Goal: Contribute content: Contribute content

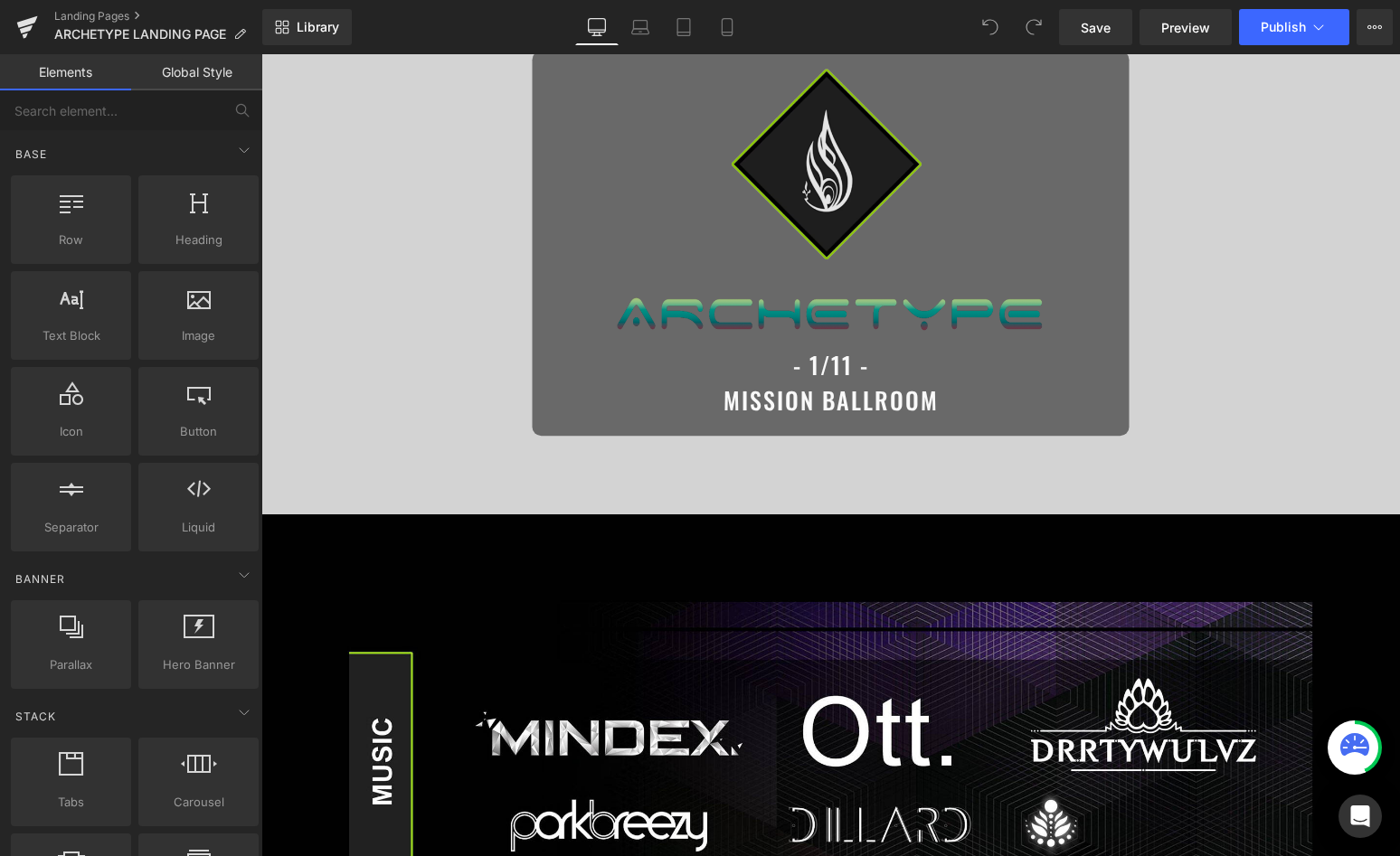
scroll to position [577, 0]
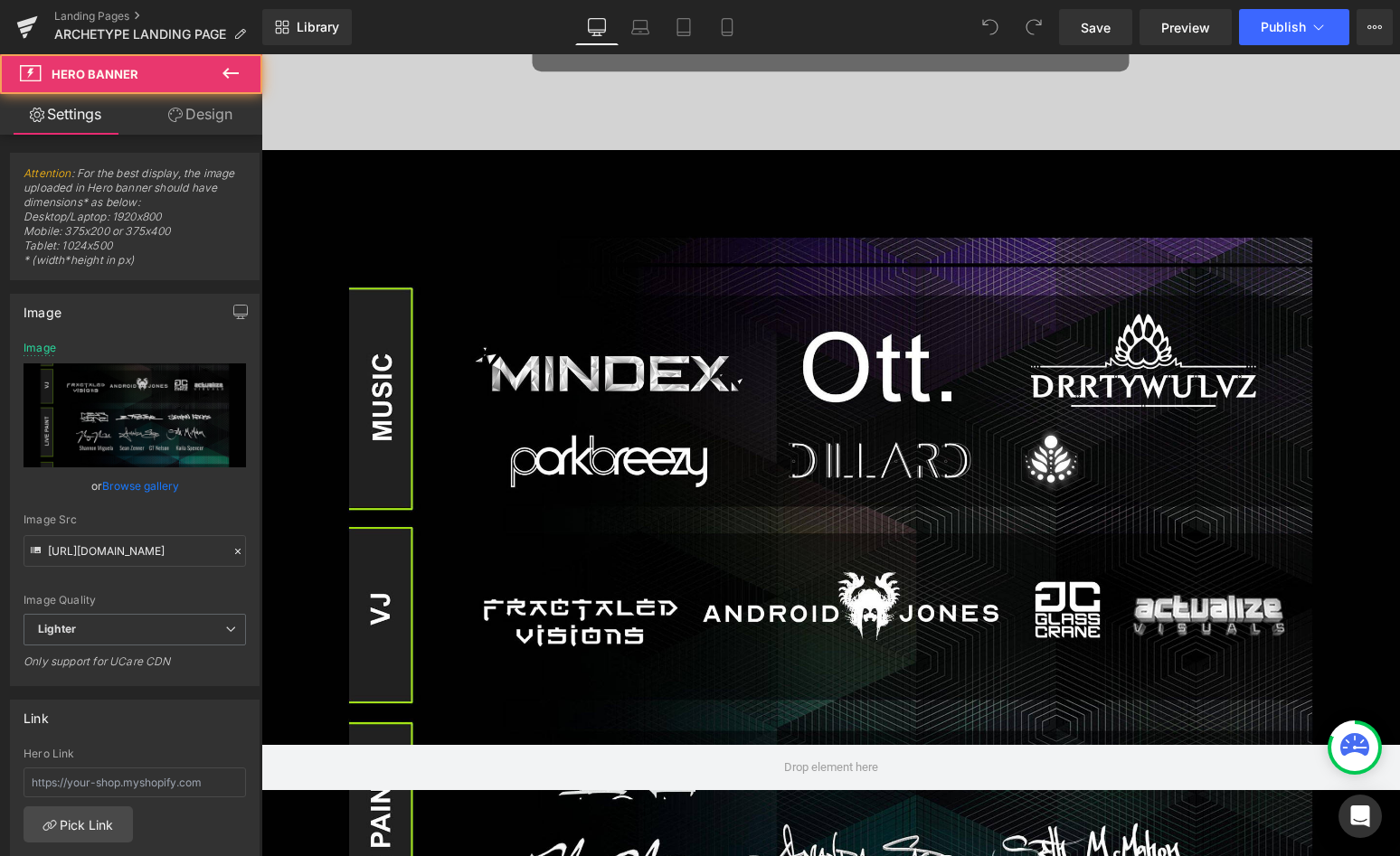
click at [802, 294] on div at bounding box center [830, 768] width 1138 height 1235
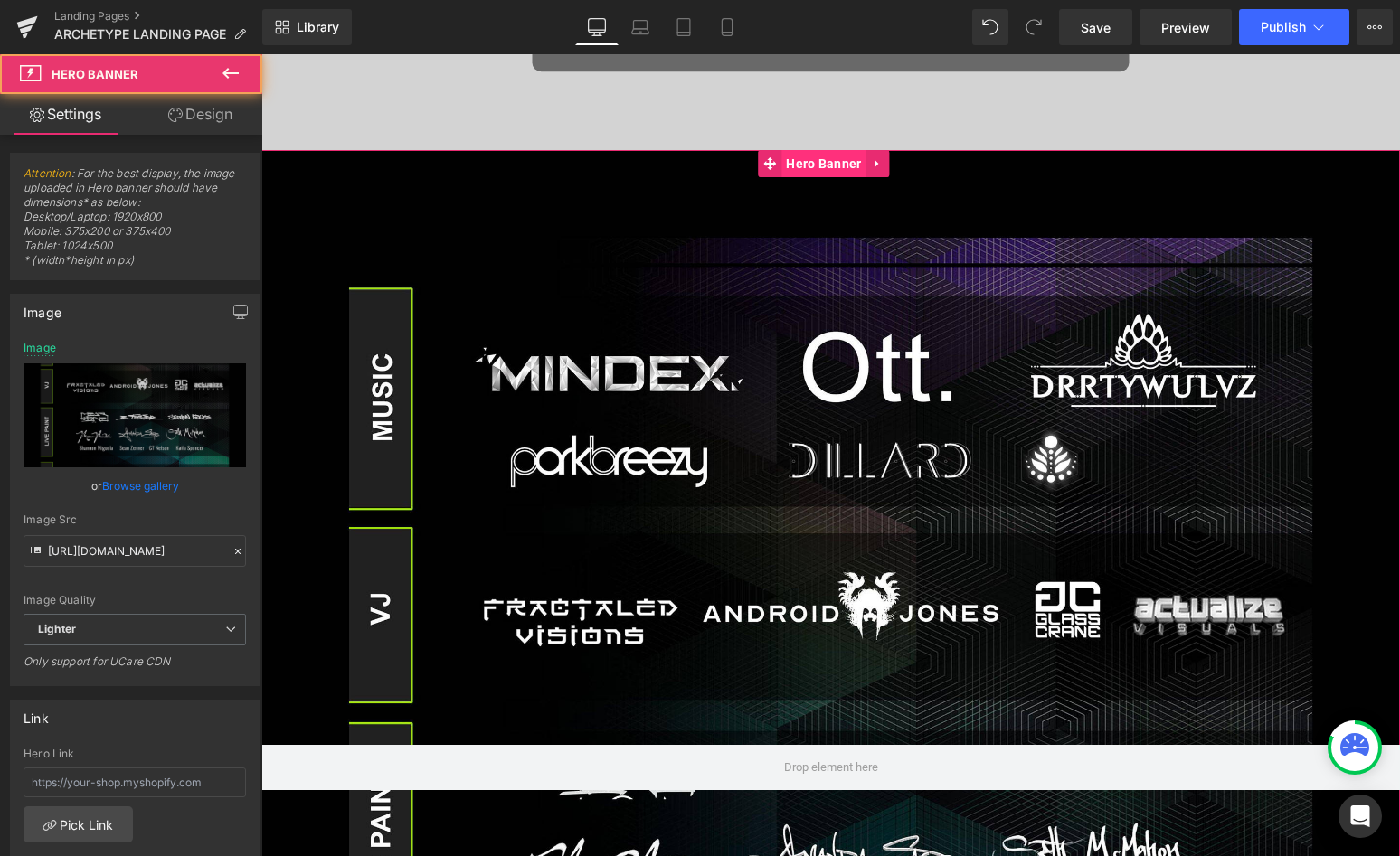
click at [800, 155] on span "Hero Banner" at bounding box center [823, 163] width 85 height 27
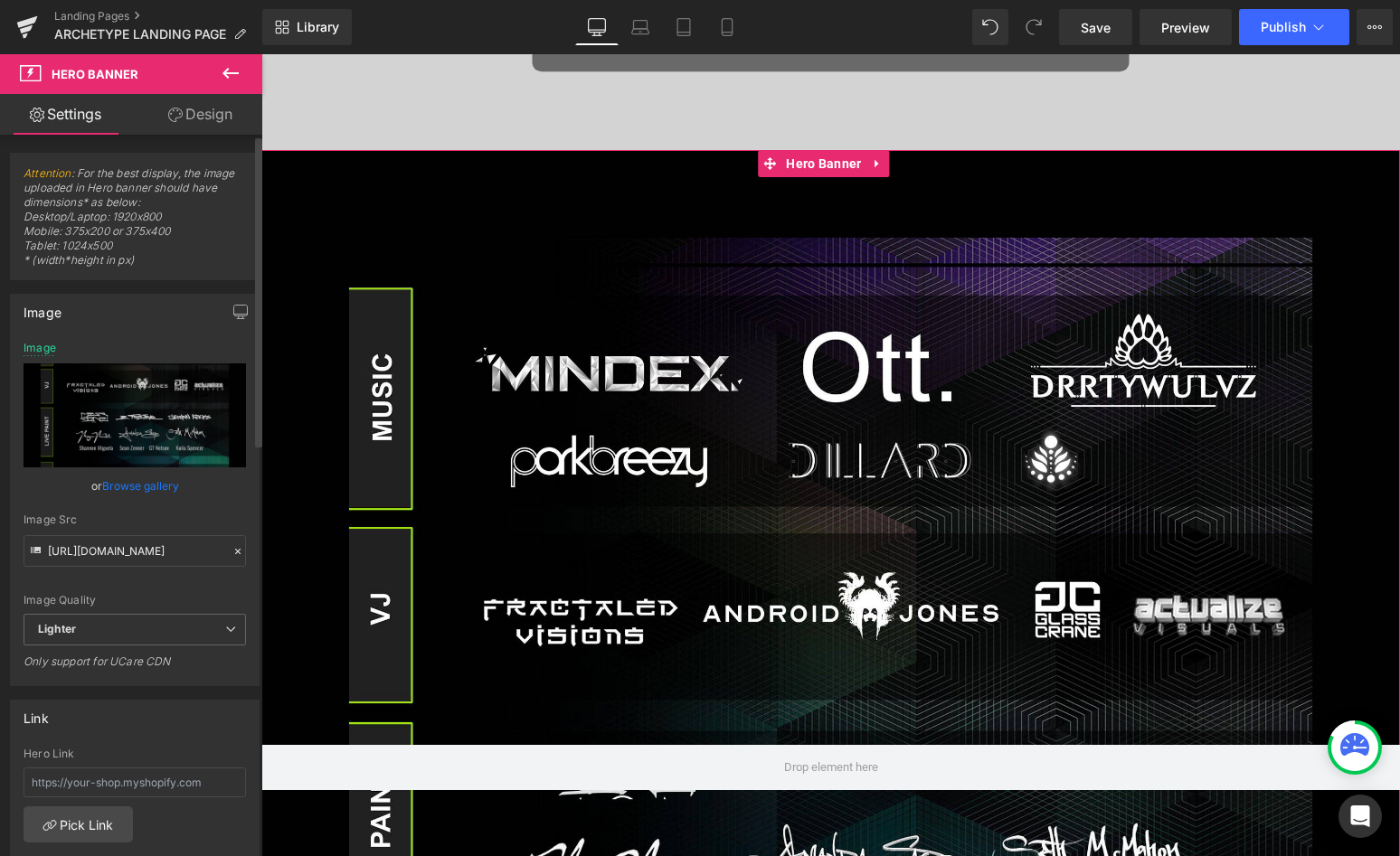
click at [108, 484] on link "Browse gallery" at bounding box center [140, 486] width 77 height 32
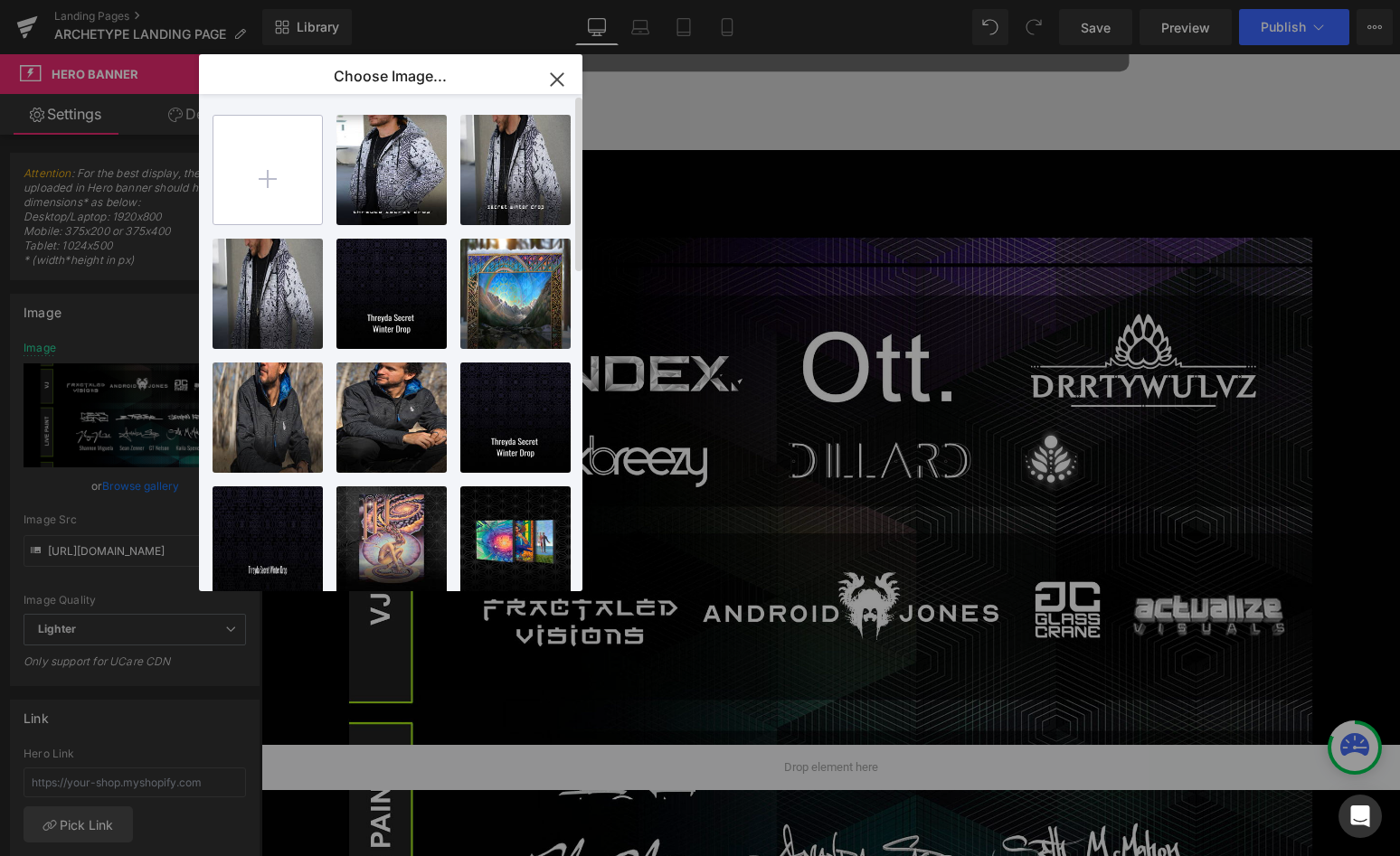
click at [275, 165] on input "file" at bounding box center [267, 169] width 108 height 108
type input "C:\fakepath\big.jpg"
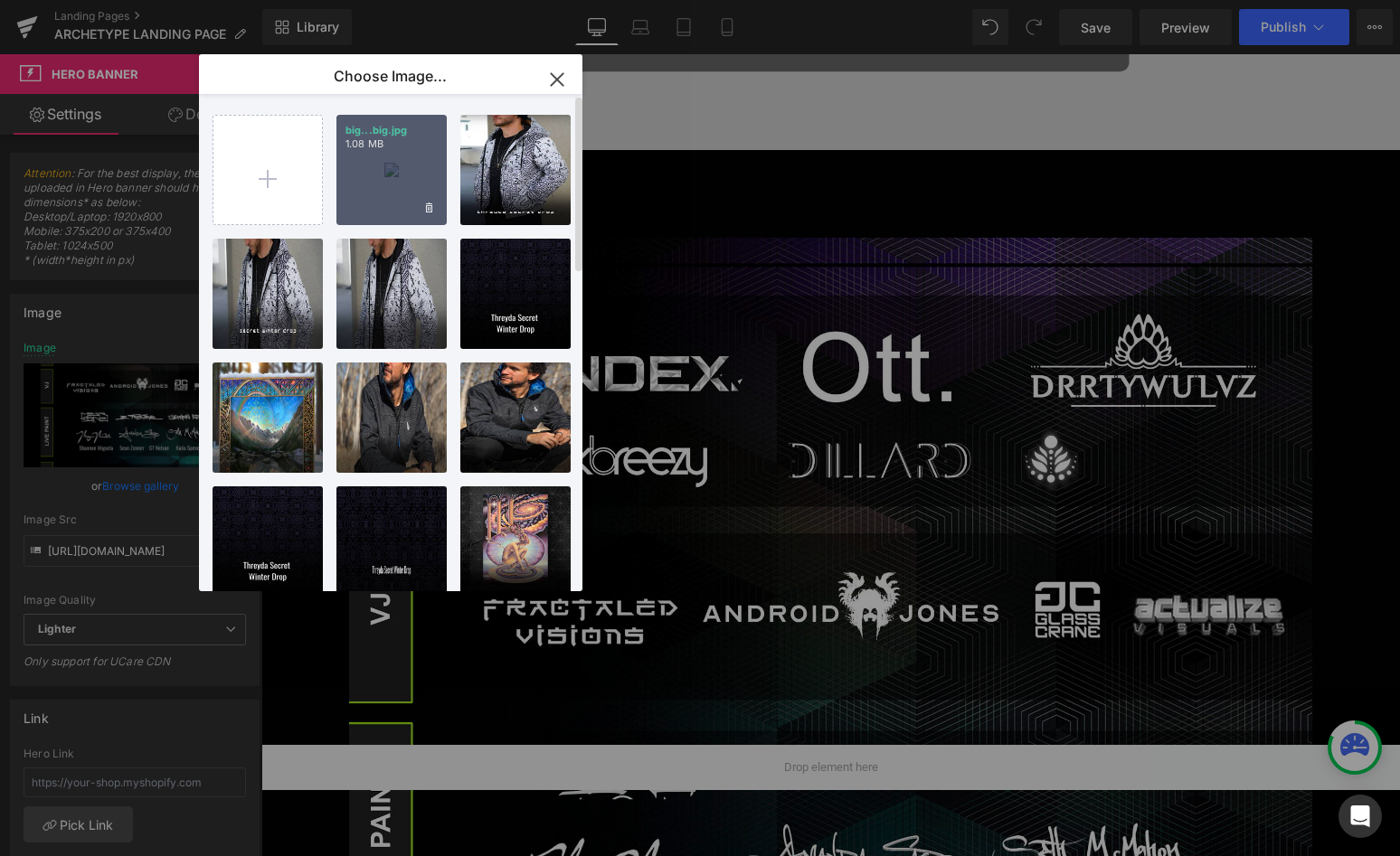
click at [394, 158] on div "big...big.jpg 1.08 MB" at bounding box center [391, 170] width 110 height 110
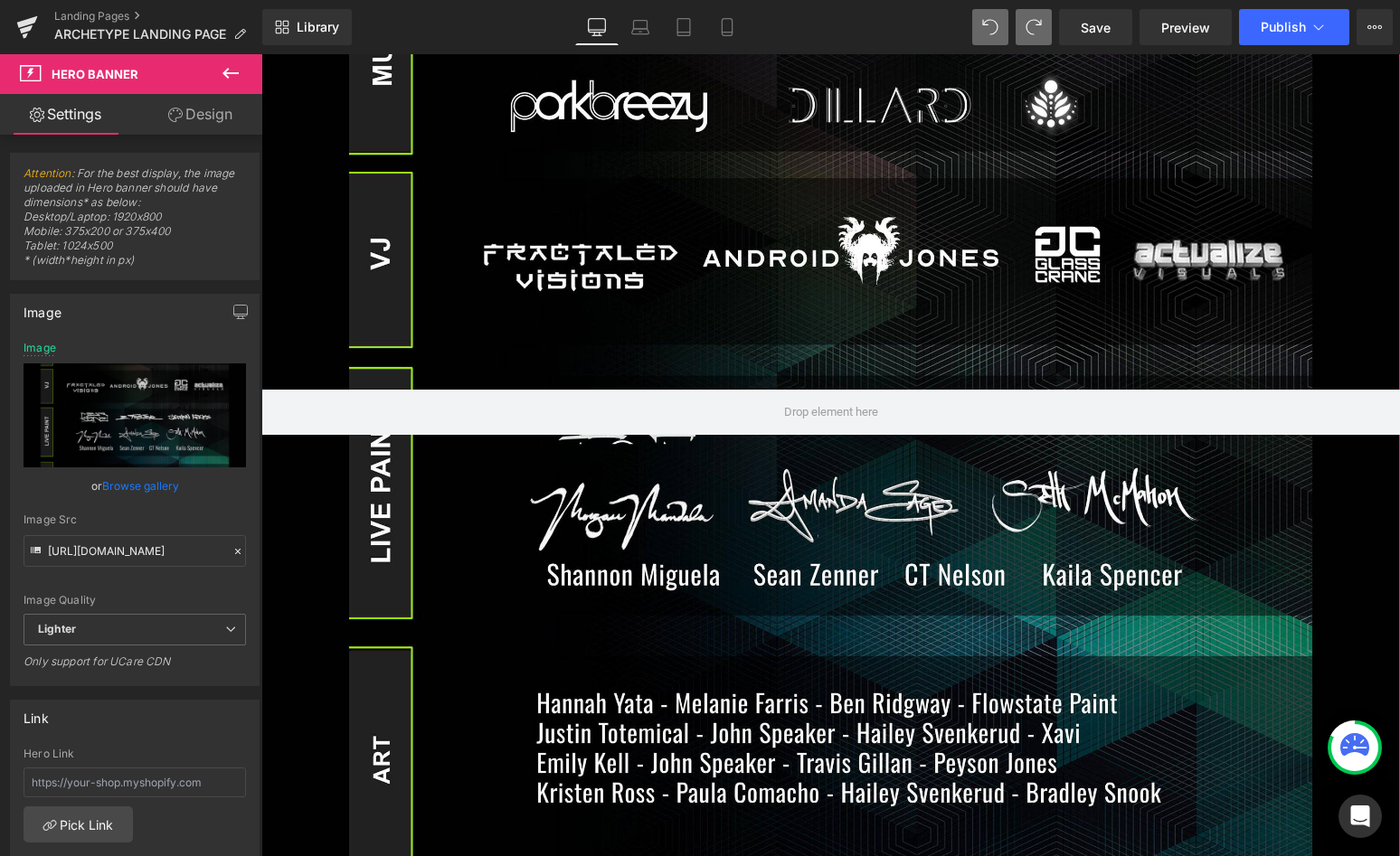
scroll to position [934, 0]
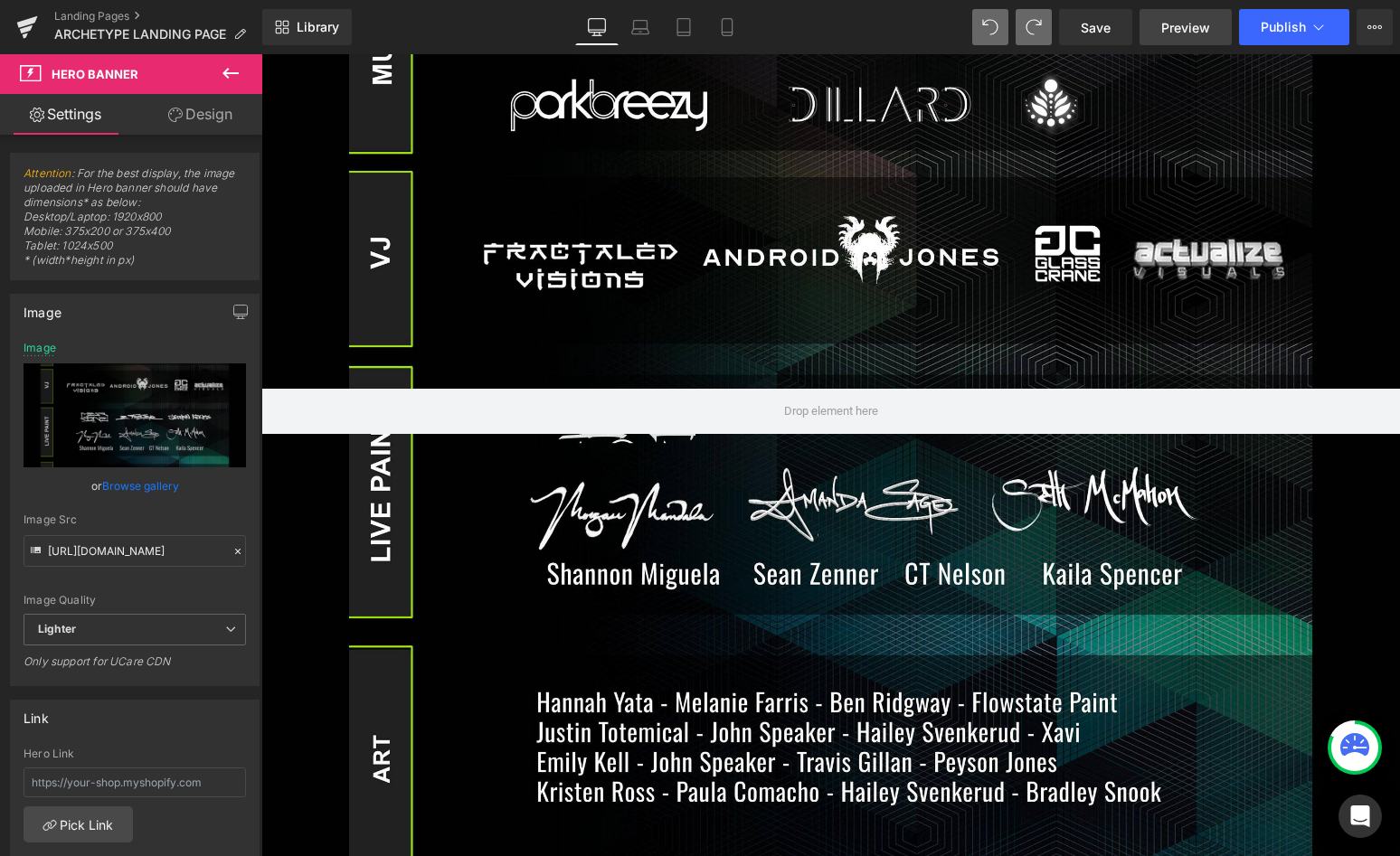
click at [1172, 35] on span "Preview" at bounding box center [1185, 27] width 49 height 19
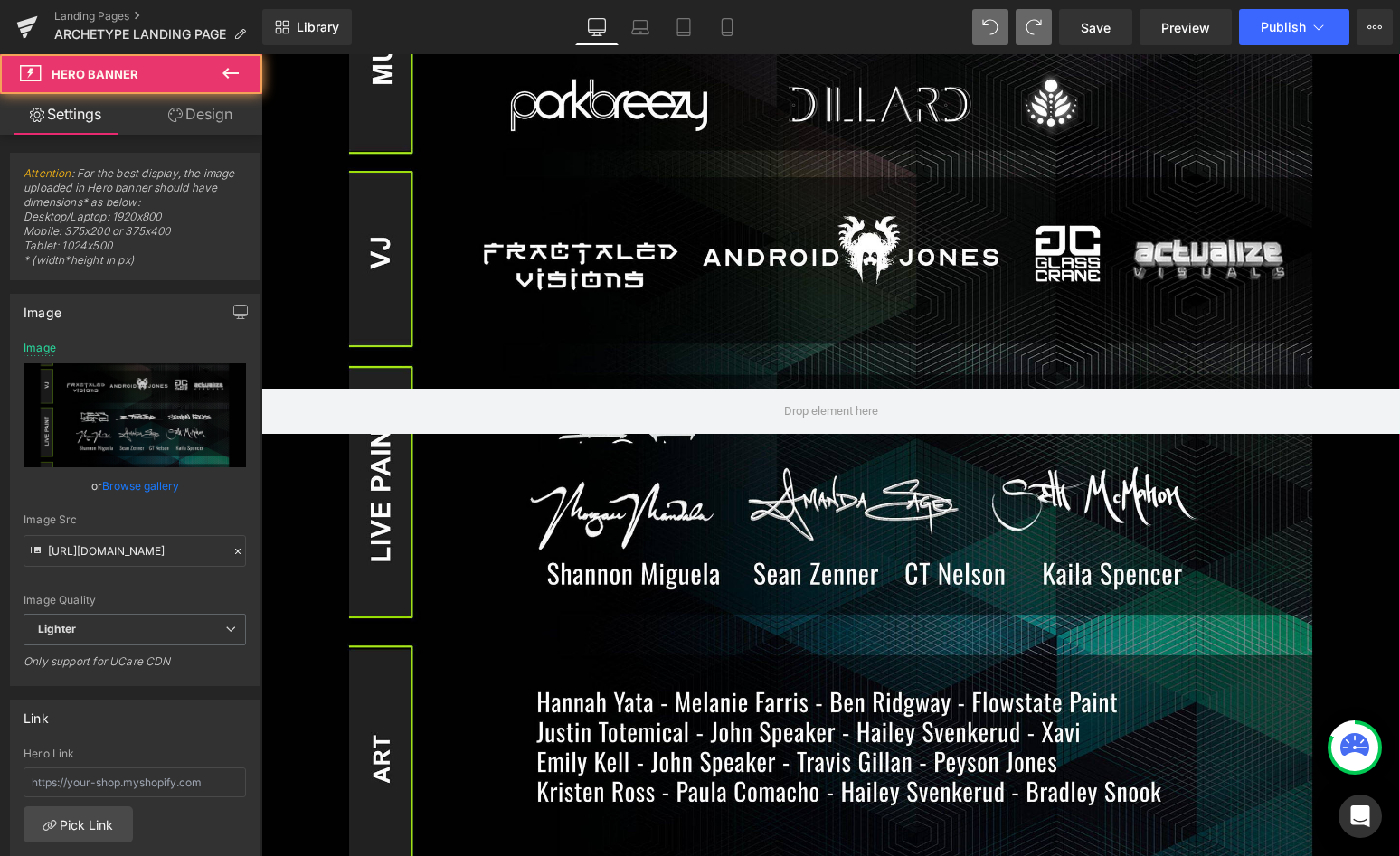
click at [787, 211] on div at bounding box center [830, 412] width 1138 height 1235
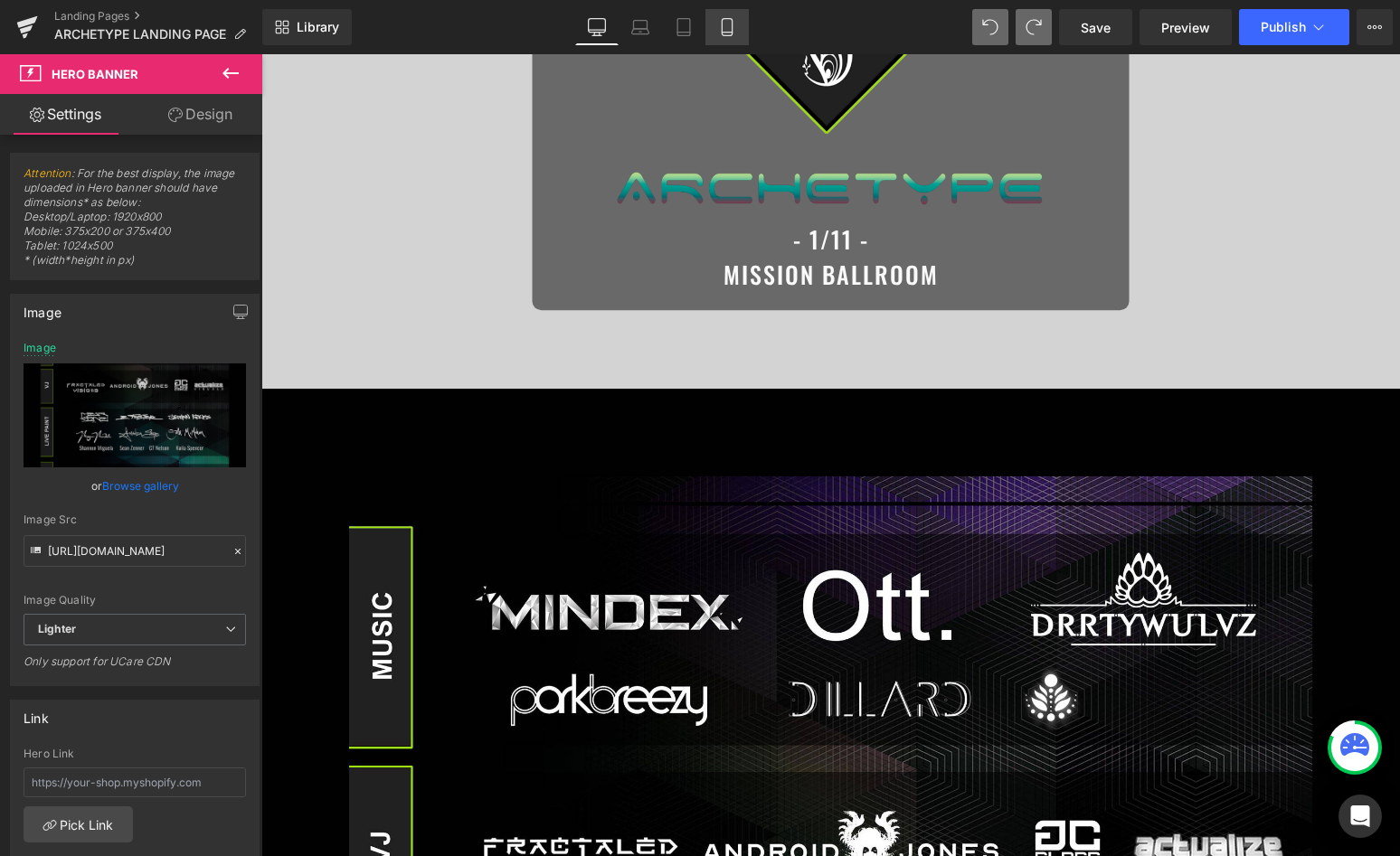
click at [725, 35] on icon at bounding box center [727, 27] width 10 height 17
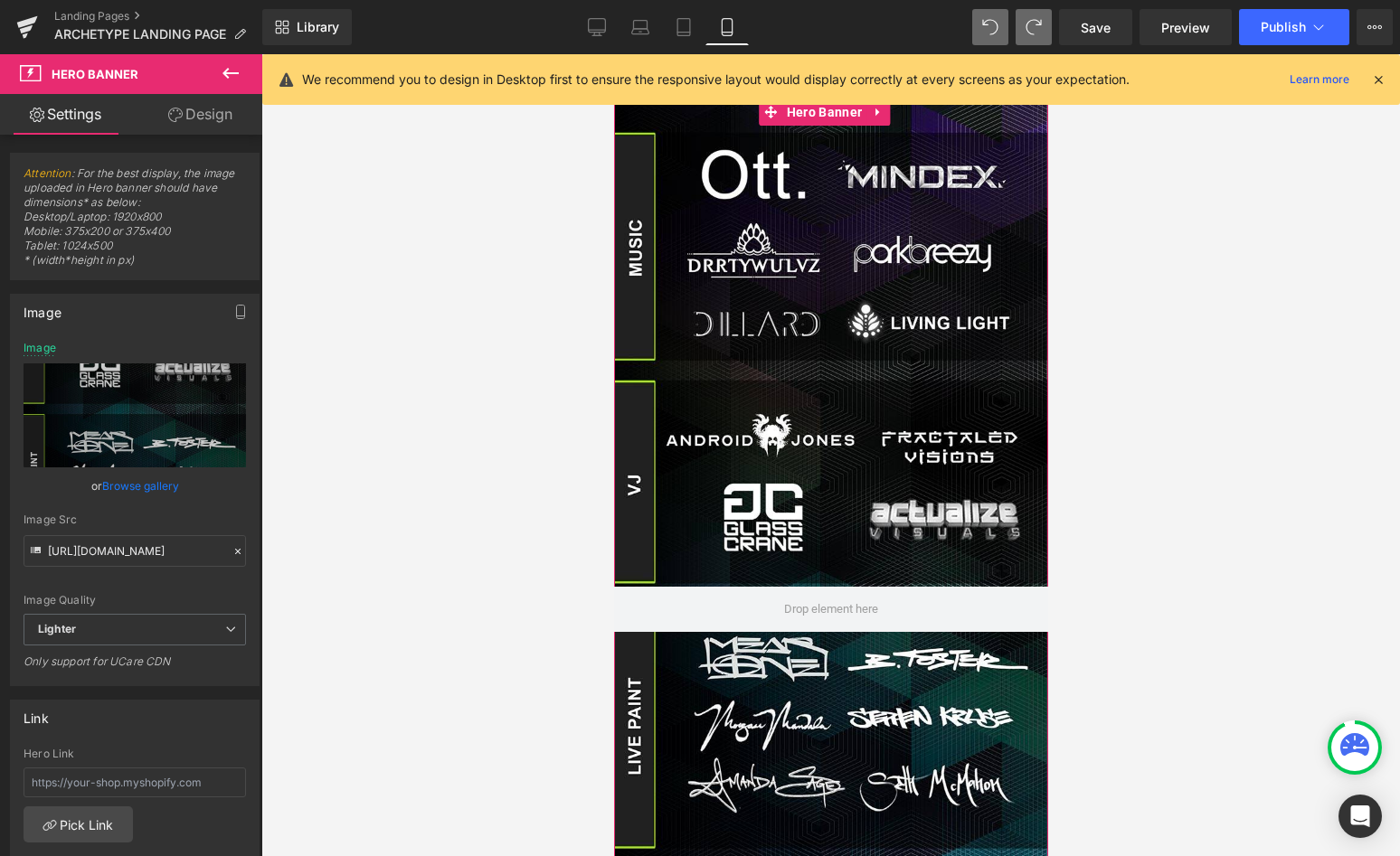
scroll to position [397, 0]
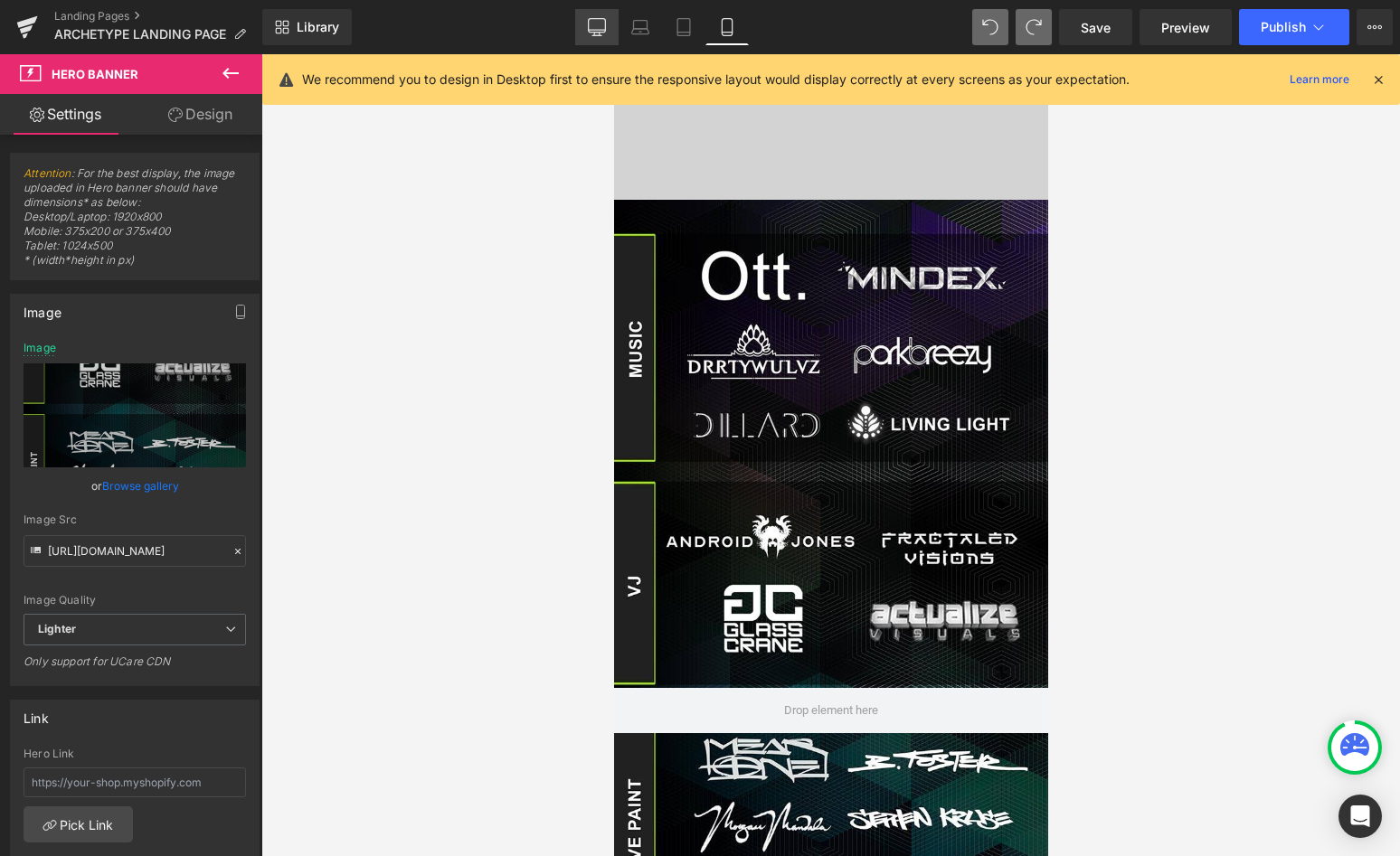
click at [605, 28] on icon at bounding box center [597, 27] width 18 height 18
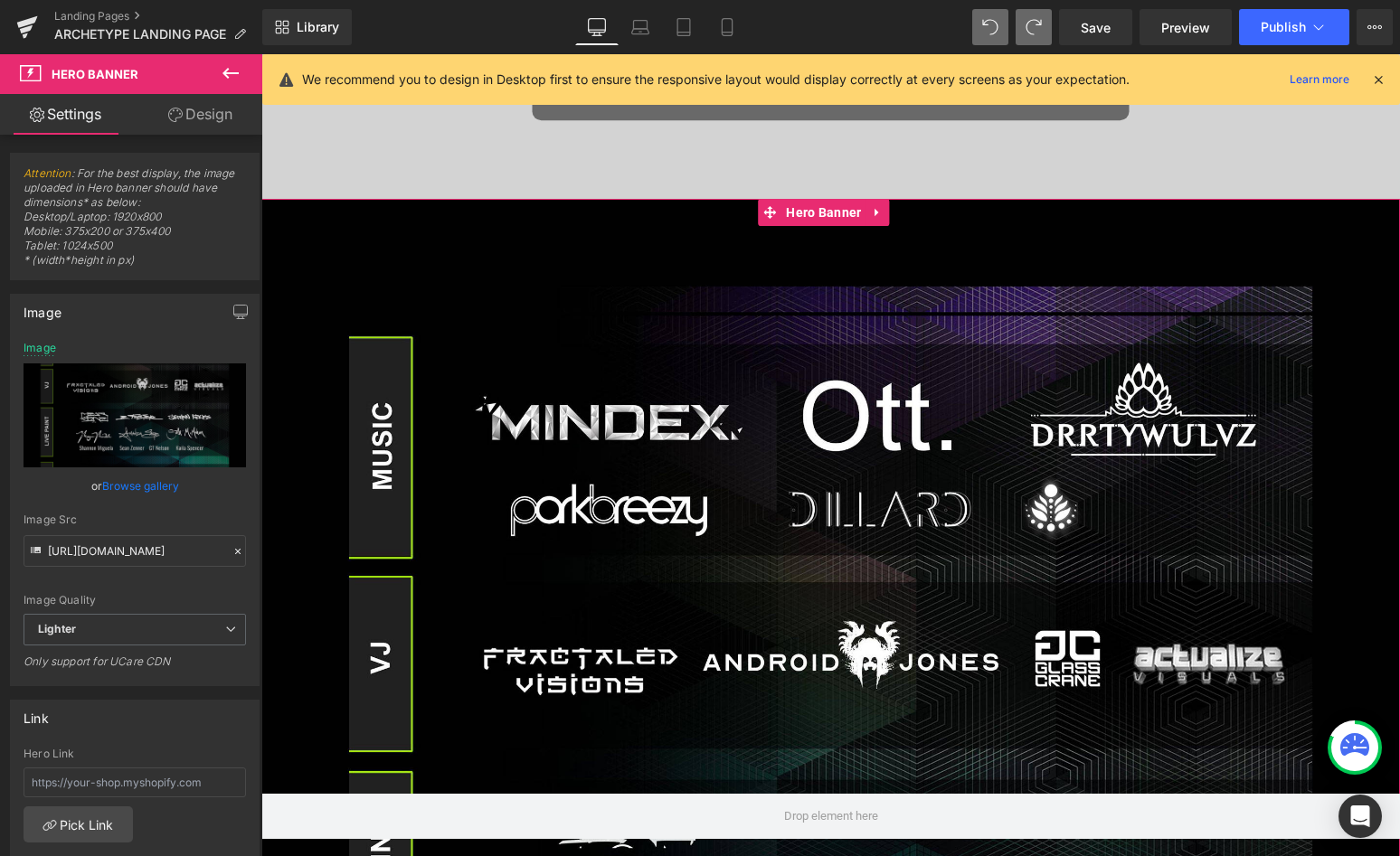
click at [515, 428] on div at bounding box center [830, 816] width 1138 height 1235
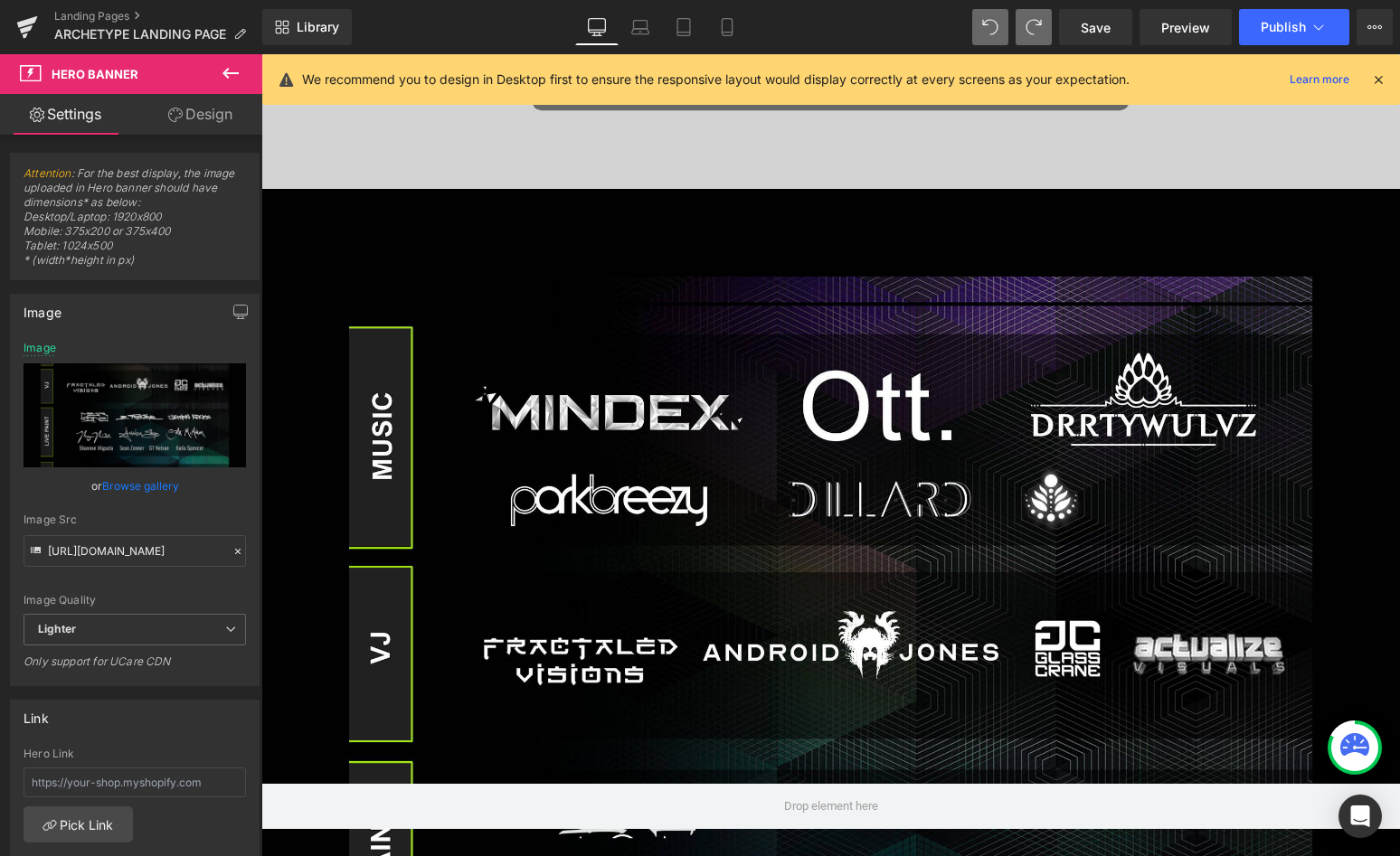
scroll to position [0, 0]
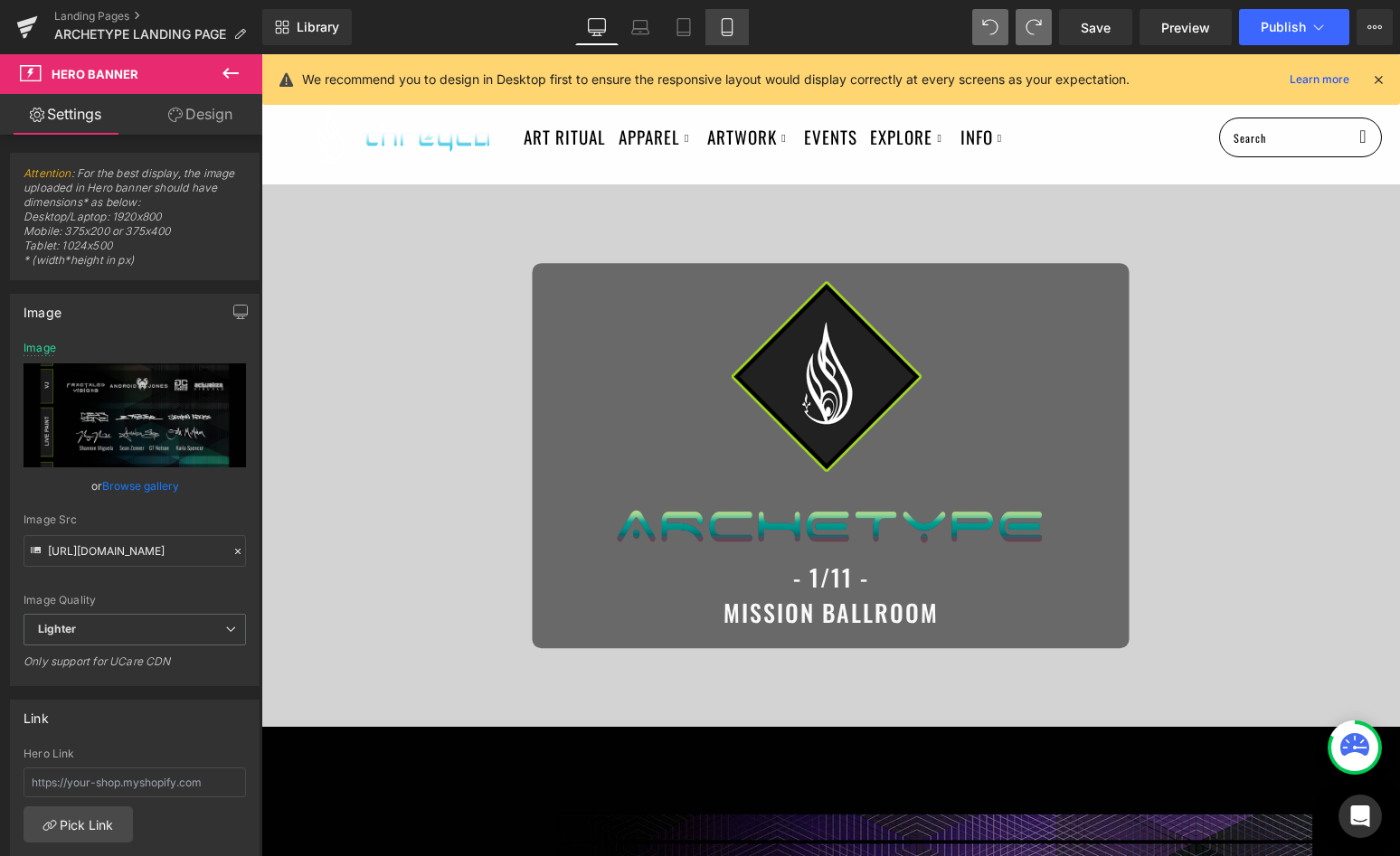
click at [726, 15] on link "Mobile" at bounding box center [727, 27] width 44 height 36
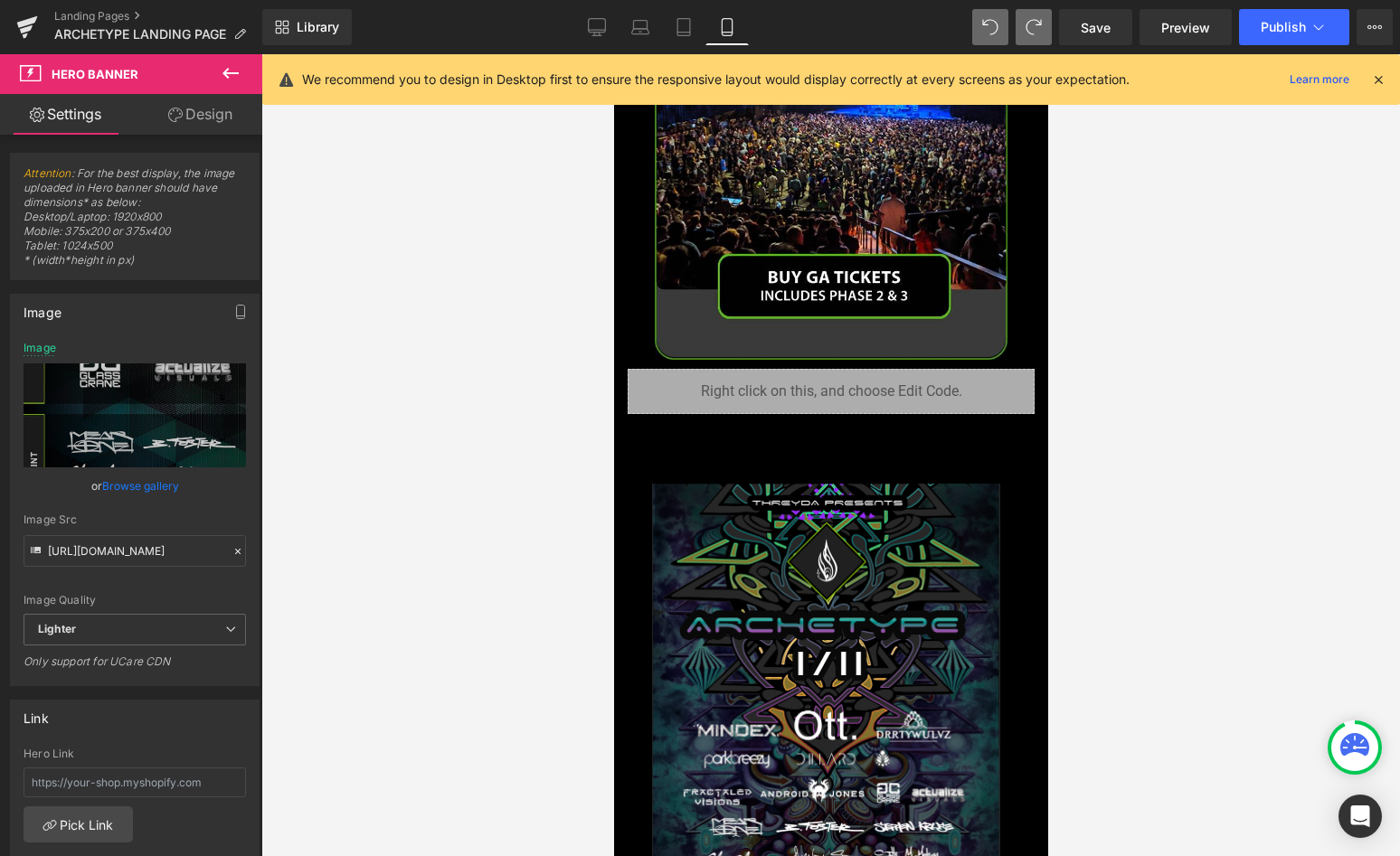
scroll to position [3897, 0]
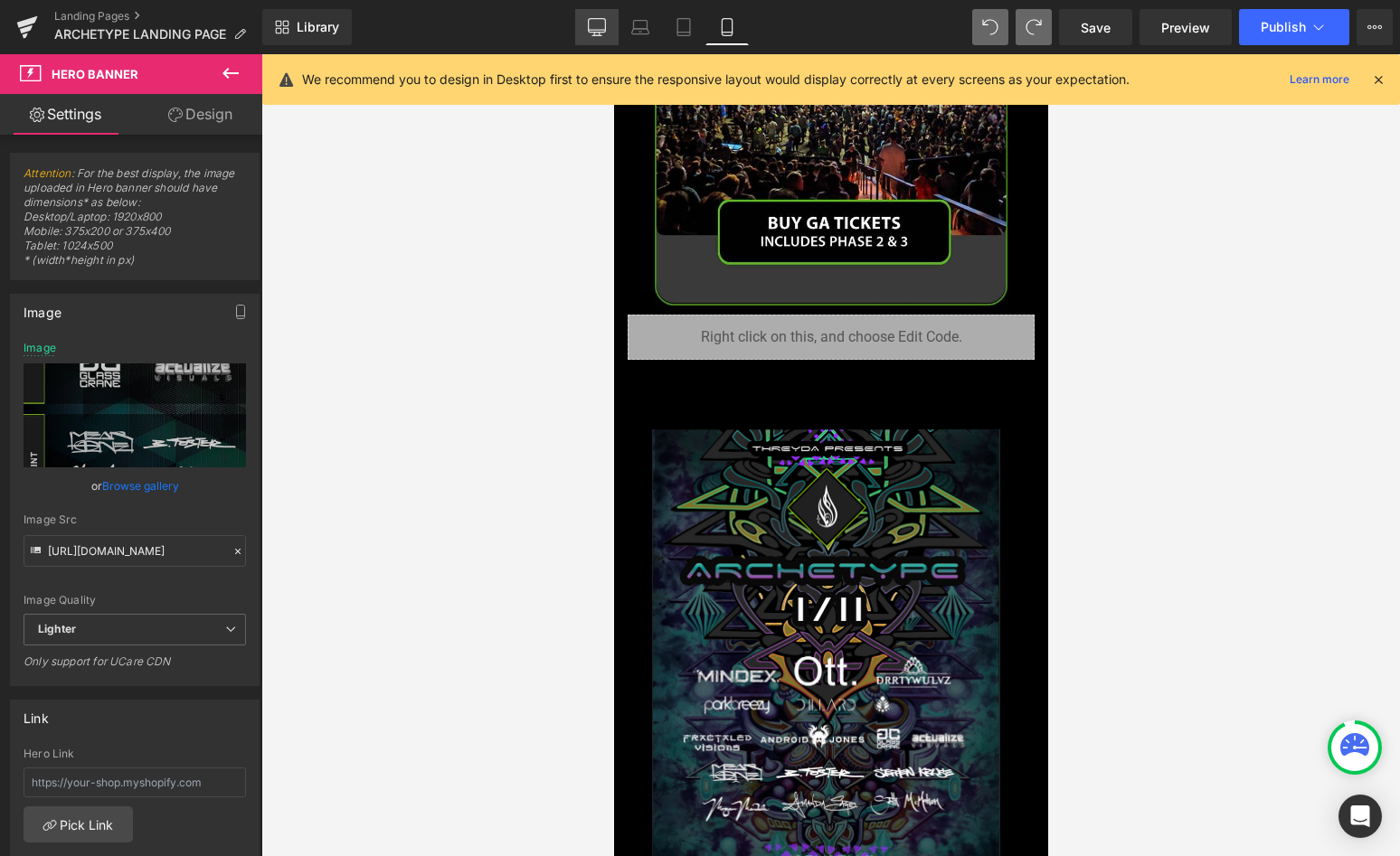
click at [603, 28] on icon at bounding box center [597, 27] width 18 height 18
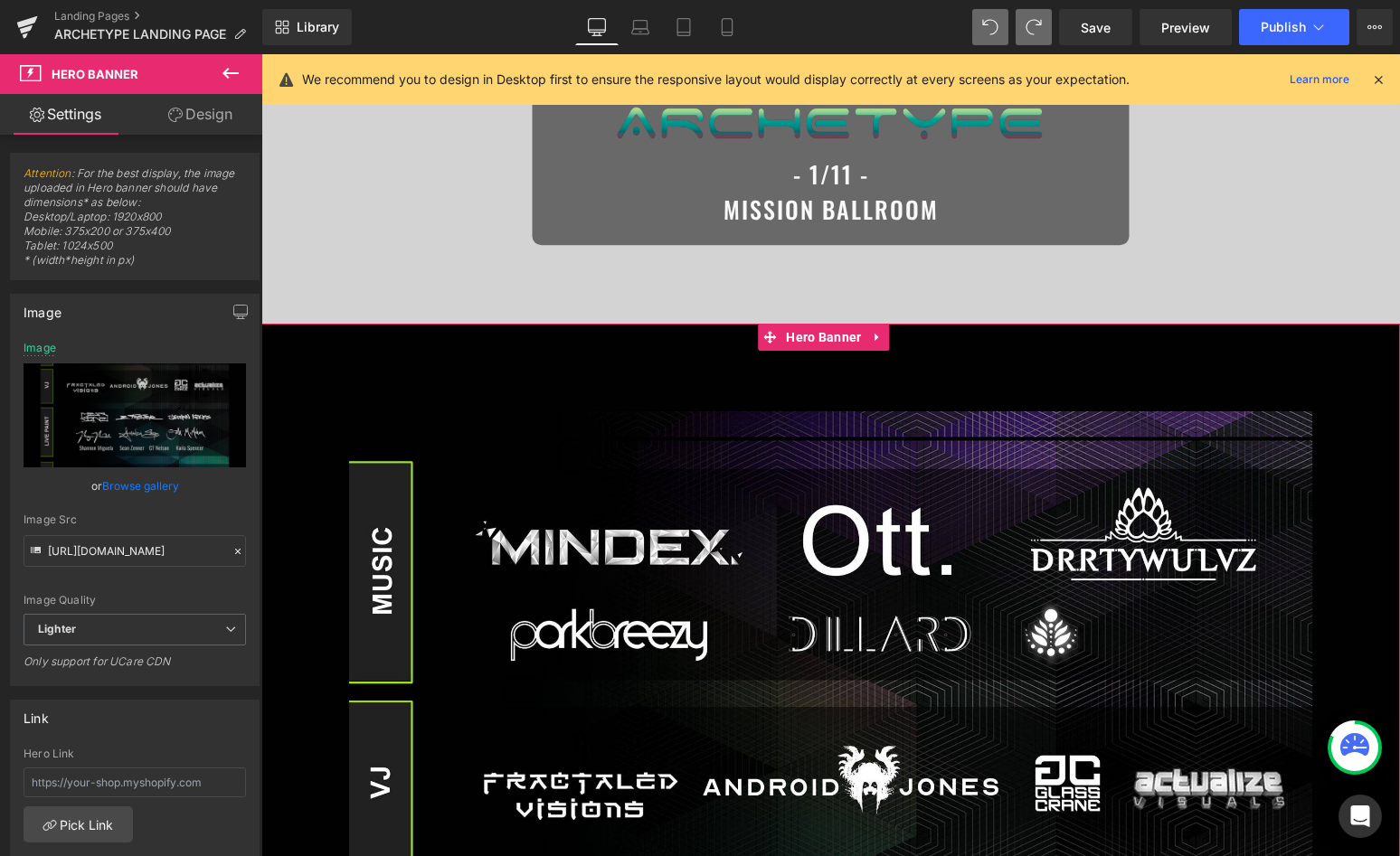
scroll to position [0, 0]
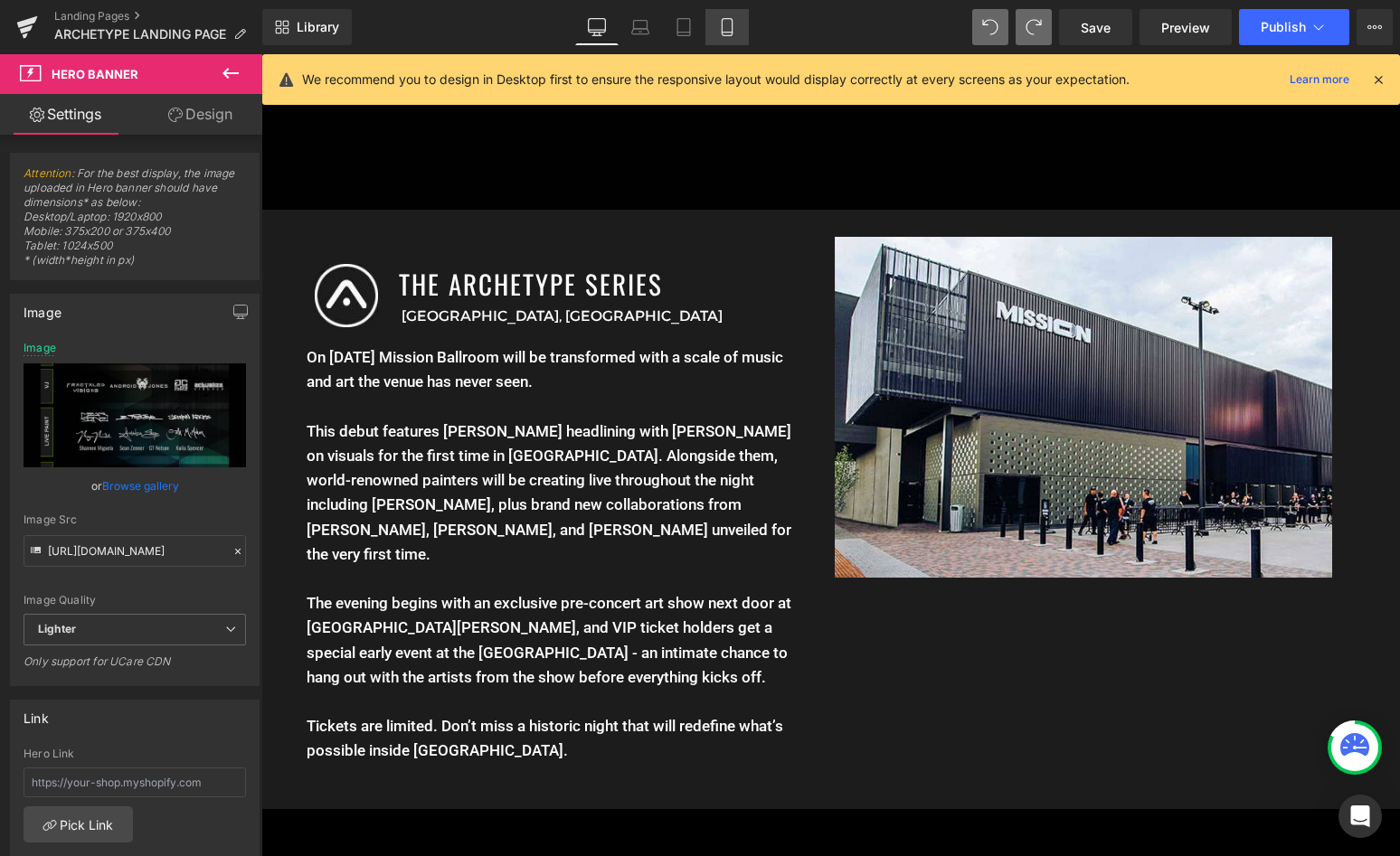
click at [723, 13] on link "Mobile" at bounding box center [727, 27] width 44 height 36
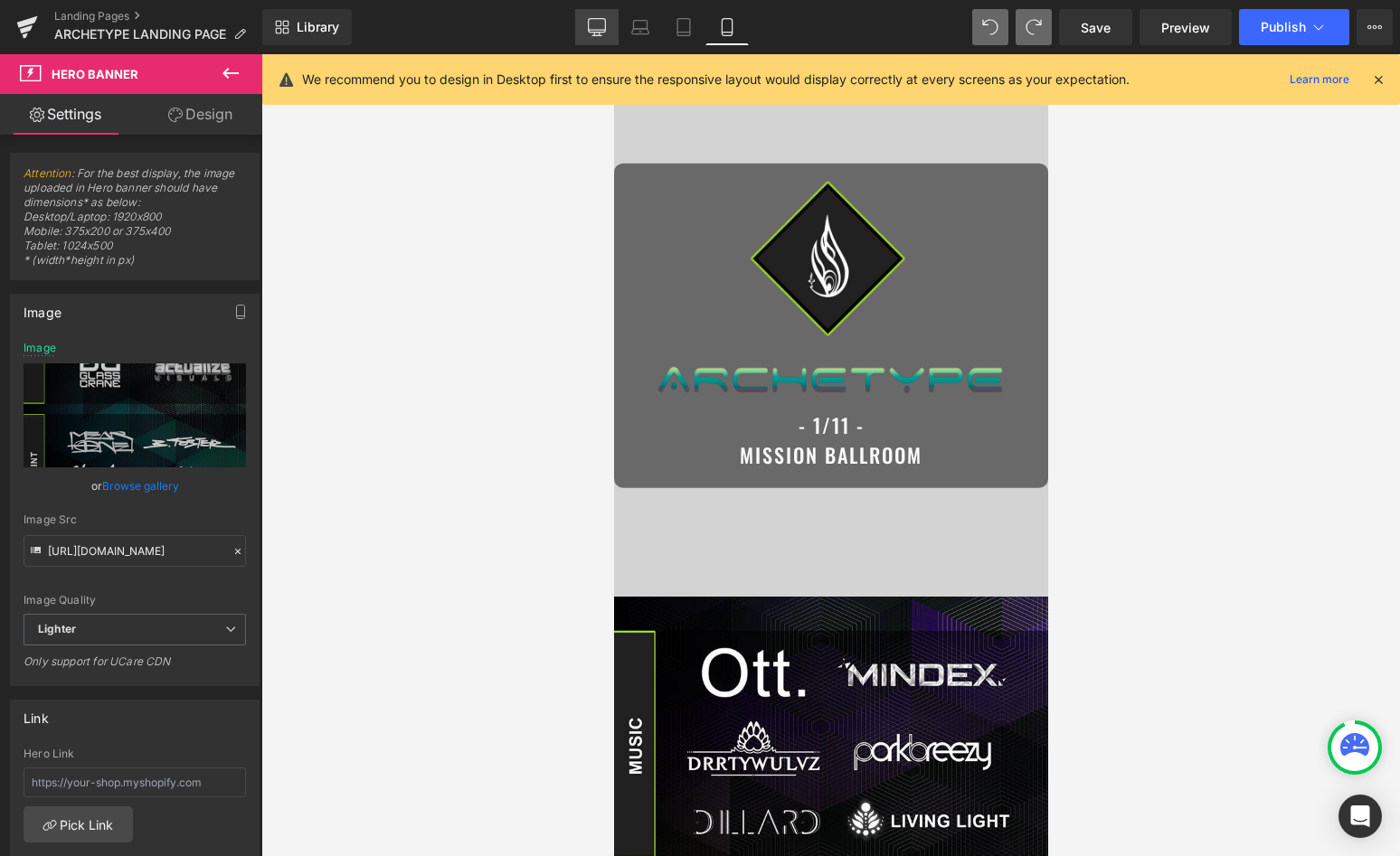
click at [592, 23] on icon at bounding box center [597, 27] width 18 height 18
type input "[URL][DOMAIN_NAME]"
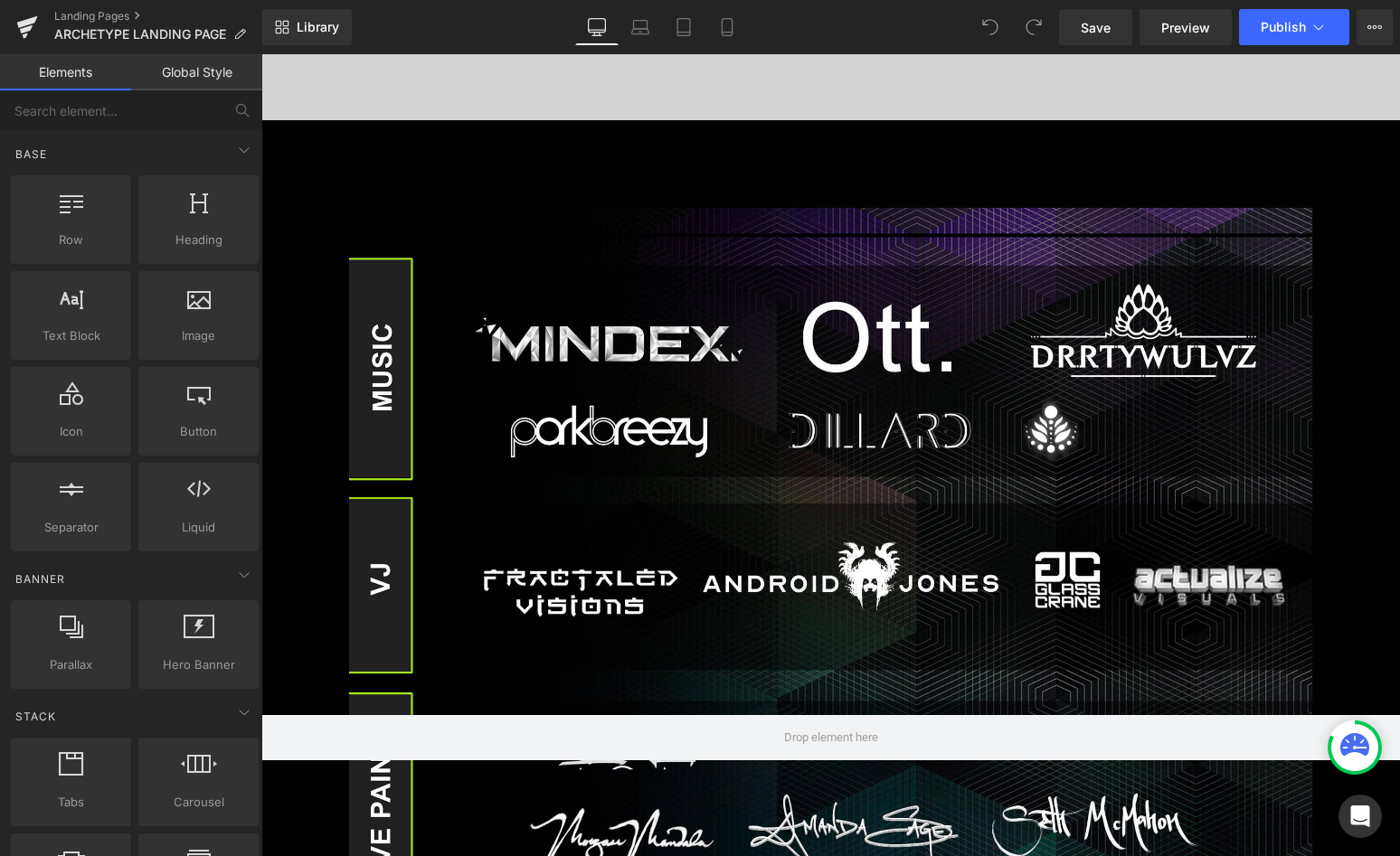
scroll to position [604, 0]
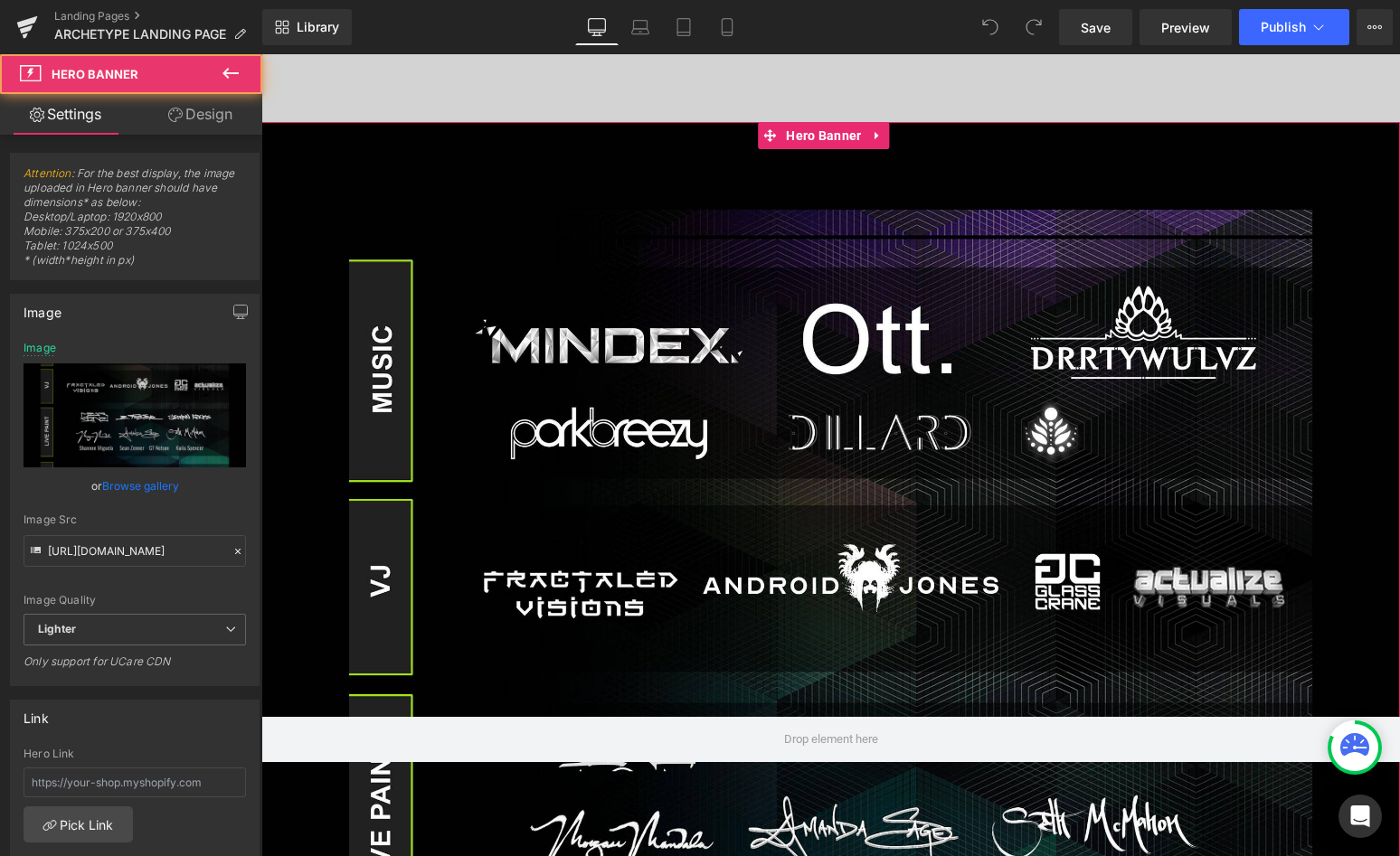
click at [827, 375] on div at bounding box center [830, 740] width 1138 height 1235
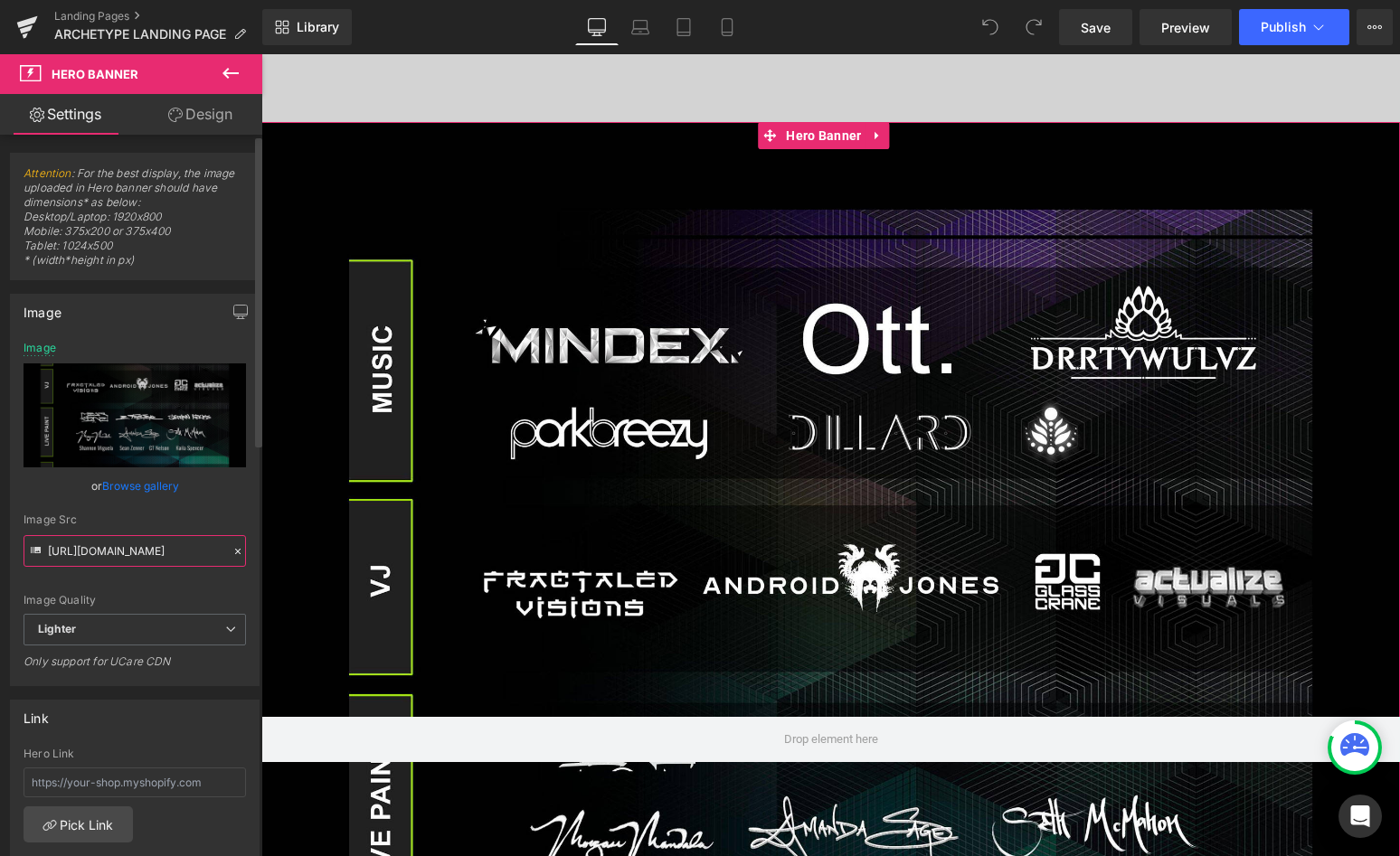
click at [114, 552] on input "[URL][DOMAIN_NAME]" at bounding box center [135, 551] width 223 height 32
click at [804, 385] on div at bounding box center [830, 740] width 1138 height 1235
click at [120, 486] on link "Browse gallery" at bounding box center [140, 486] width 77 height 32
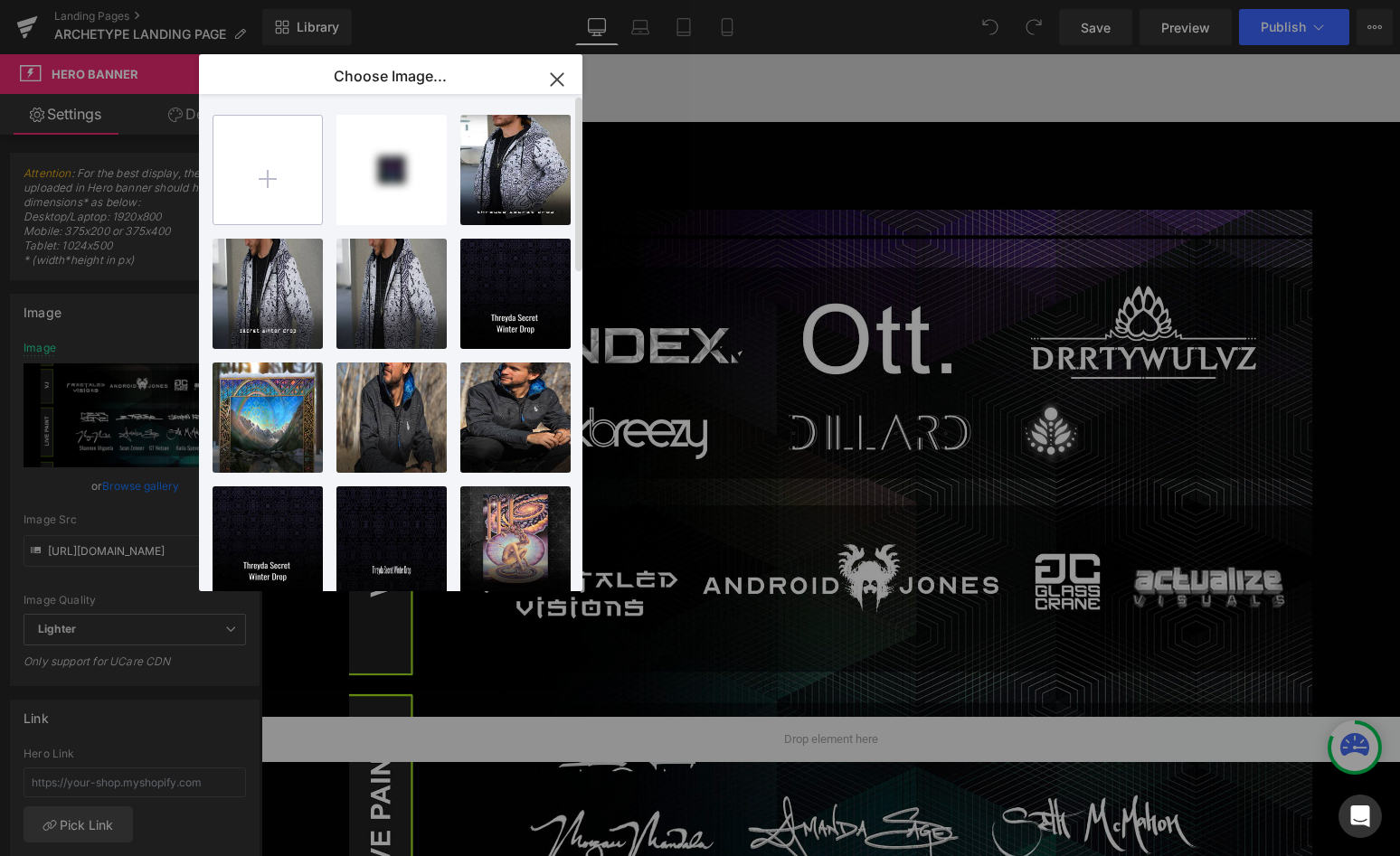
click at [277, 167] on input "file" at bounding box center [267, 169] width 108 height 108
type input "C:\fakepath\newnew.jpg"
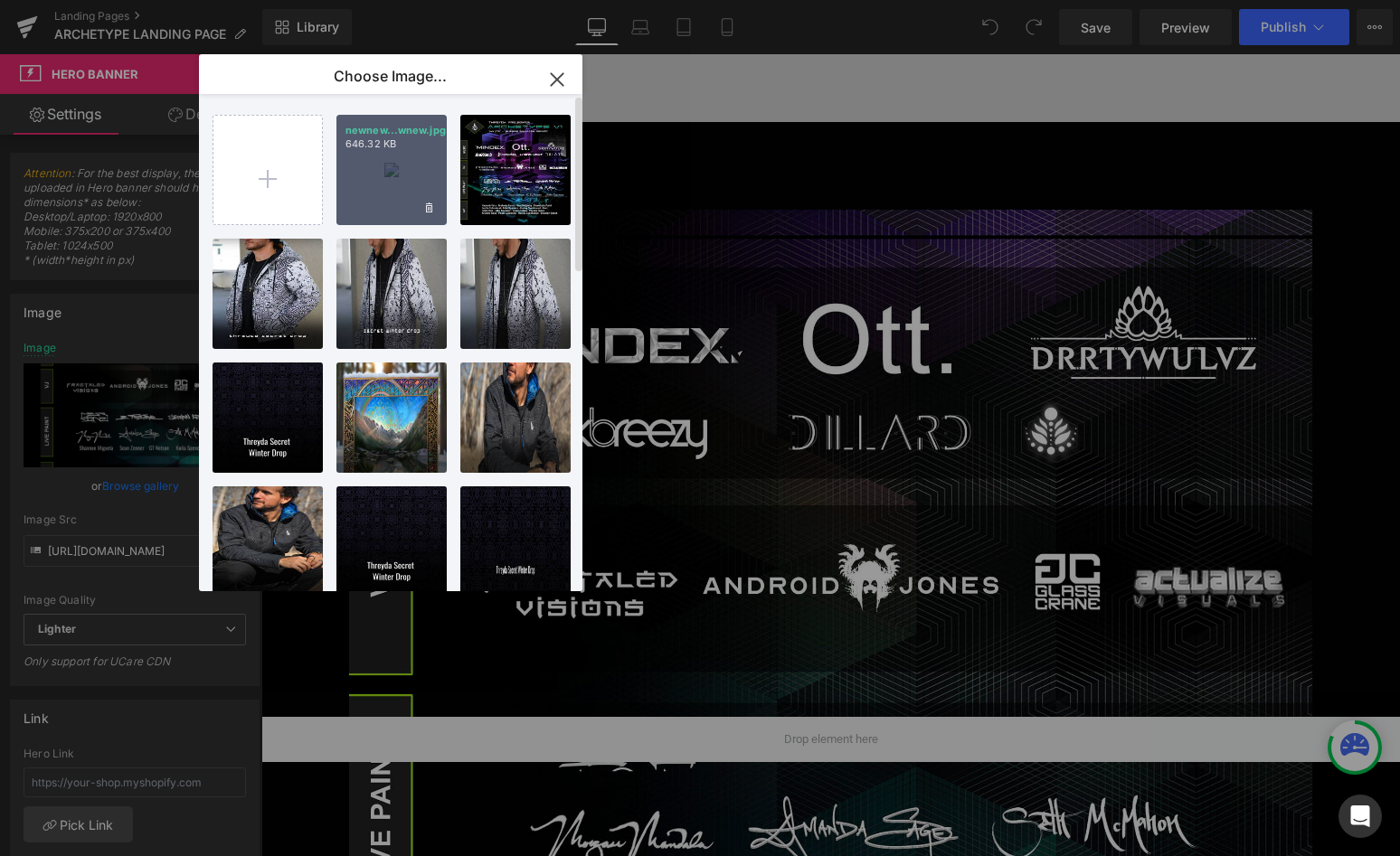
click at [385, 175] on div "newnew...wnew.jpg 646.32 KB" at bounding box center [391, 170] width 110 height 110
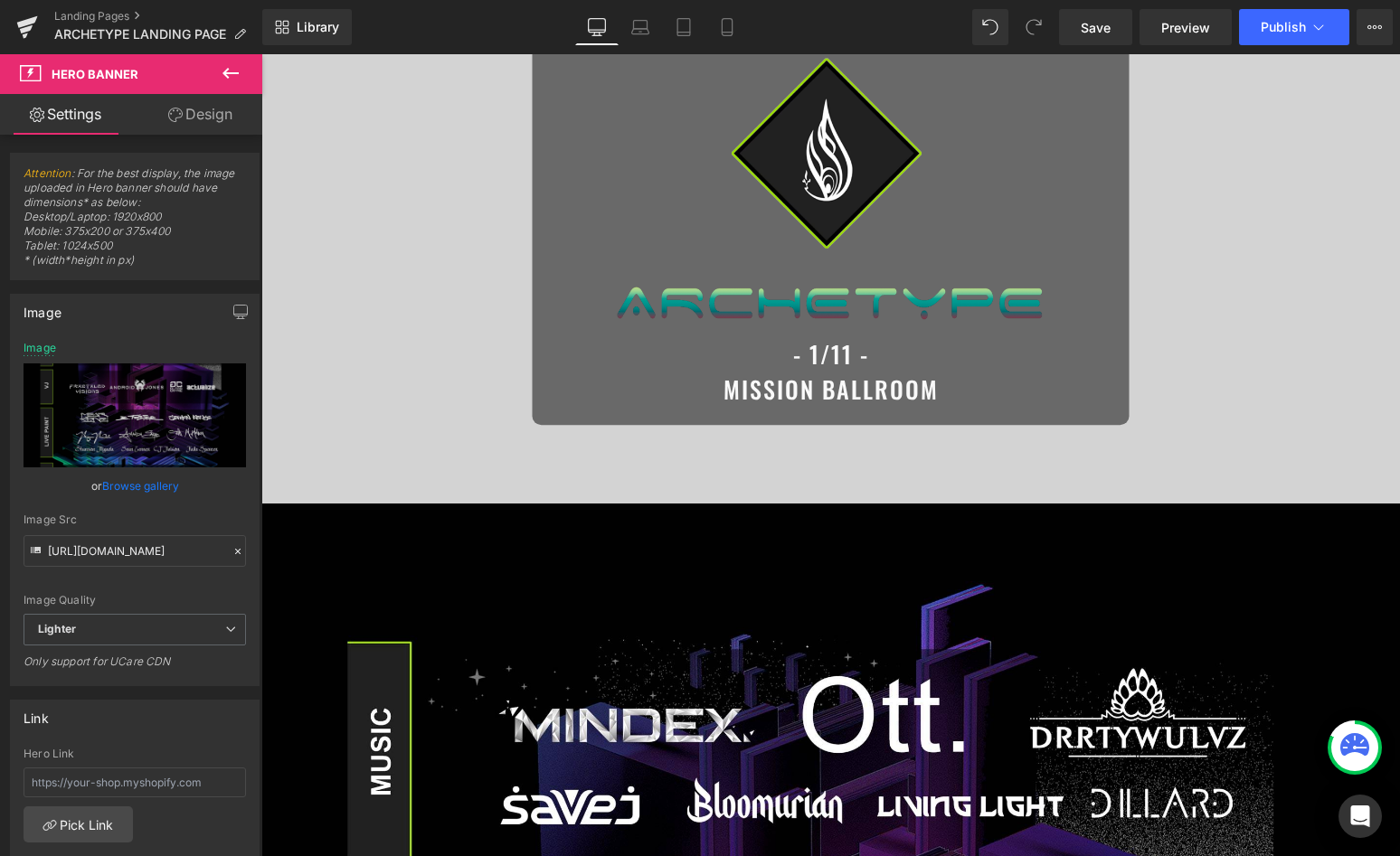
scroll to position [0, 0]
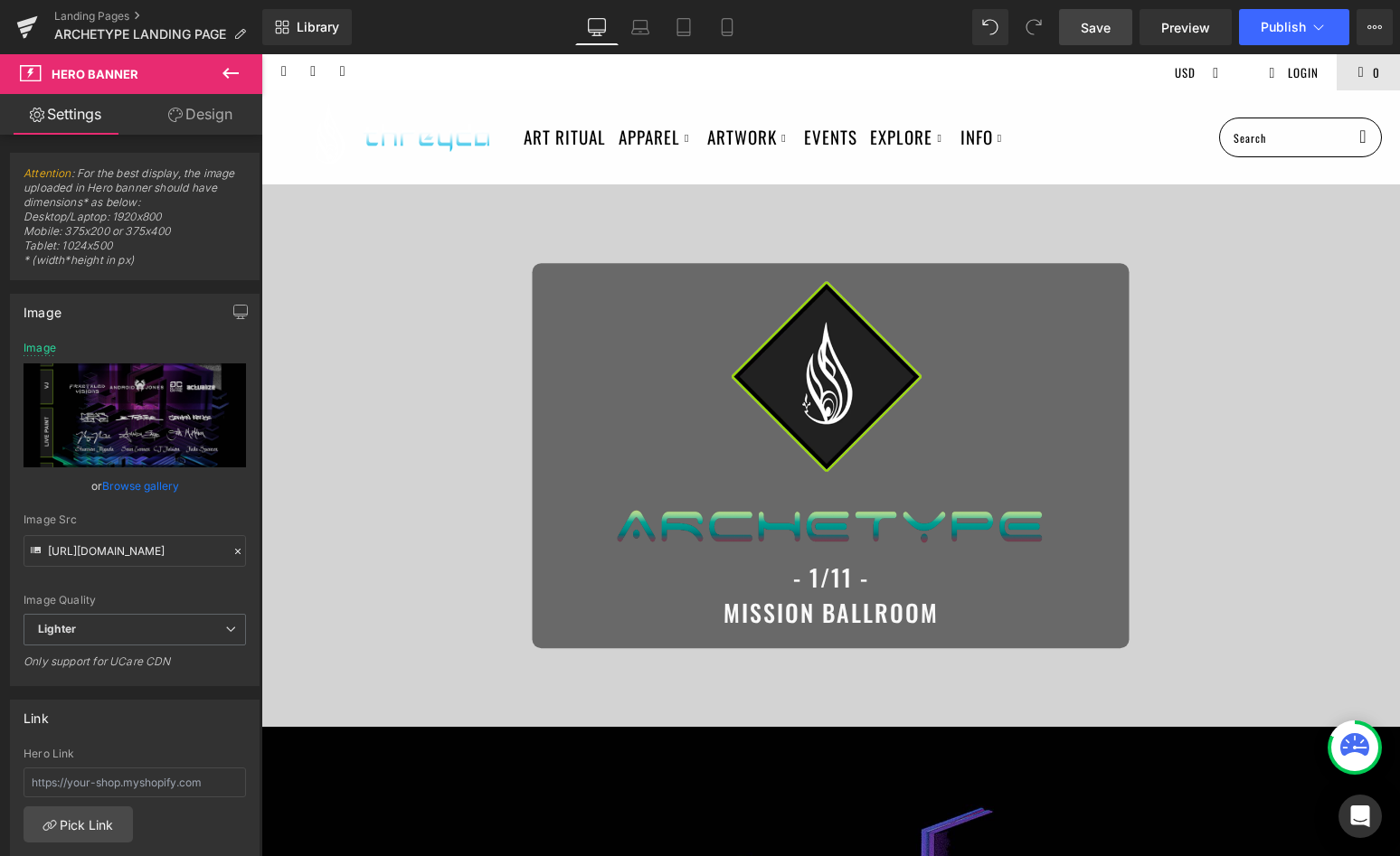
click at [1086, 15] on link "Save" at bounding box center [1096, 27] width 74 height 36
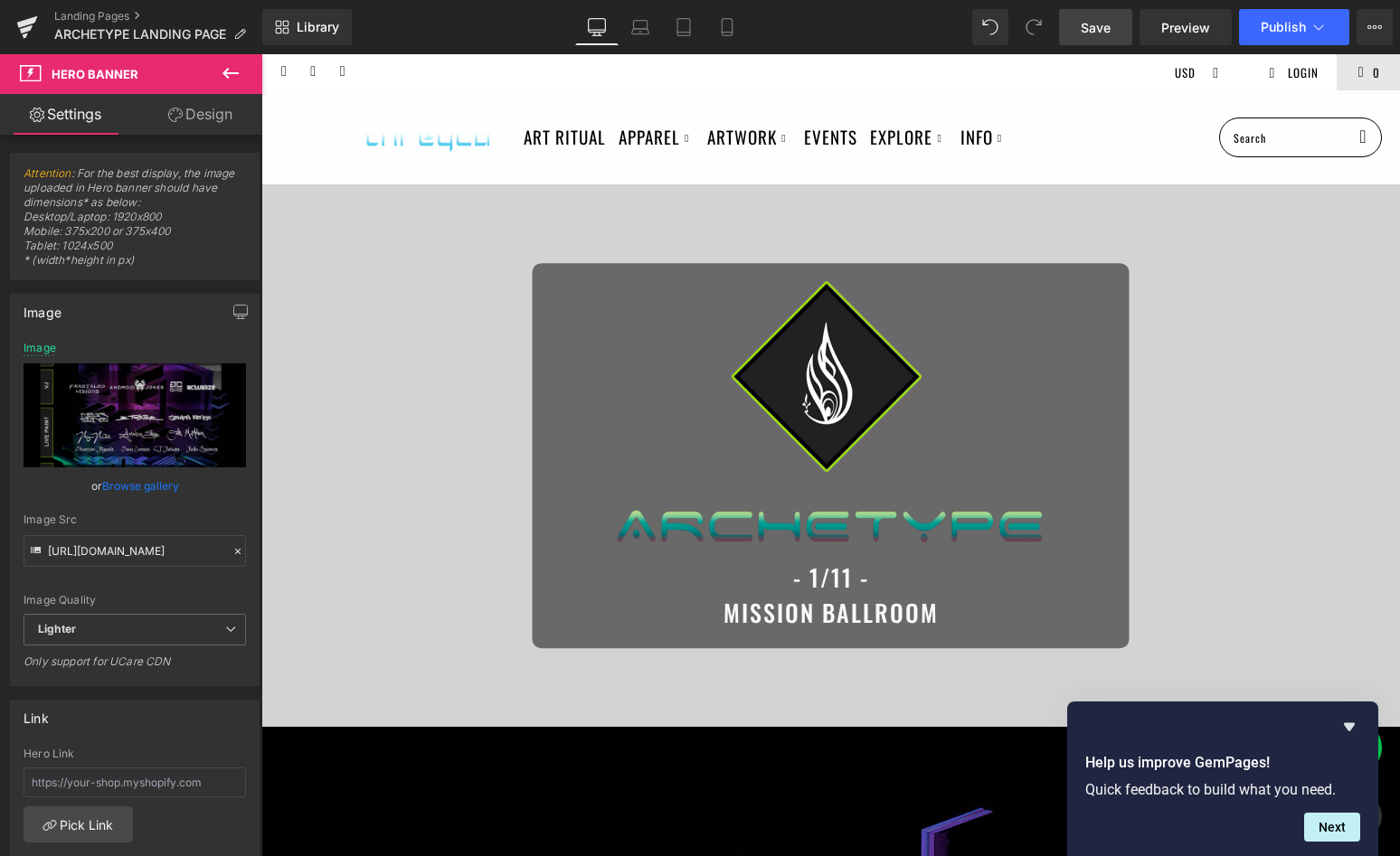
click at [1095, 25] on span "Save" at bounding box center [1096, 27] width 30 height 19
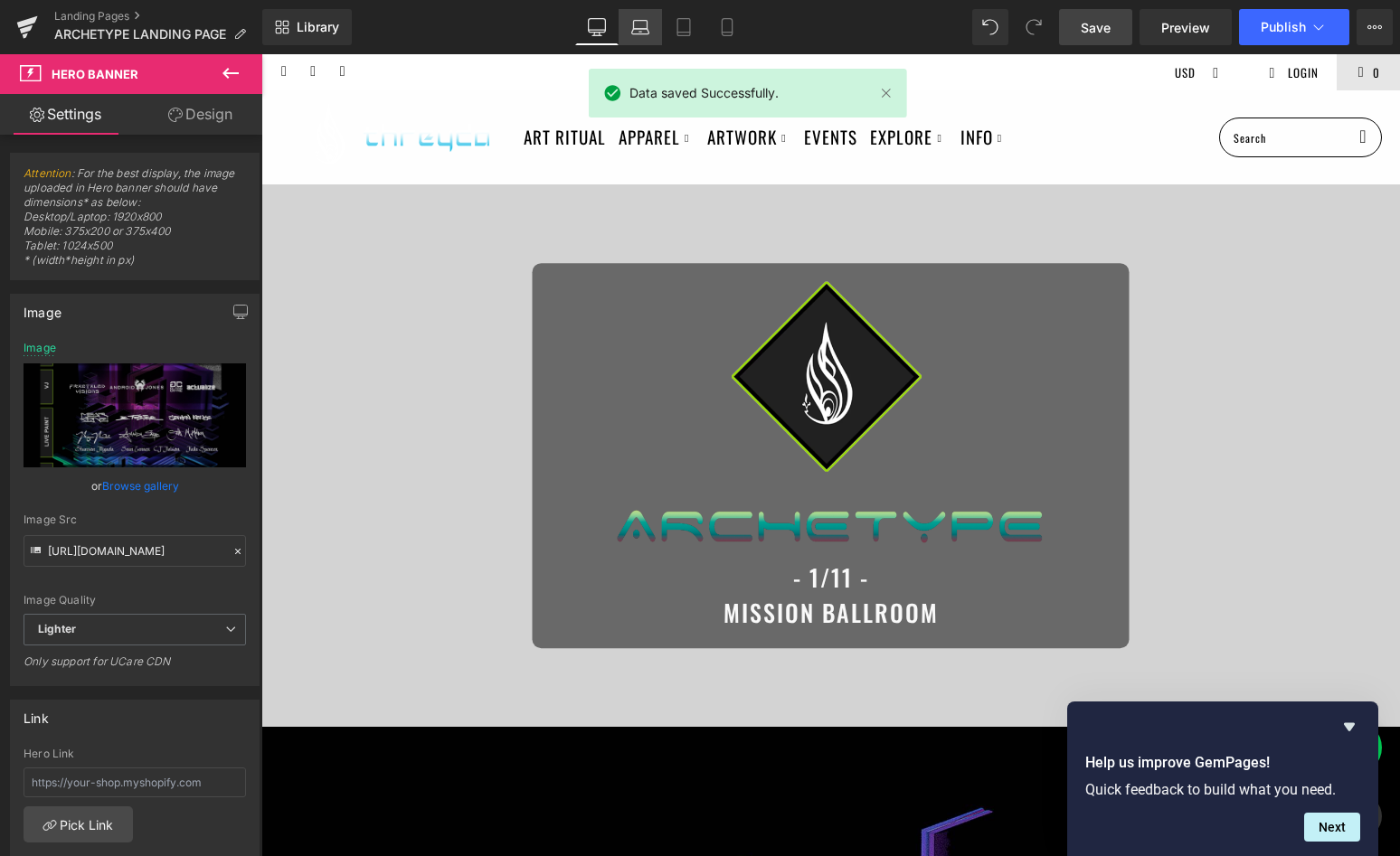
click at [640, 25] on icon at bounding box center [640, 27] width 18 height 18
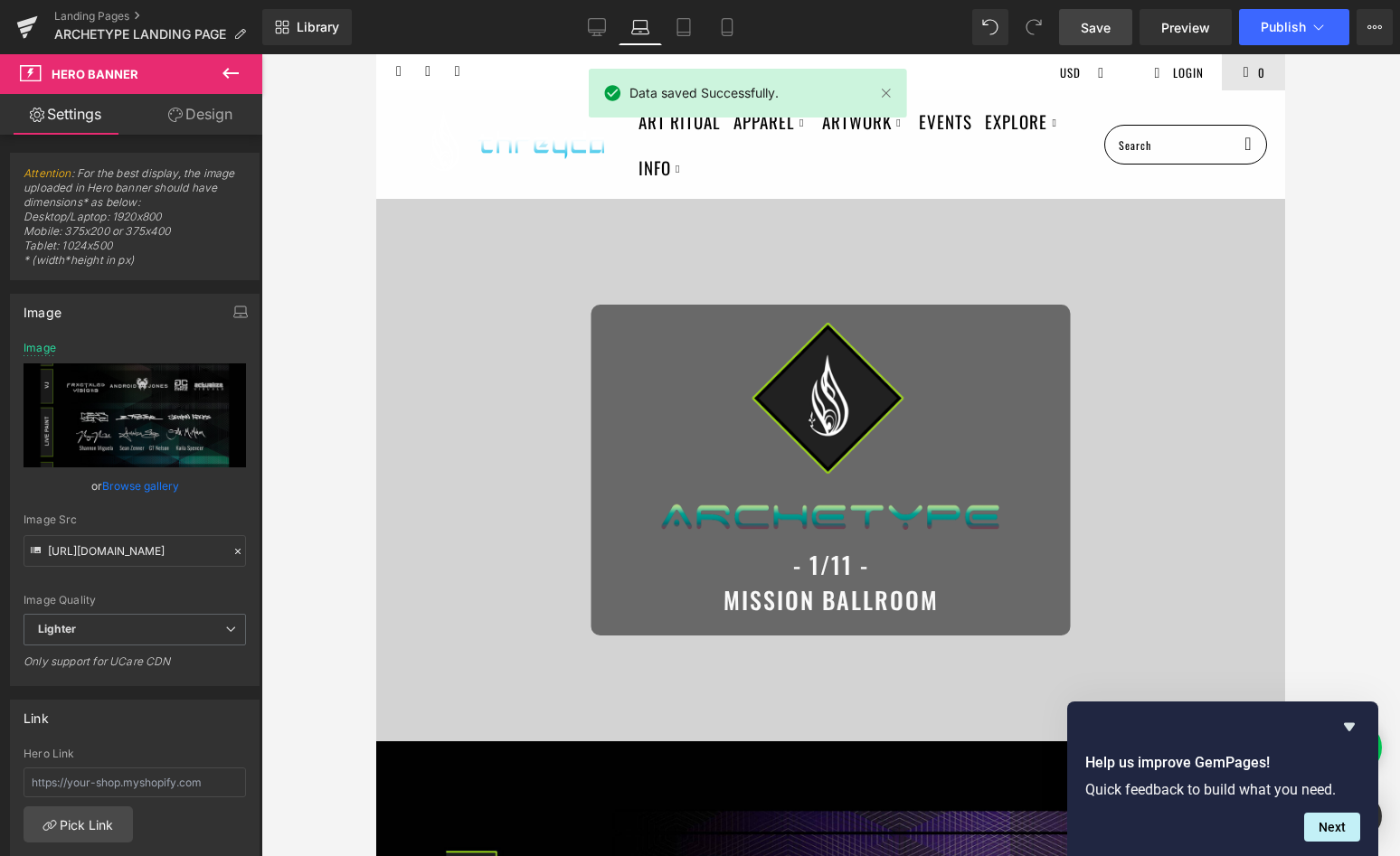
scroll to position [417, 0]
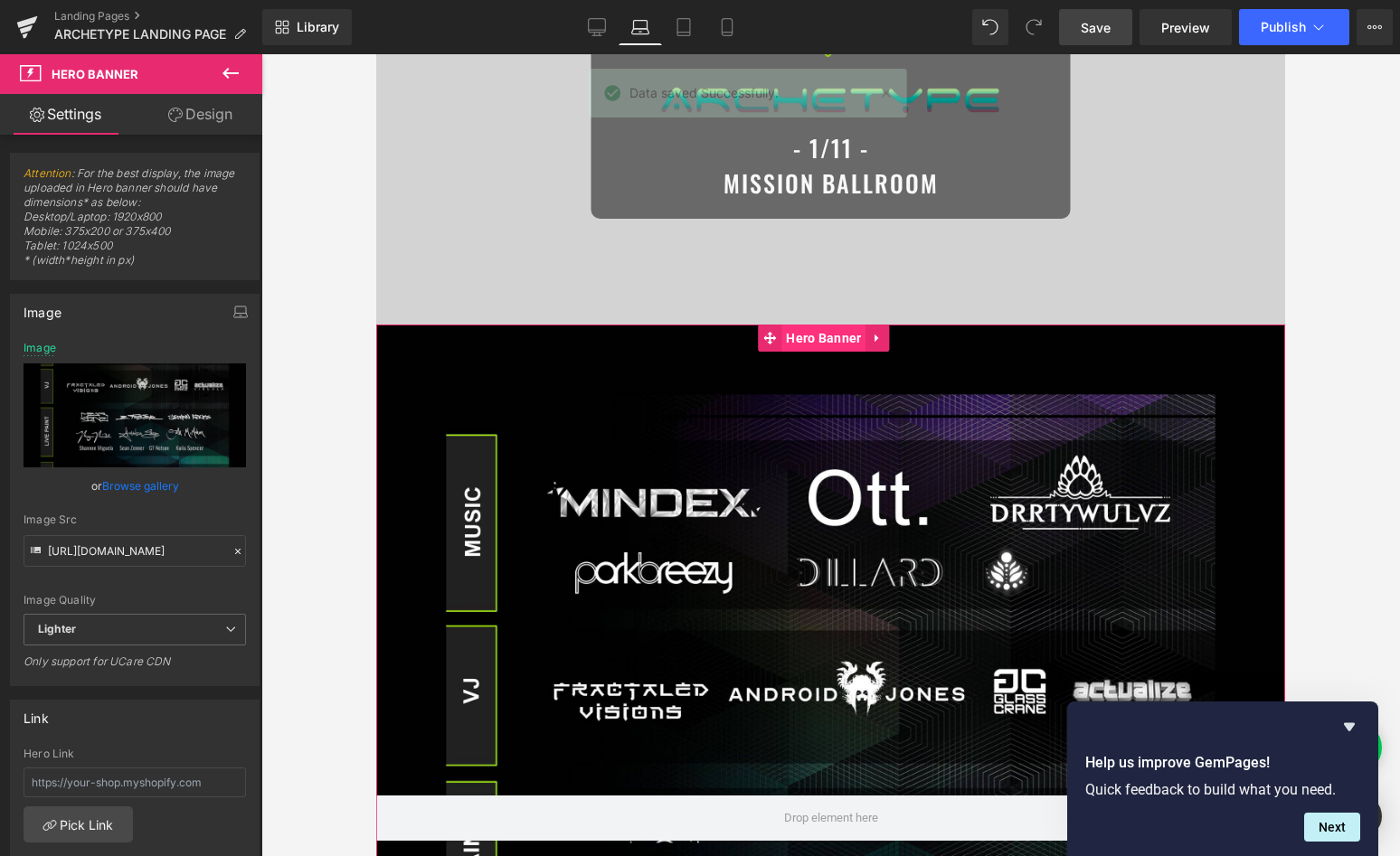
click at [830, 329] on span "Hero Banner" at bounding box center [823, 338] width 85 height 27
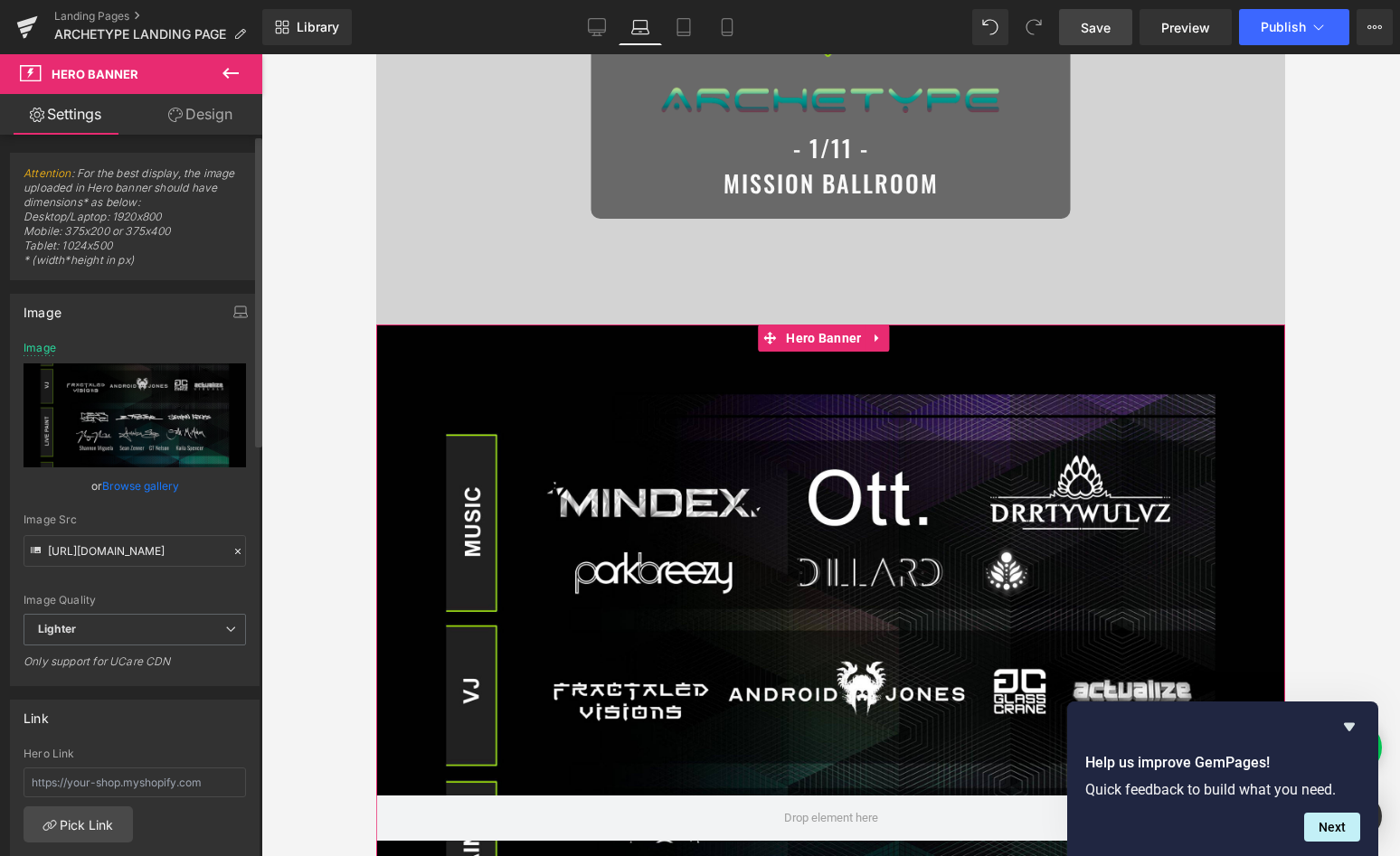
click at [111, 485] on link "Browse gallery" at bounding box center [140, 486] width 77 height 32
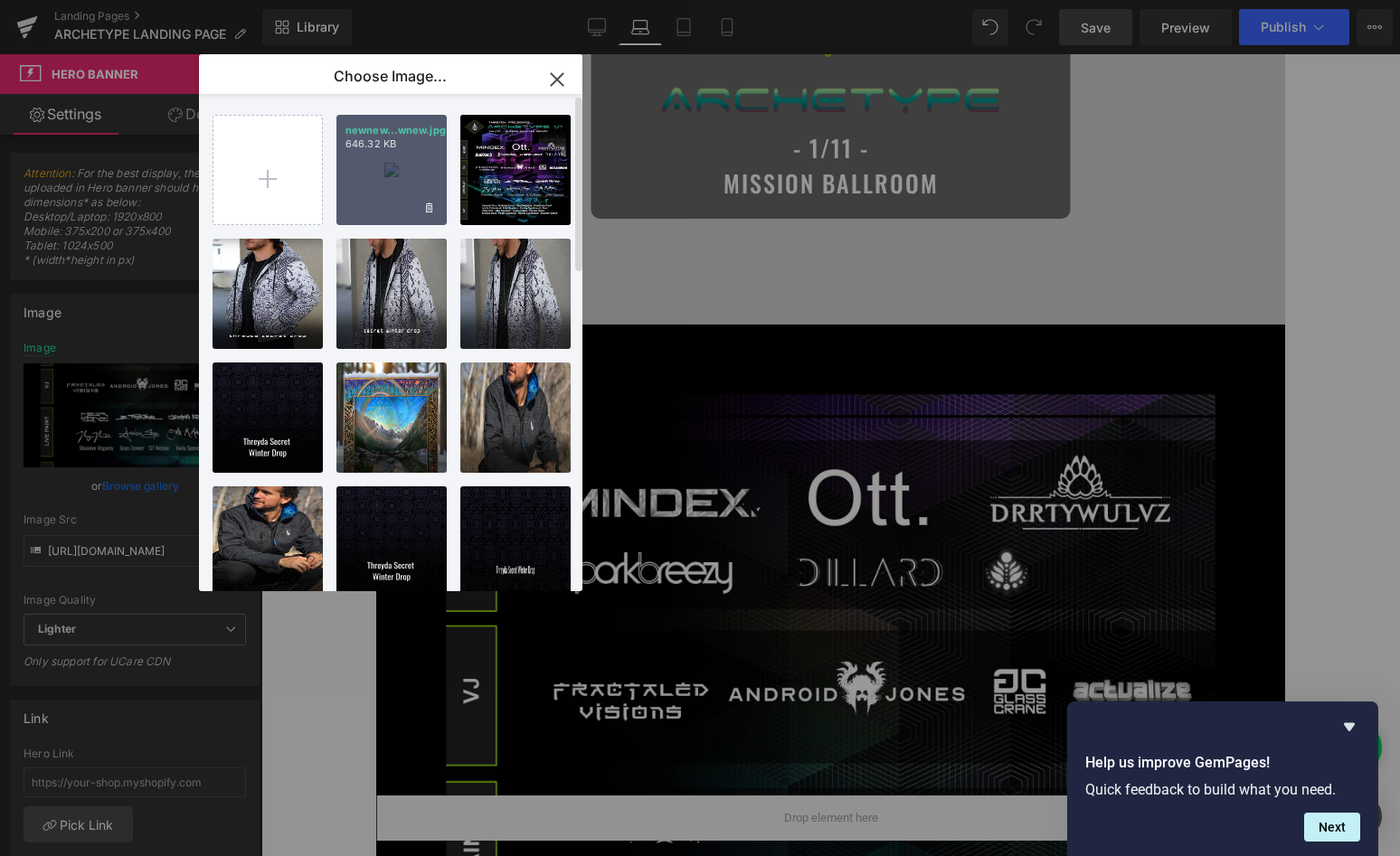
click at [388, 182] on div "newnew...wnew.jpg 646.32 KB" at bounding box center [391, 170] width 110 height 110
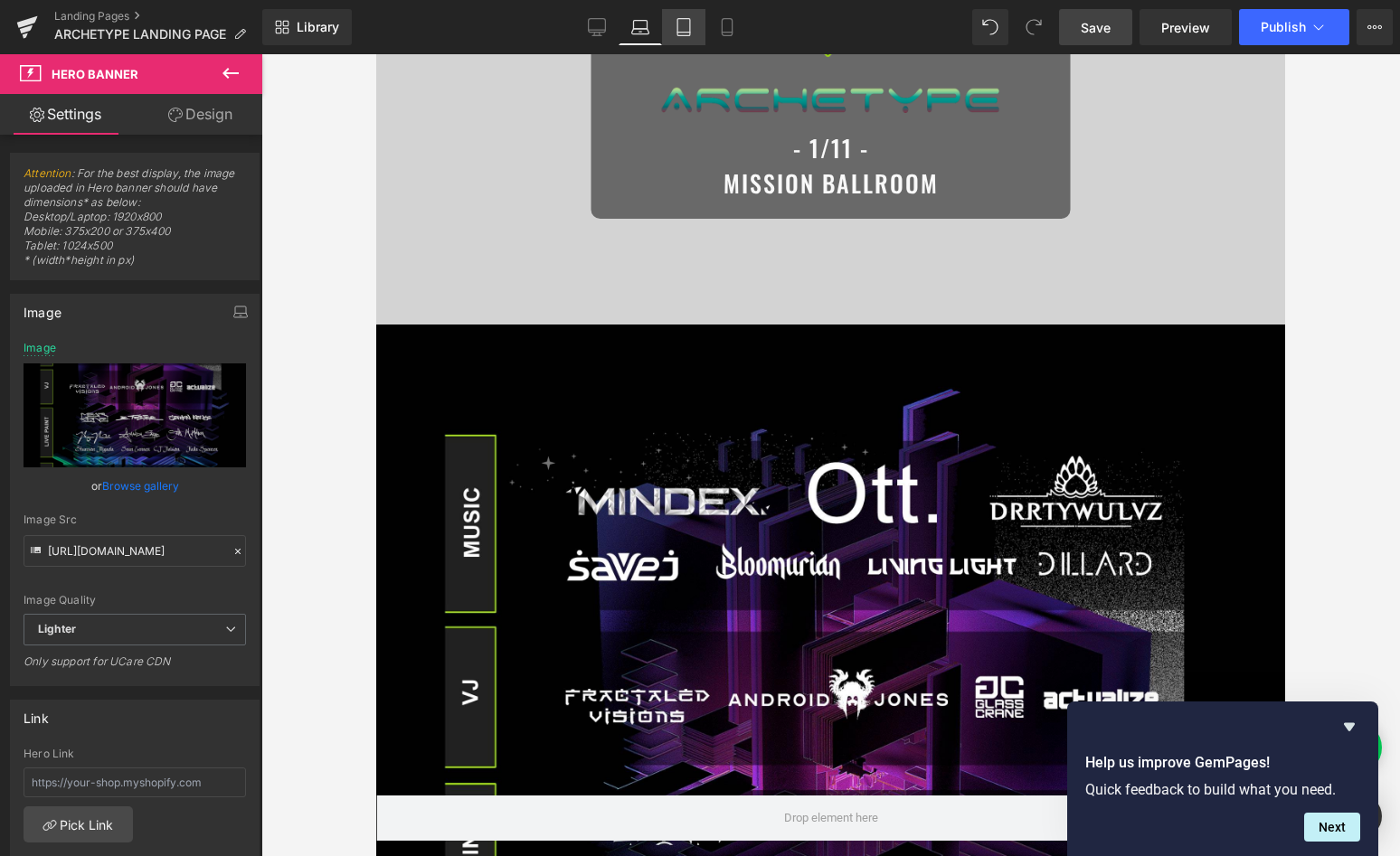
click at [694, 32] on link "Tablet" at bounding box center [684, 27] width 44 height 36
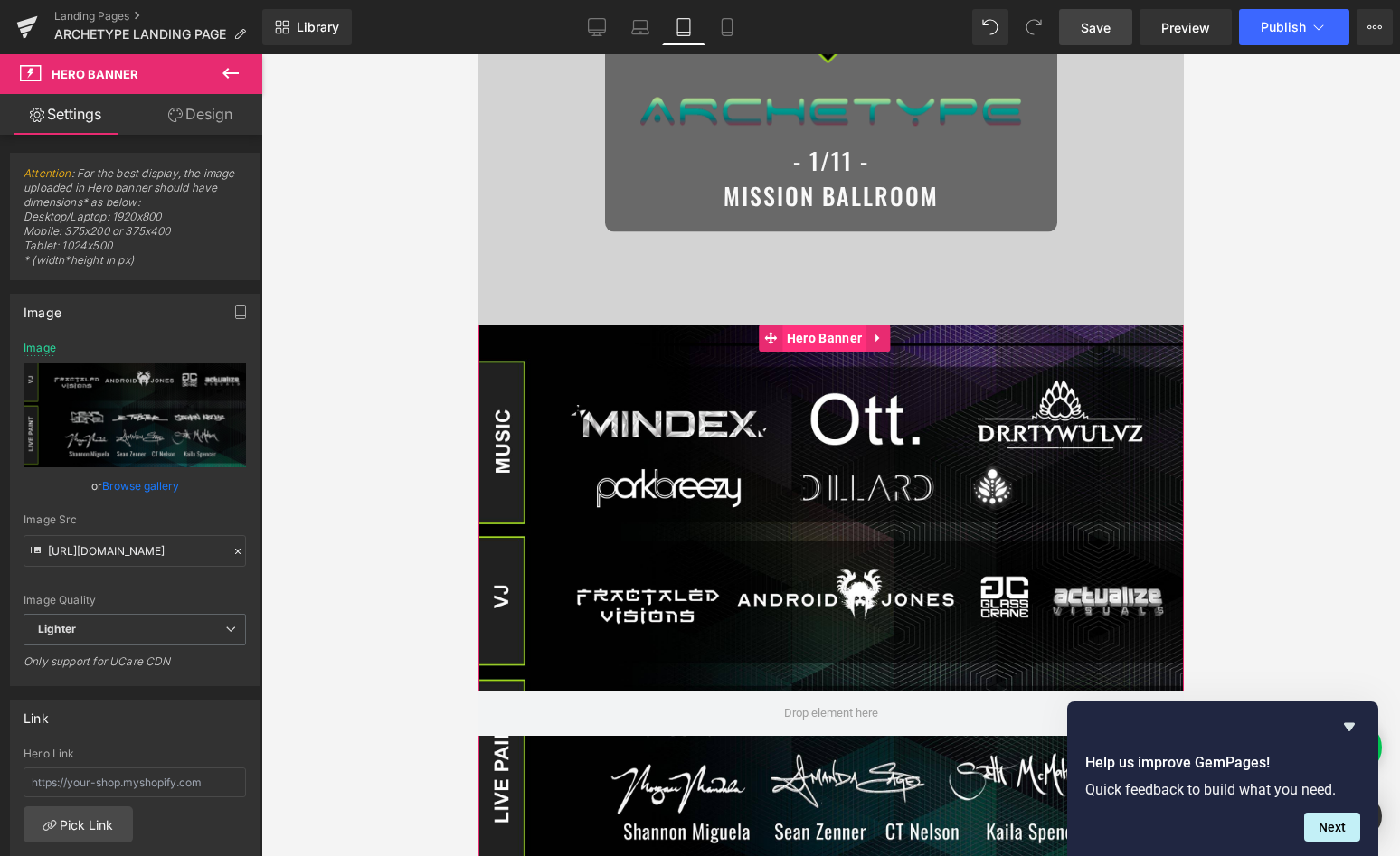
click at [821, 338] on span "Hero Banner" at bounding box center [823, 338] width 85 height 27
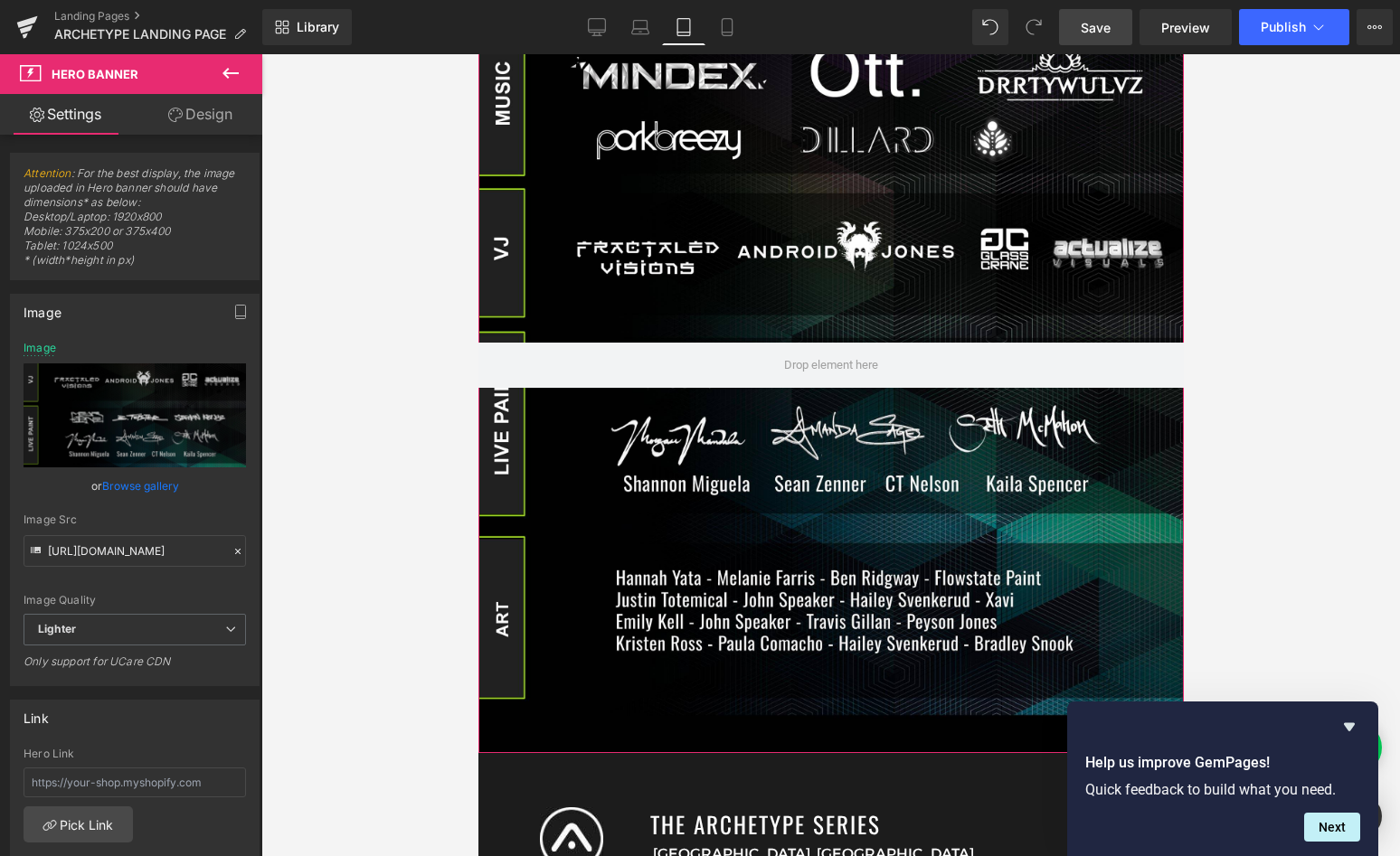
scroll to position [170, 0]
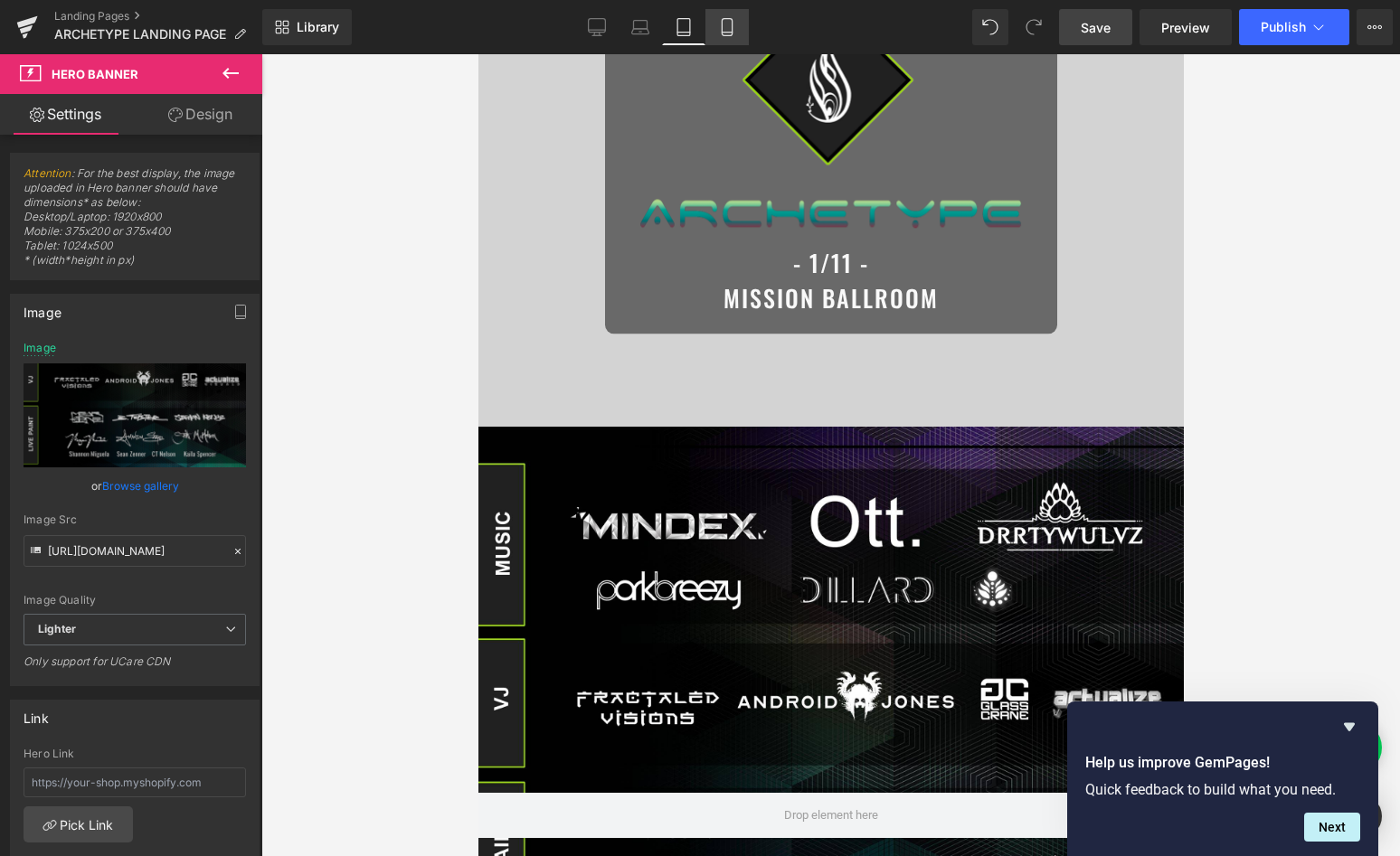
click at [726, 25] on icon at bounding box center [727, 27] width 18 height 18
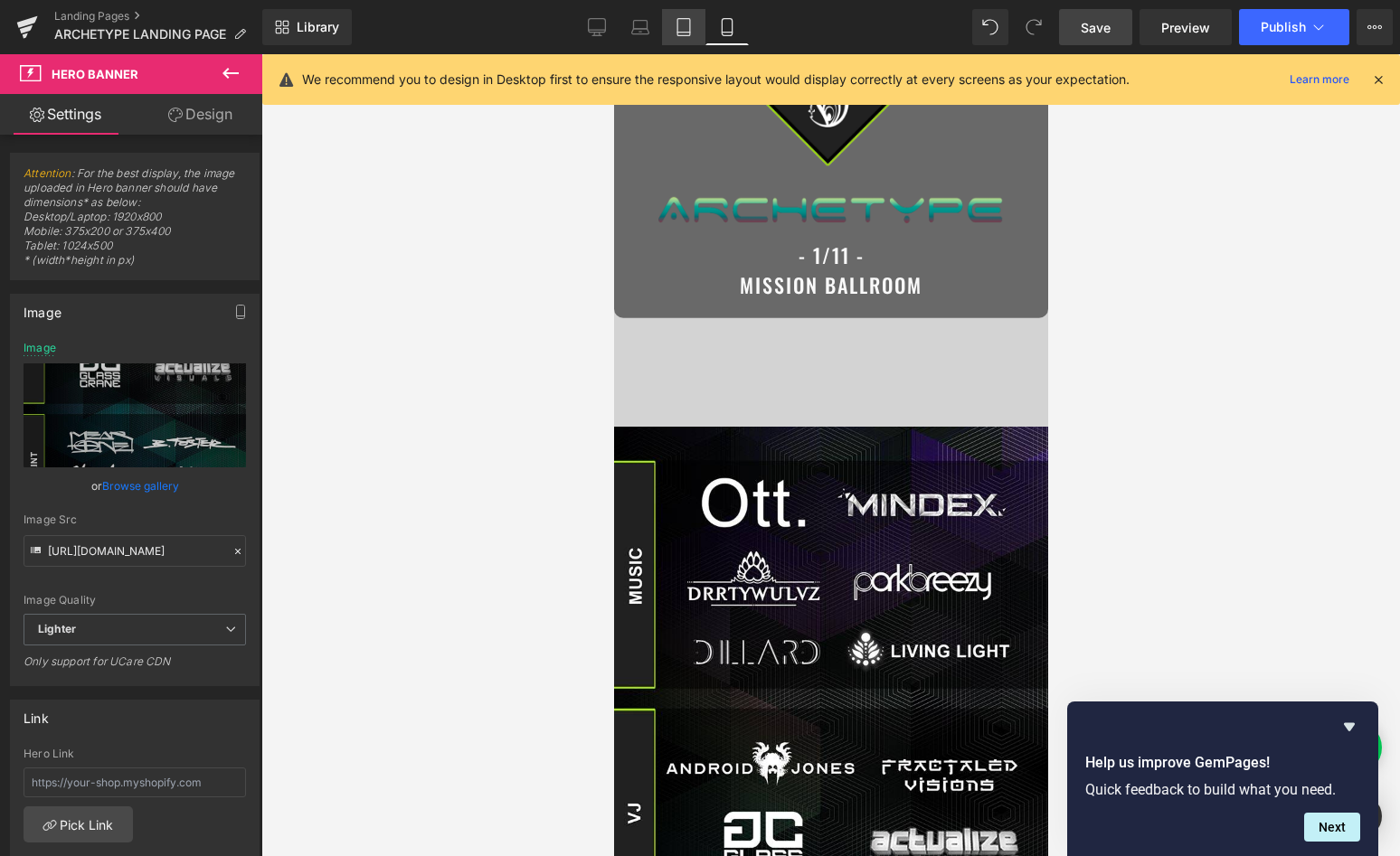
click at [677, 27] on icon at bounding box center [684, 27] width 18 height 18
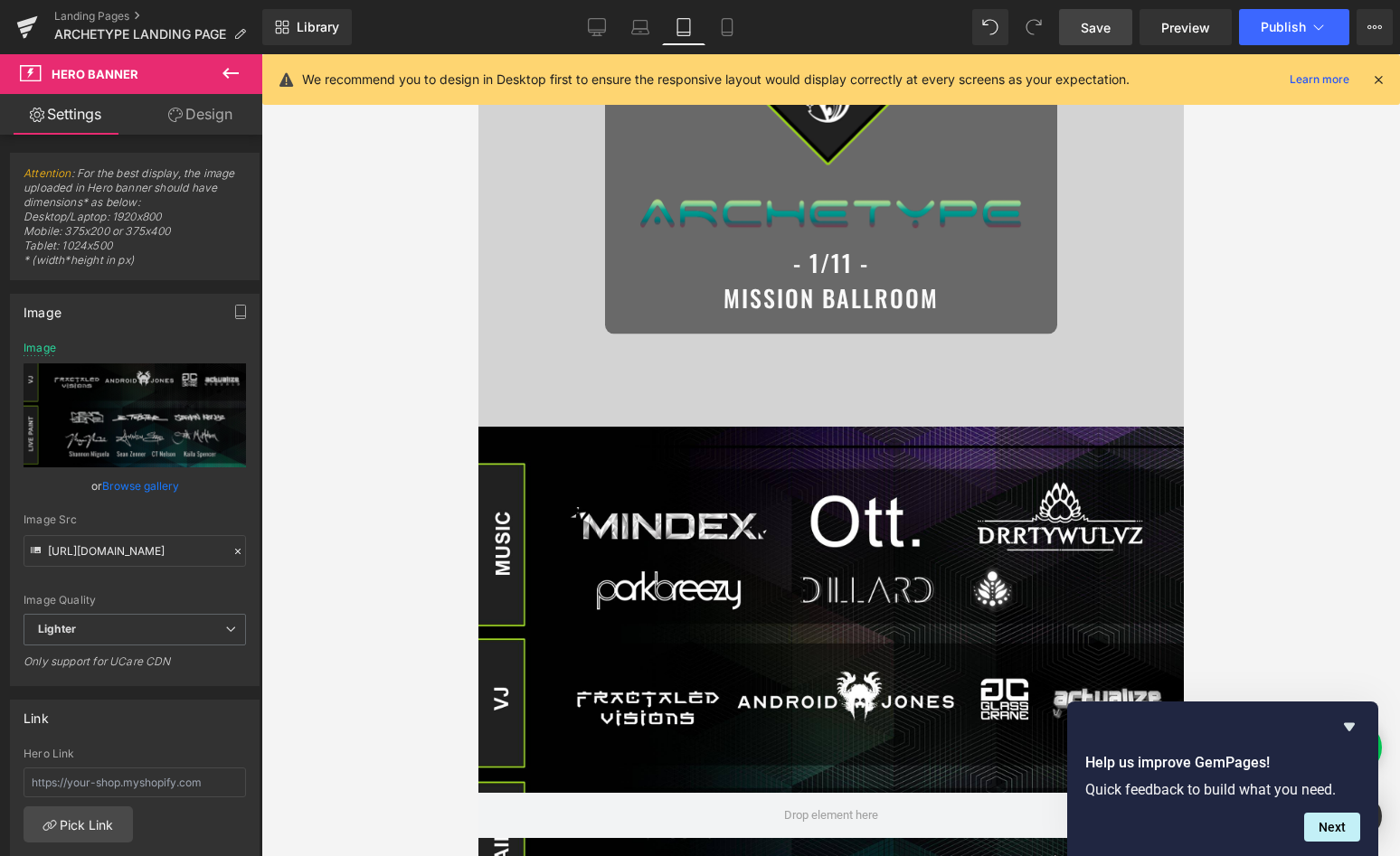
type input "[URL][DOMAIN_NAME]"
click at [823, 438] on span "Hero Banner" at bounding box center [823, 440] width 85 height 27
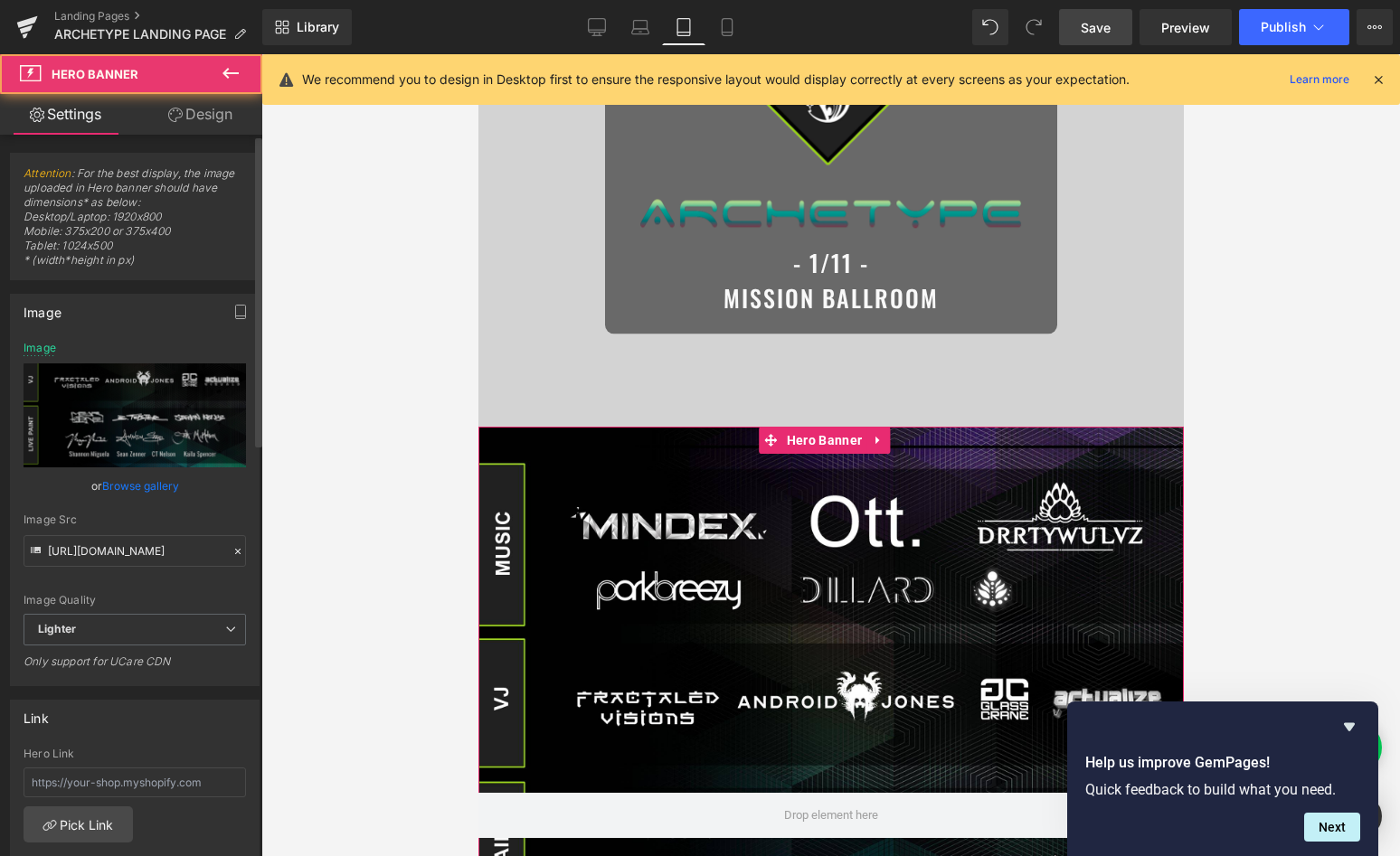
click at [131, 486] on link "Browse gallery" at bounding box center [140, 486] width 77 height 32
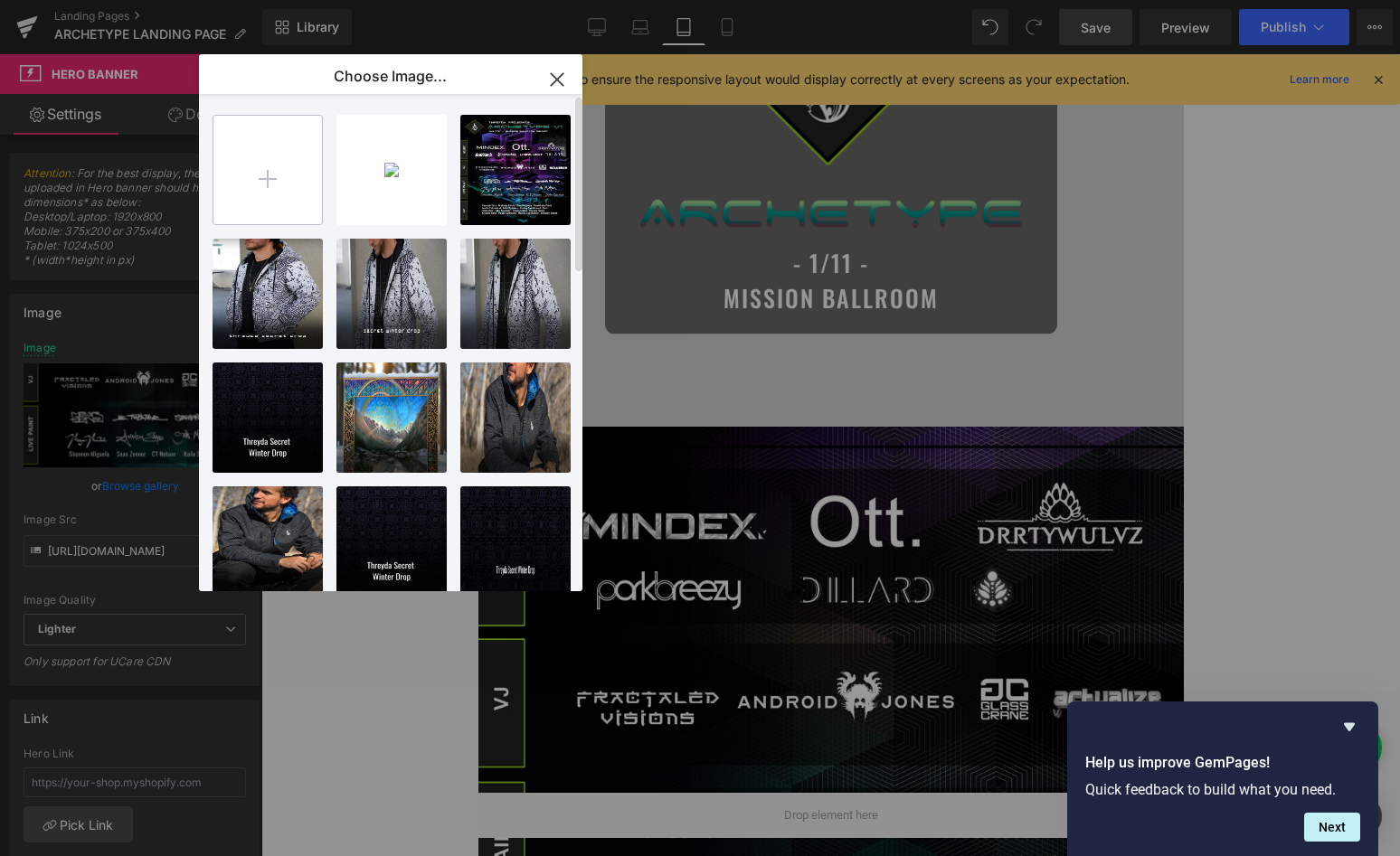
click at [298, 173] on input "file" at bounding box center [267, 169] width 108 height 108
type input "C:\fakepath\ipad.jpg"
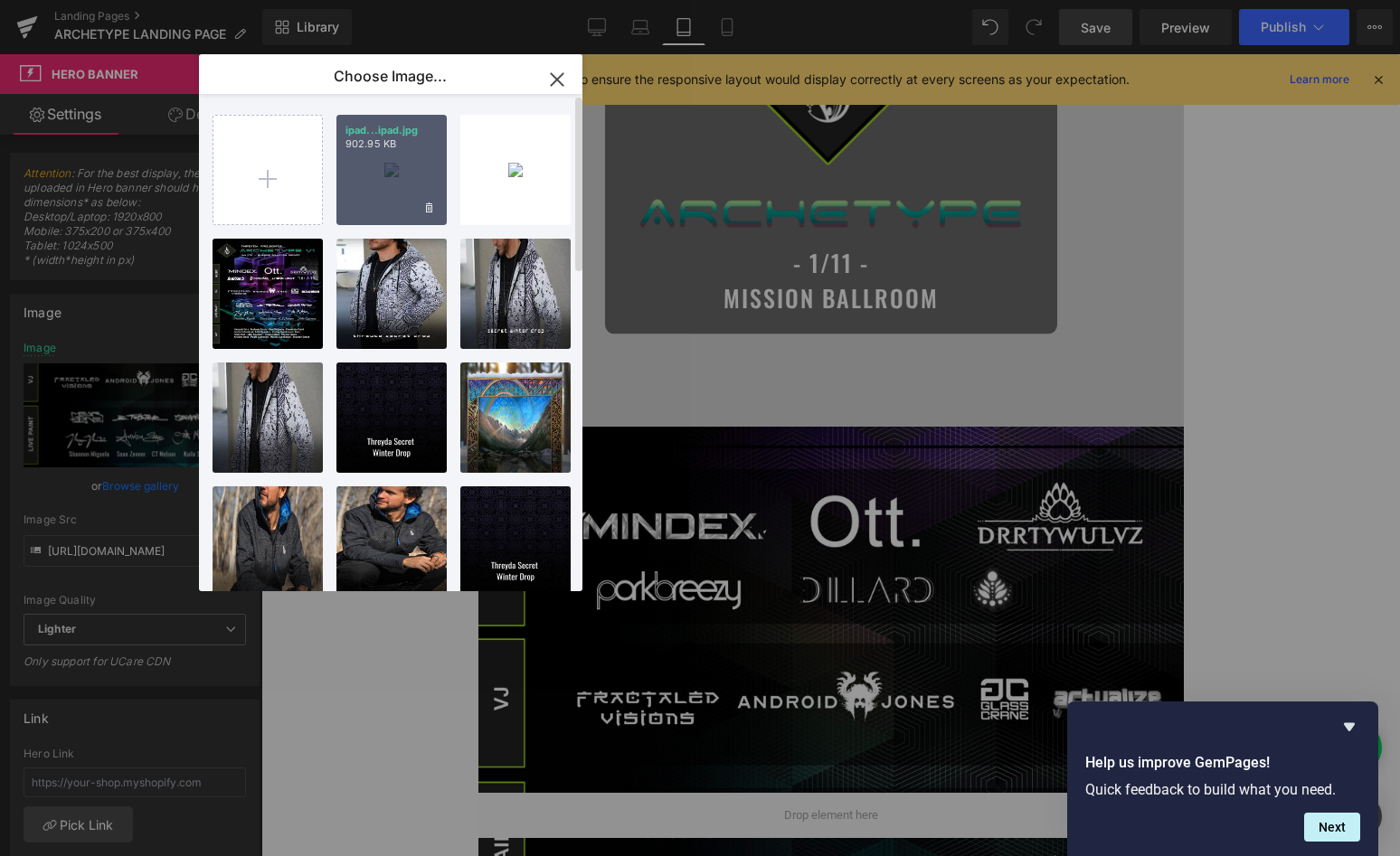
click at [401, 163] on div "ipad...ipad.jpg 902.95 KB" at bounding box center [391, 170] width 110 height 110
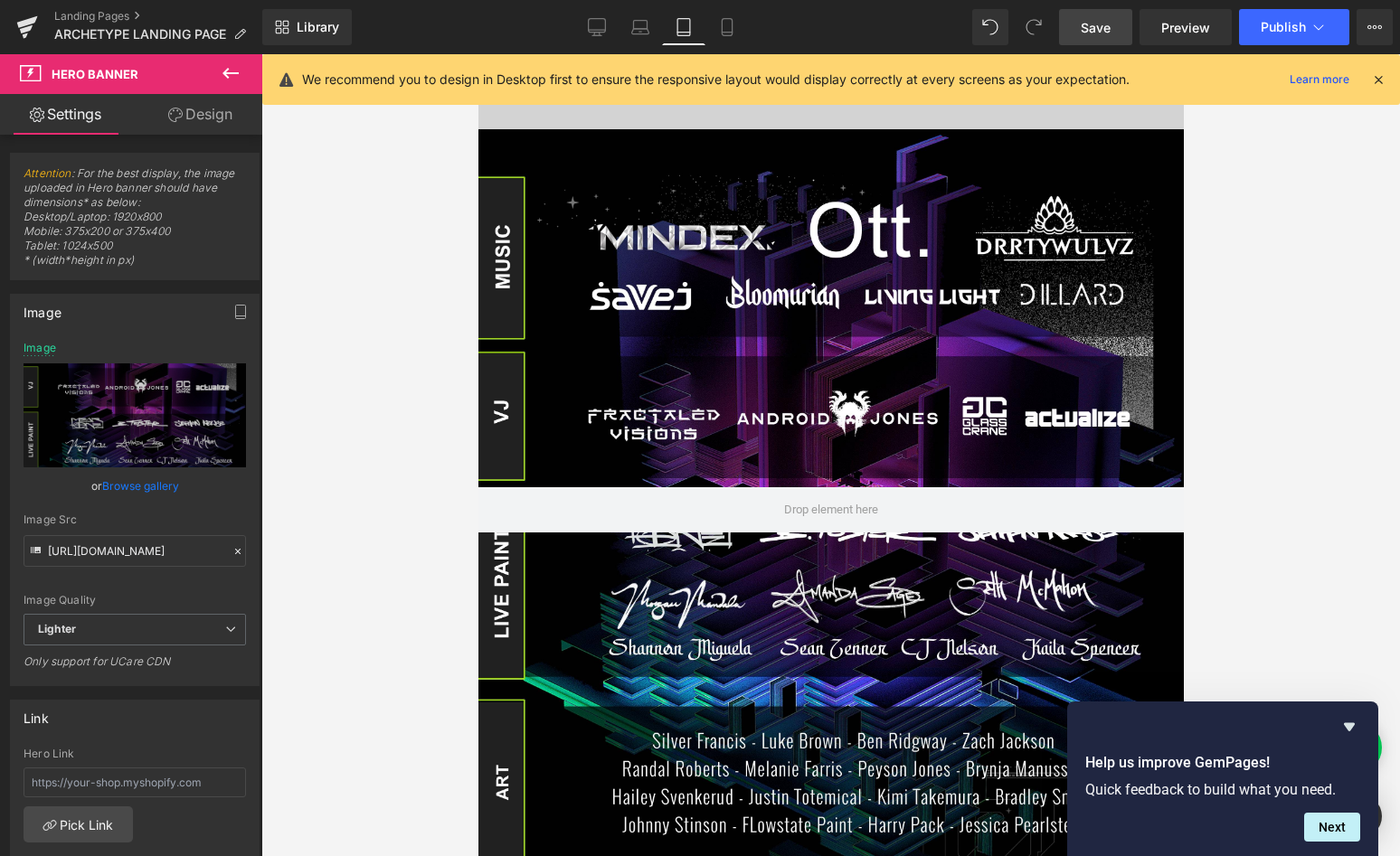
scroll to position [429, 0]
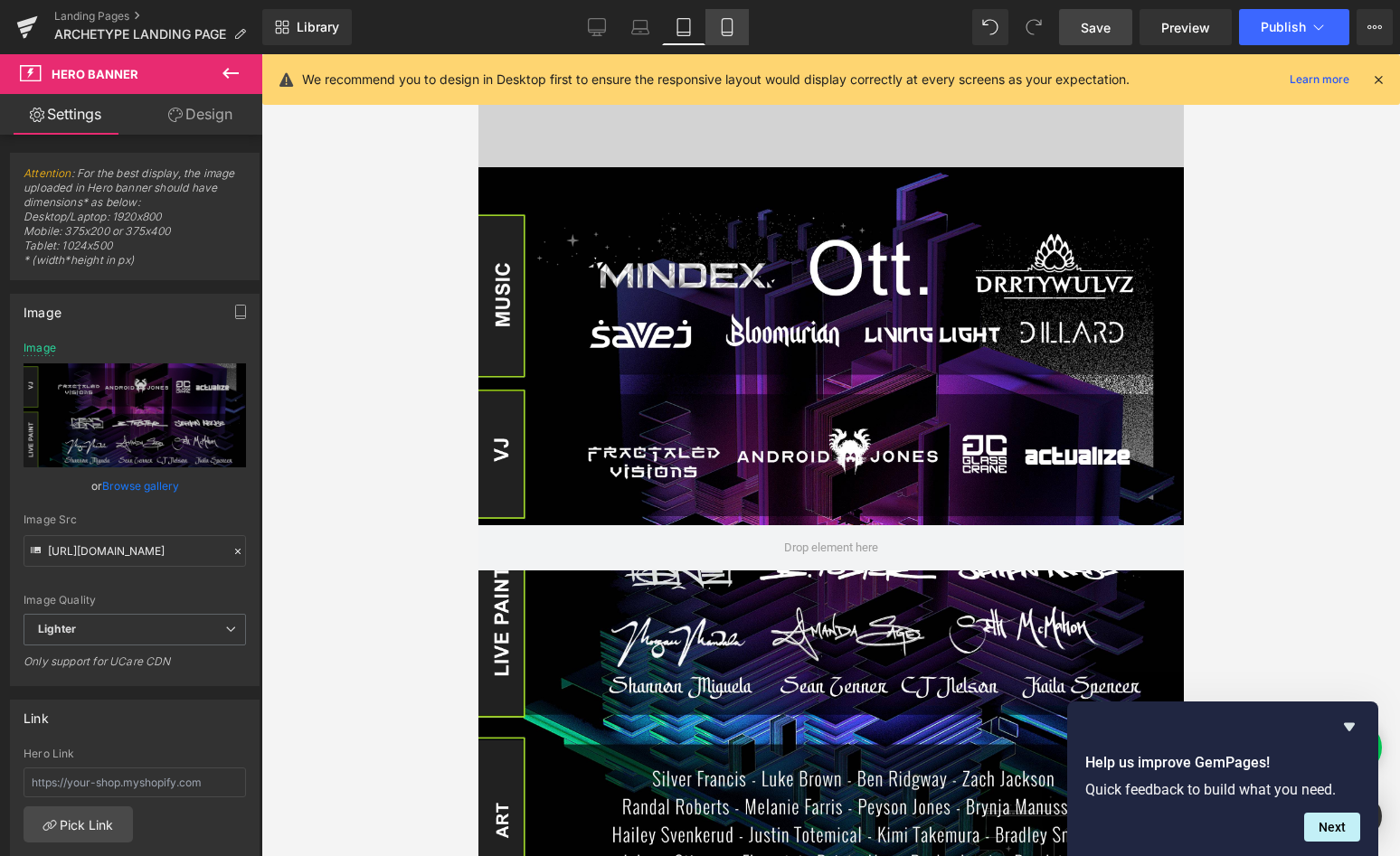
click at [725, 19] on icon at bounding box center [727, 27] width 18 height 18
type input "[URL][DOMAIN_NAME]"
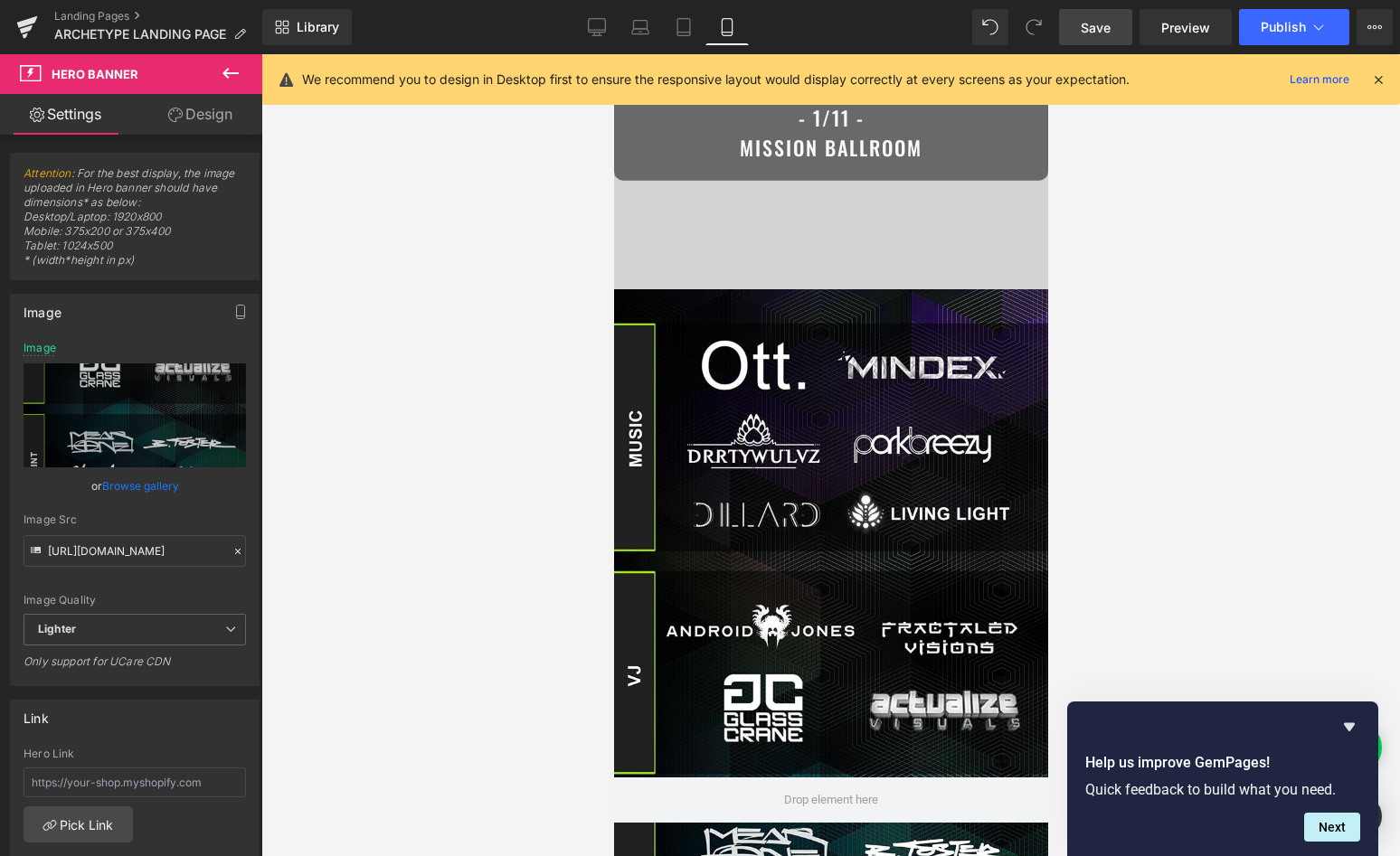
scroll to position [270, 0]
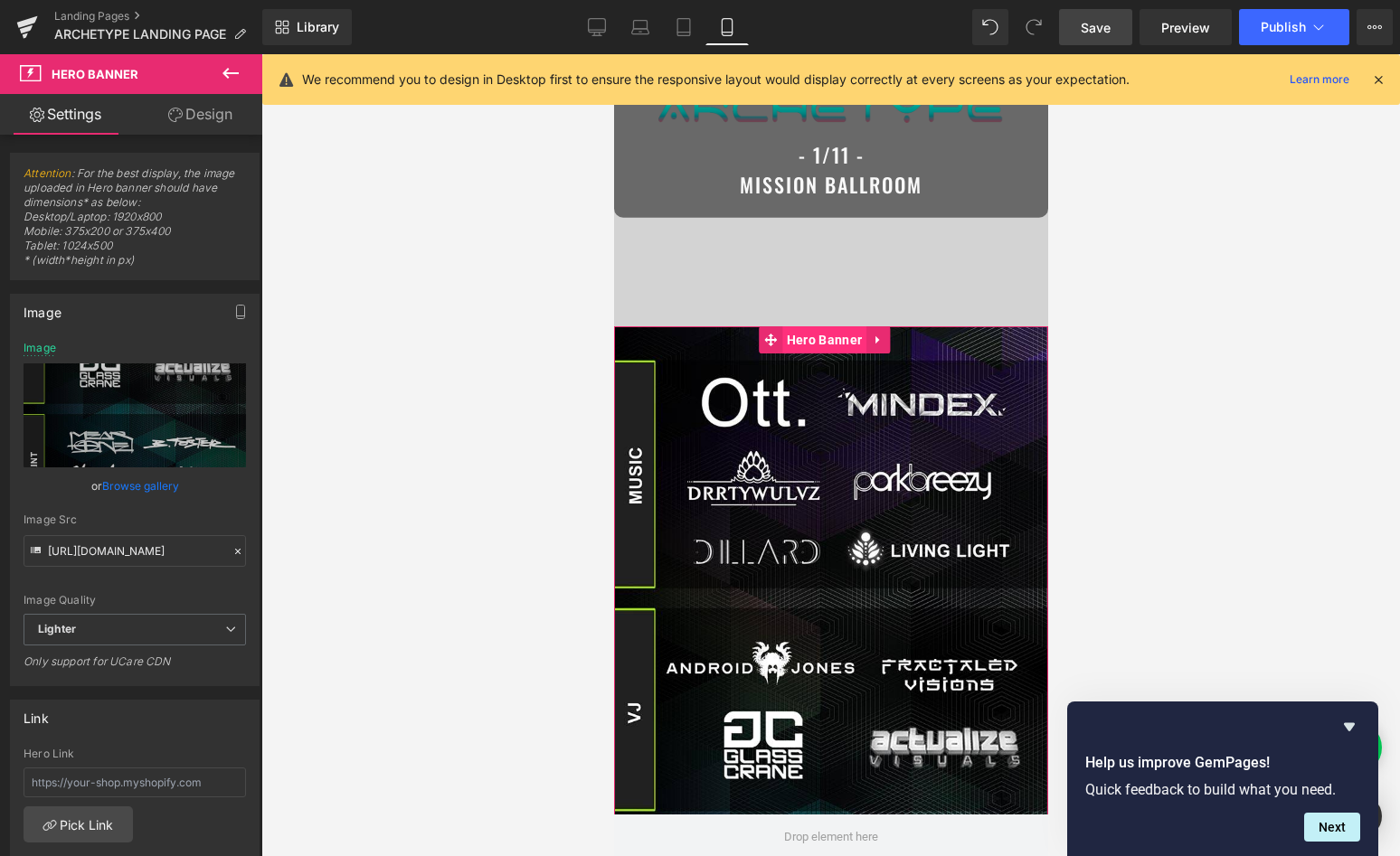
click at [823, 346] on span "Hero Banner" at bounding box center [823, 339] width 85 height 27
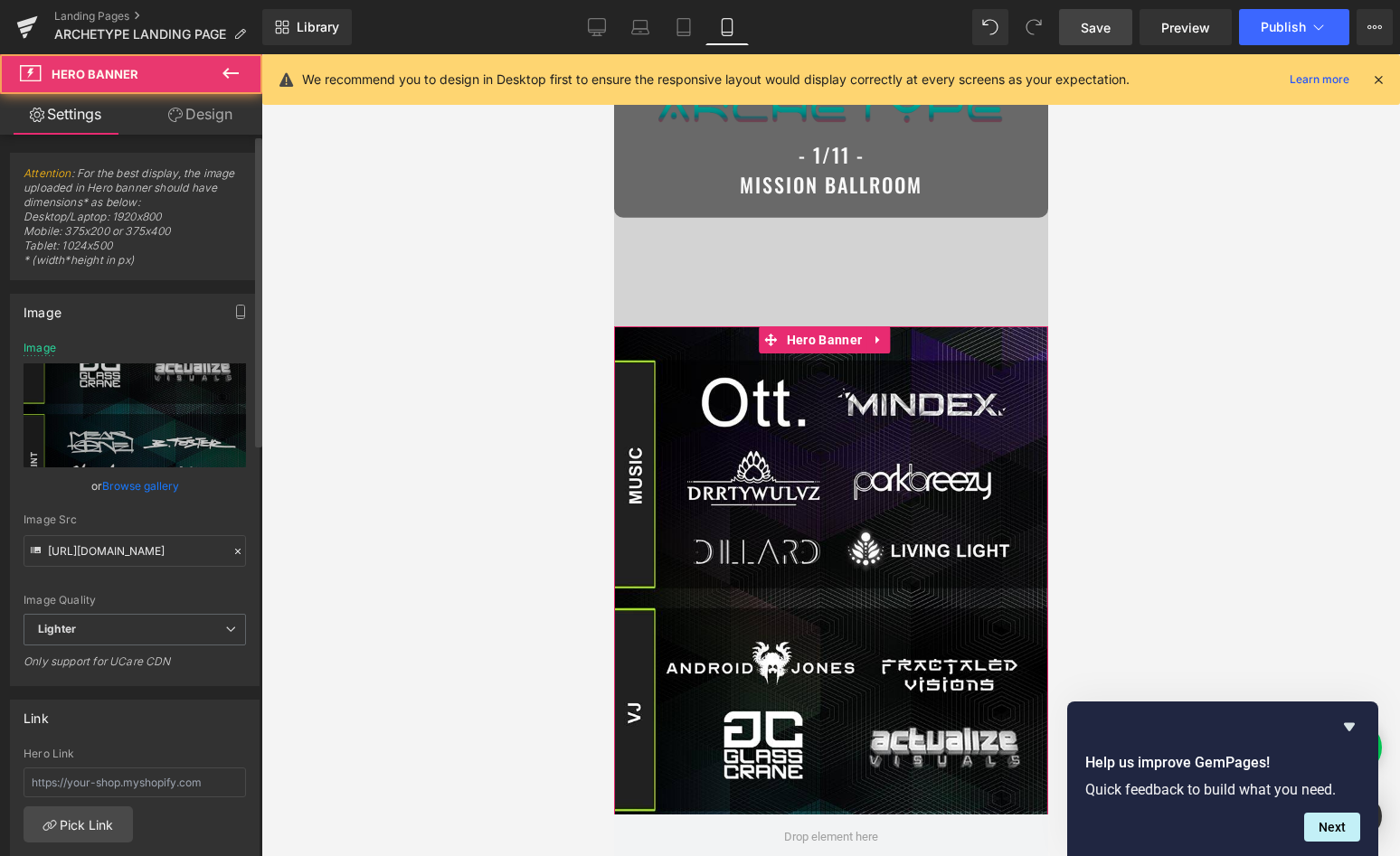
click at [117, 473] on link "Browse gallery" at bounding box center [140, 486] width 77 height 32
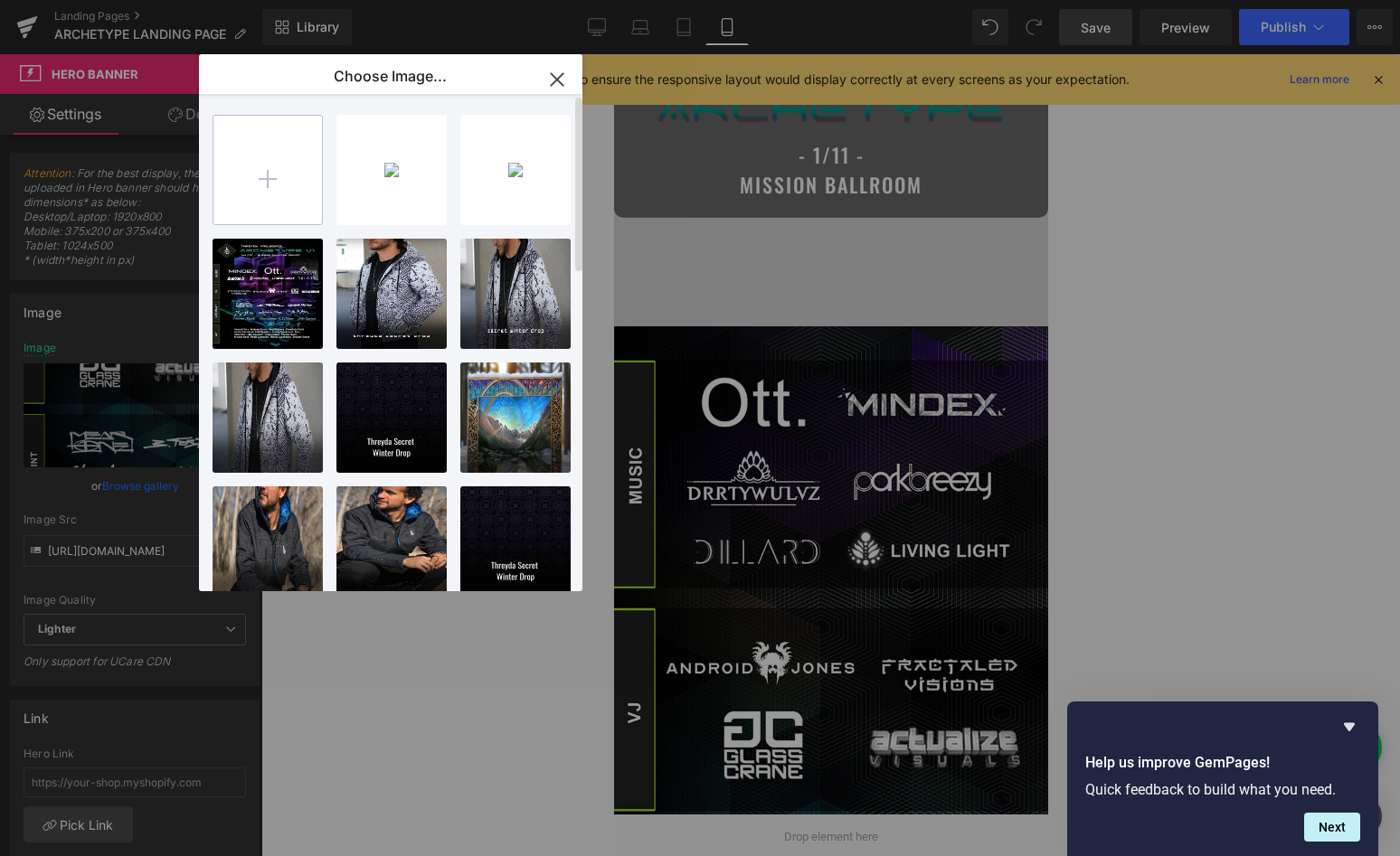
click at [267, 140] on input "file" at bounding box center [267, 169] width 108 height 108
type input "C:\fakepath\mobile.jpg"
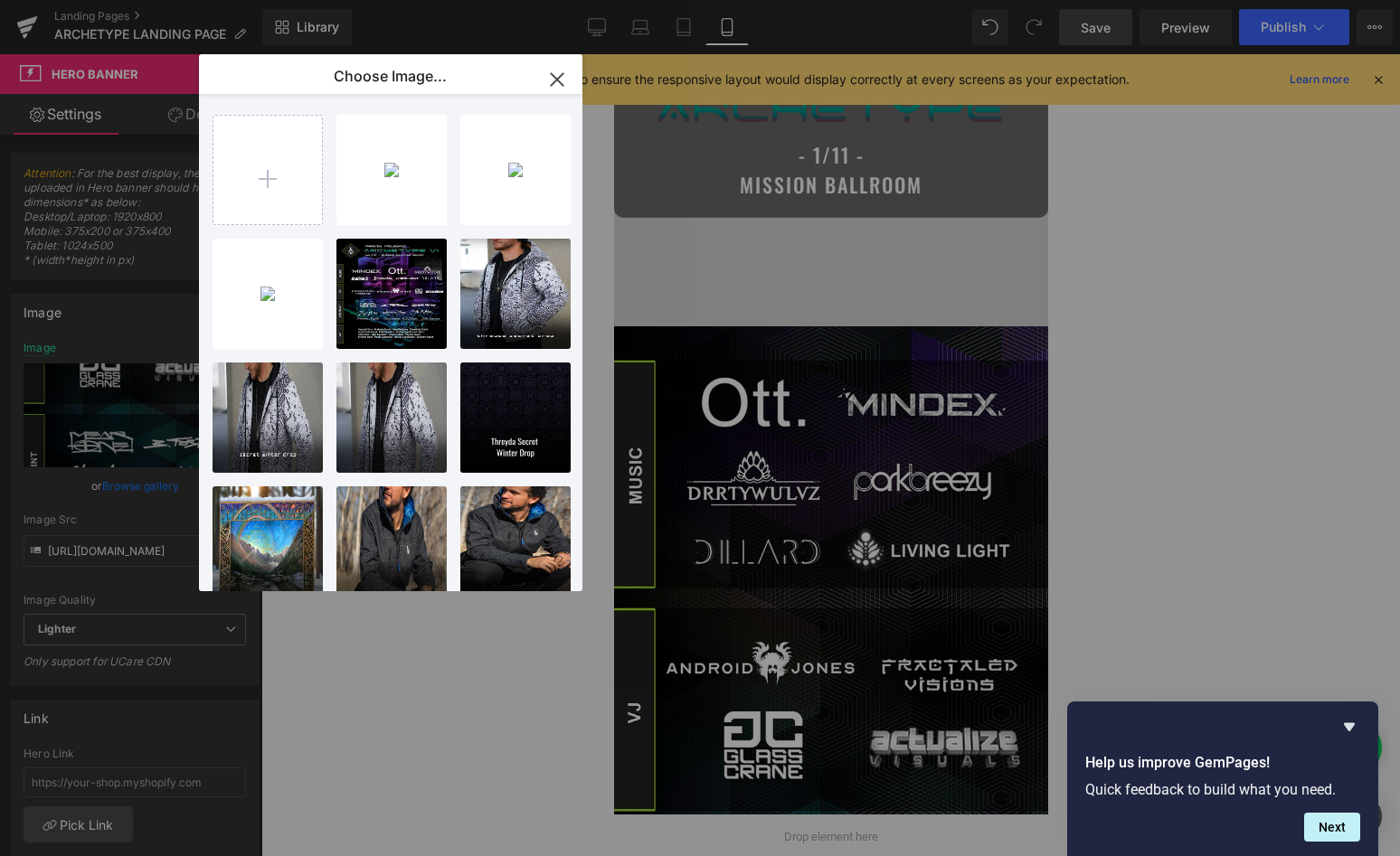
click at [169, 0] on div "Hero Banner You are previewing how the will restyle your page. You can not edit…" at bounding box center [700, 0] width 1400 height 0
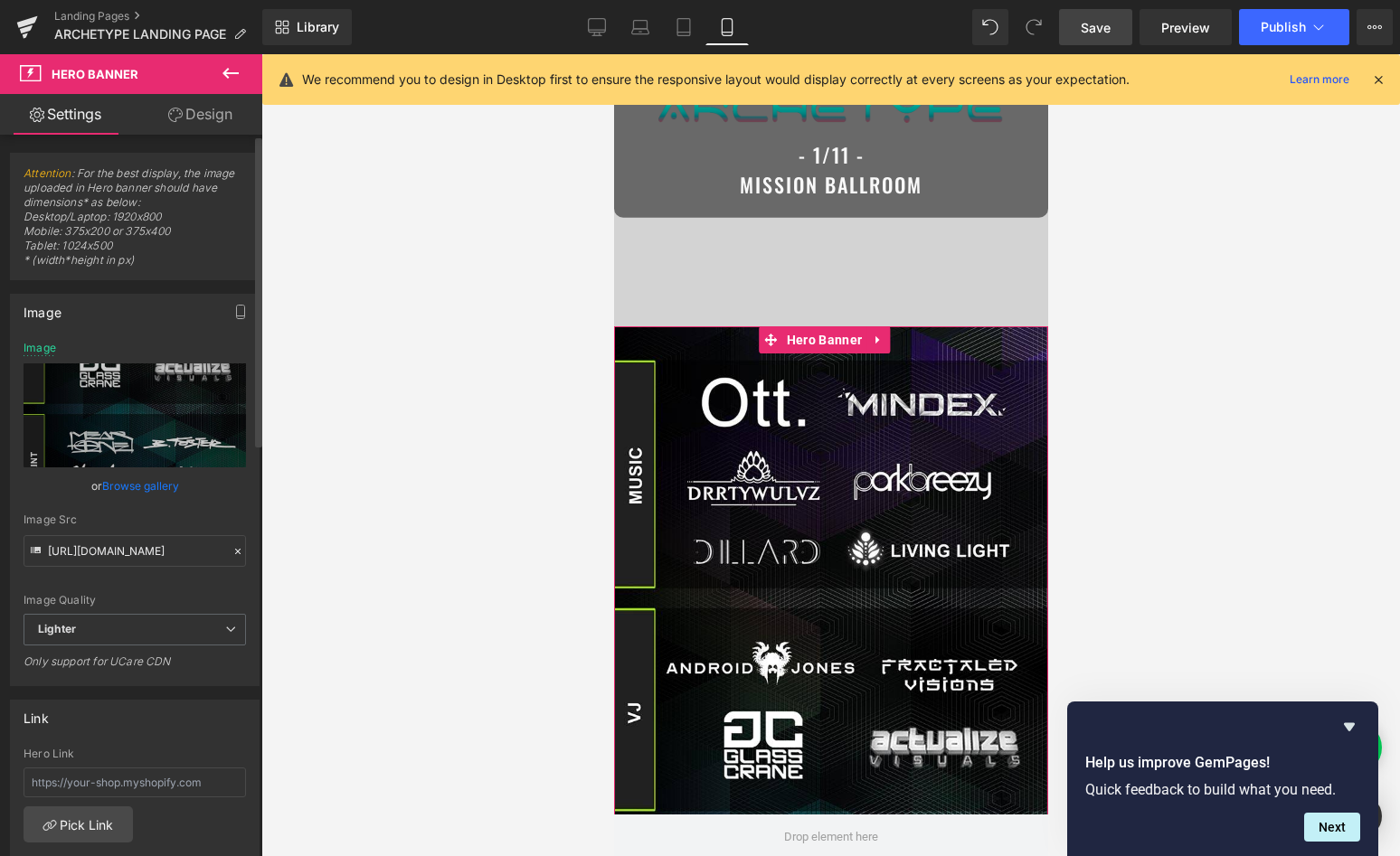
click at [151, 485] on link "Browse gallery" at bounding box center [140, 486] width 77 height 32
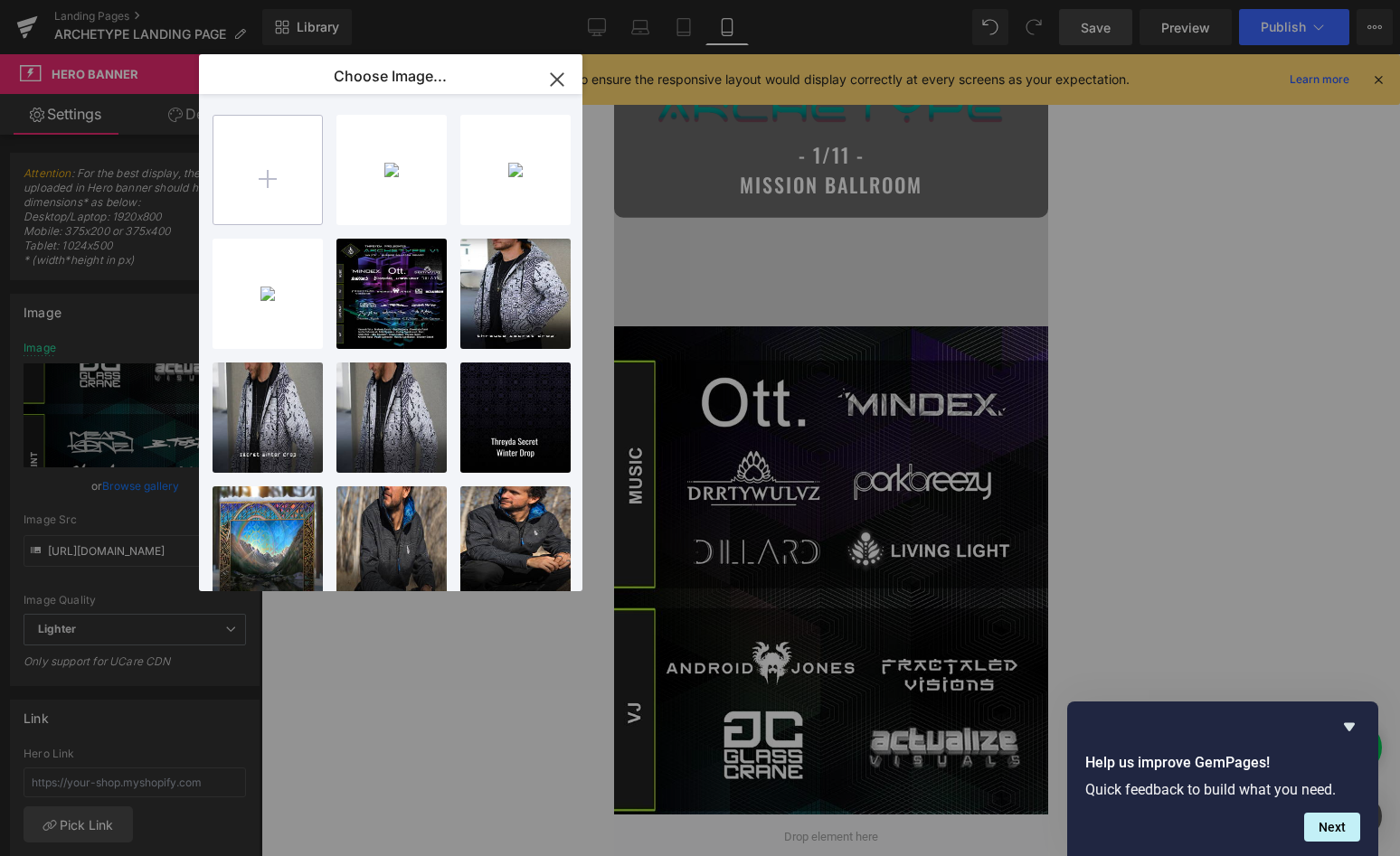
click at [289, 188] on input "file" at bounding box center [267, 169] width 108 height 108
type input "C:\fakepath\mobile.jpg"
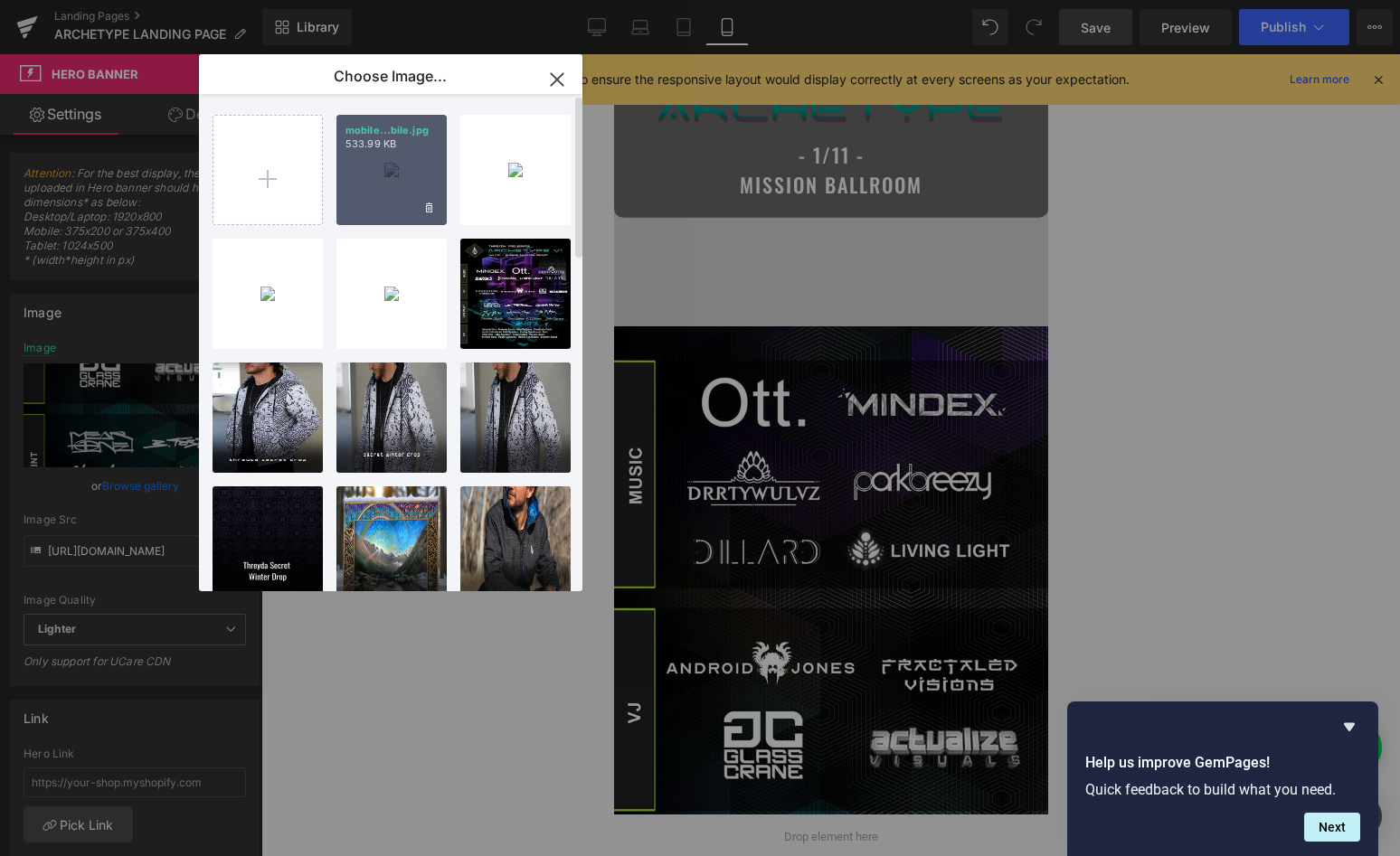
click at [379, 169] on div "mobile...bile.jpg 533.99 KB" at bounding box center [391, 170] width 110 height 110
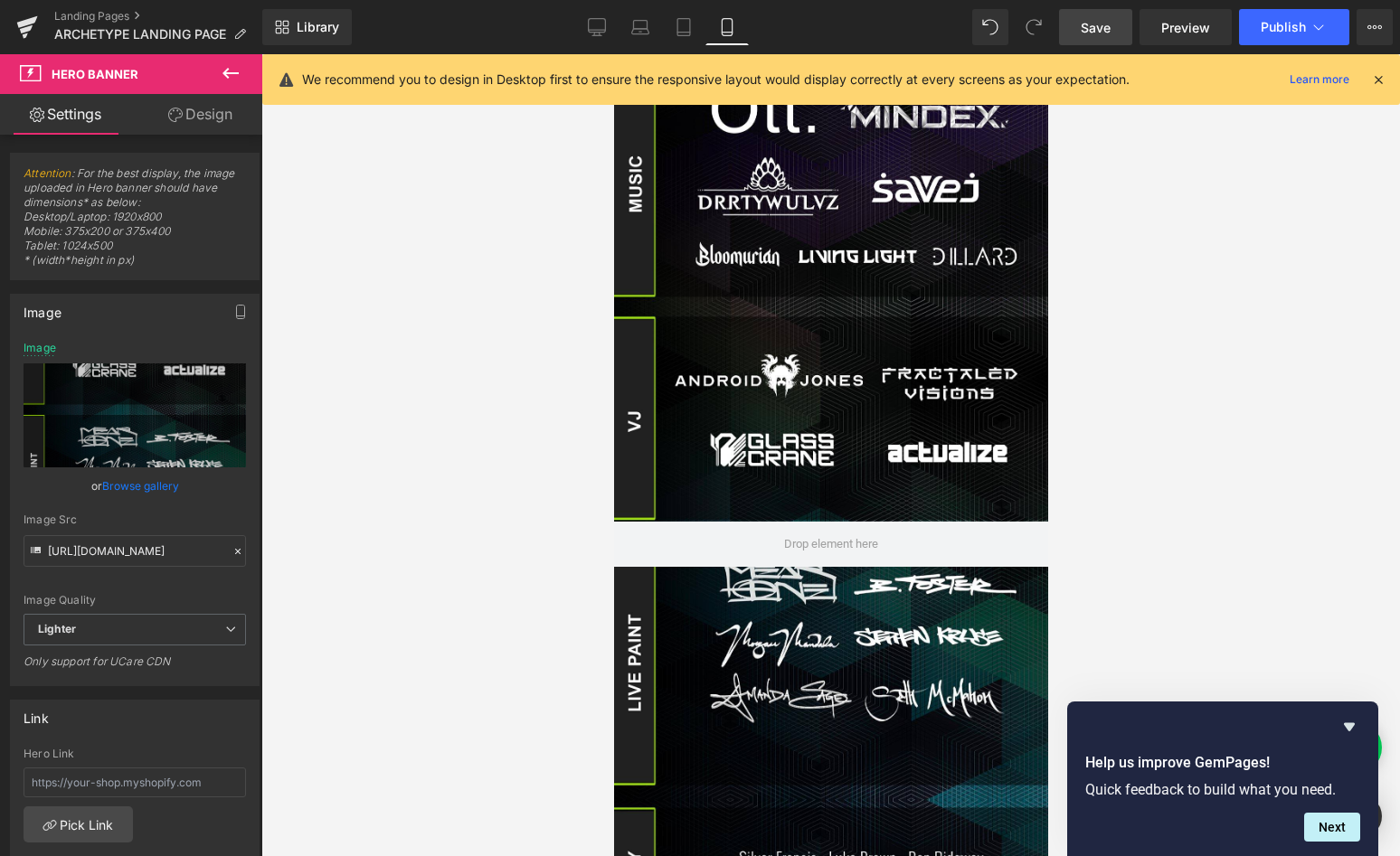
scroll to position [0, 0]
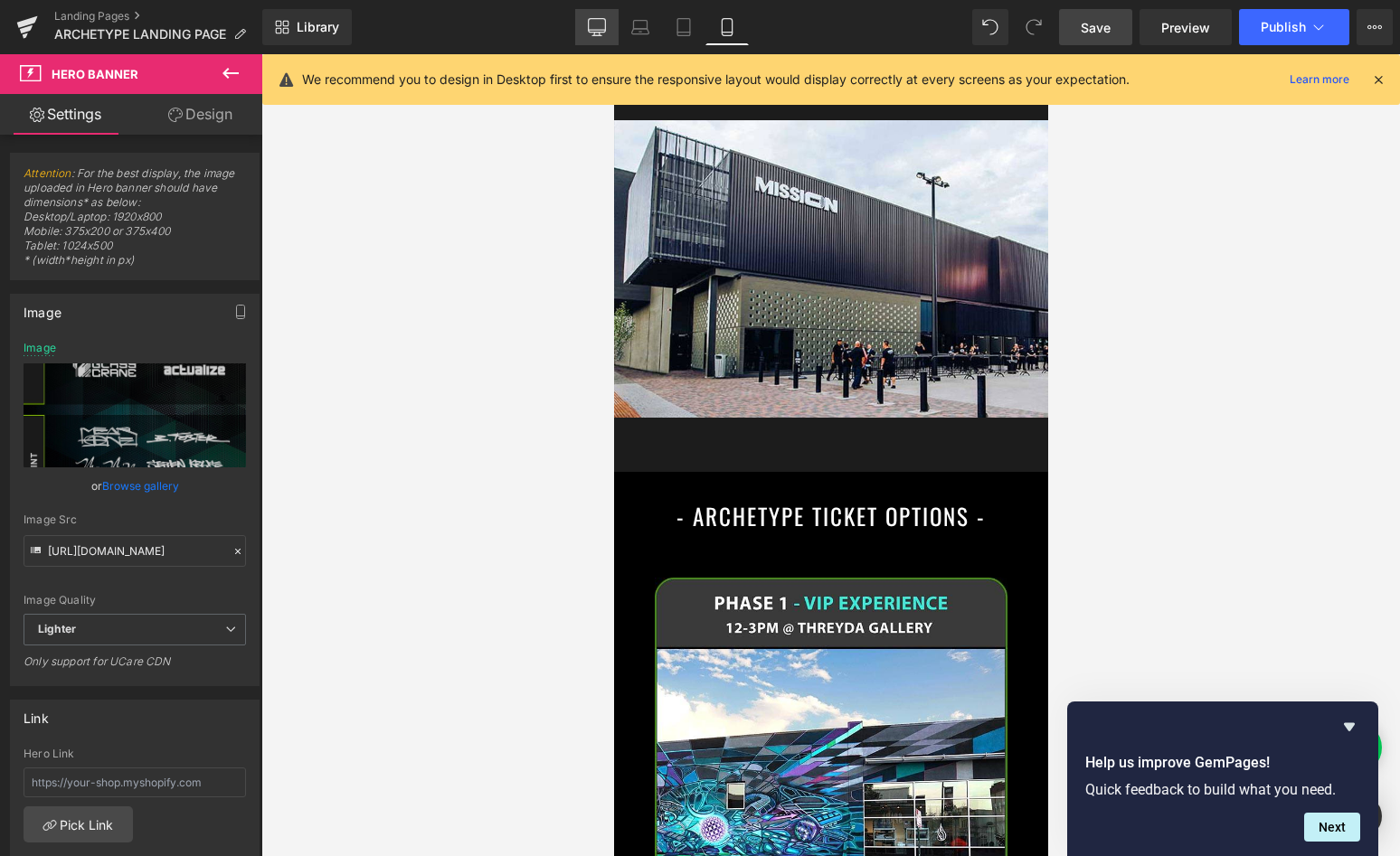
click at [603, 25] on icon at bounding box center [597, 27] width 18 height 18
type input "https://ucarecdn.com/db235765-13fc-48da-ae70-42b6a18fd3e6/-/format/auto/-/previ…"
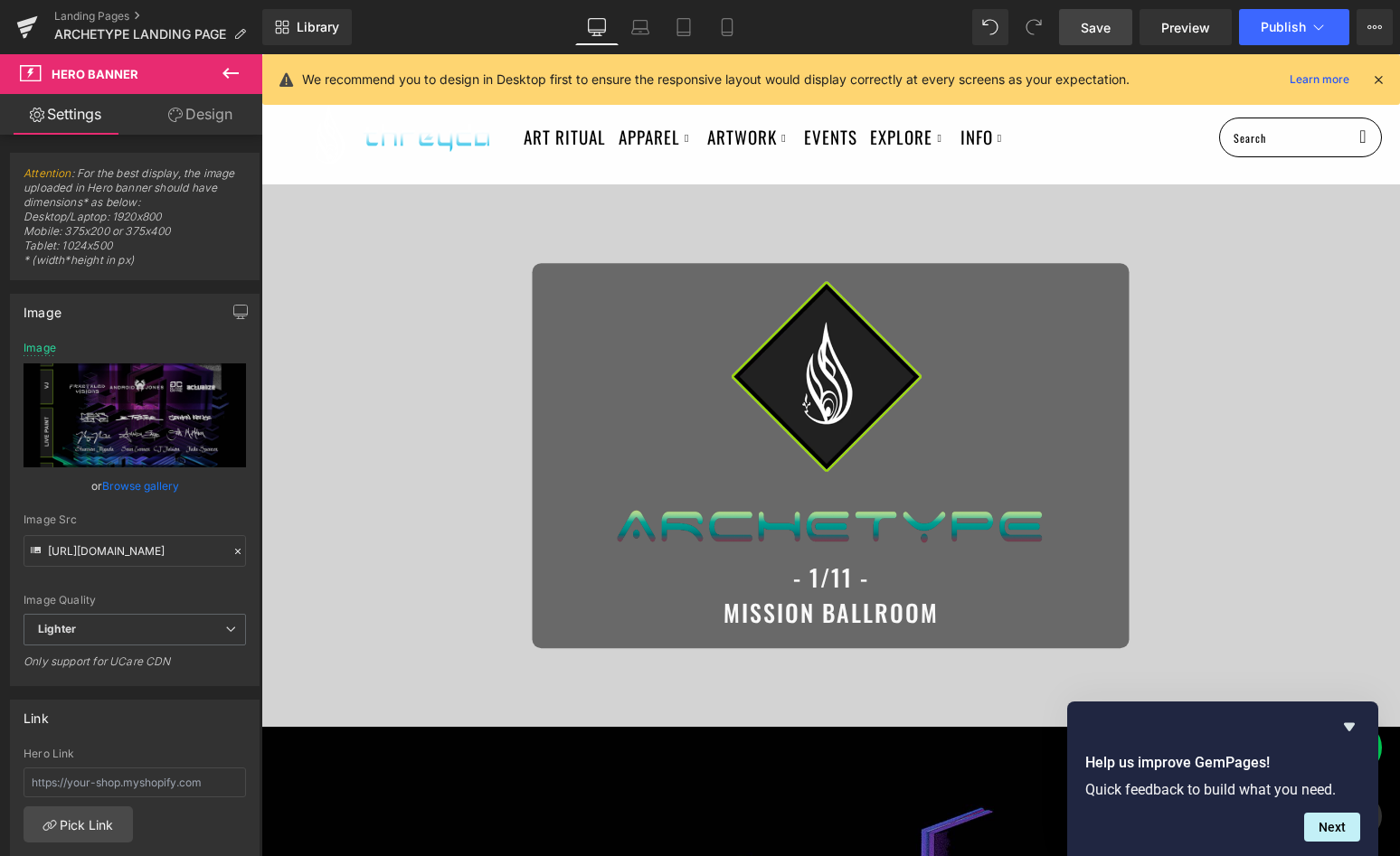
click at [1094, 25] on span "Save" at bounding box center [1096, 27] width 30 height 19
click at [1348, 733] on icon "Hide survey" at bounding box center [1349, 727] width 22 height 22
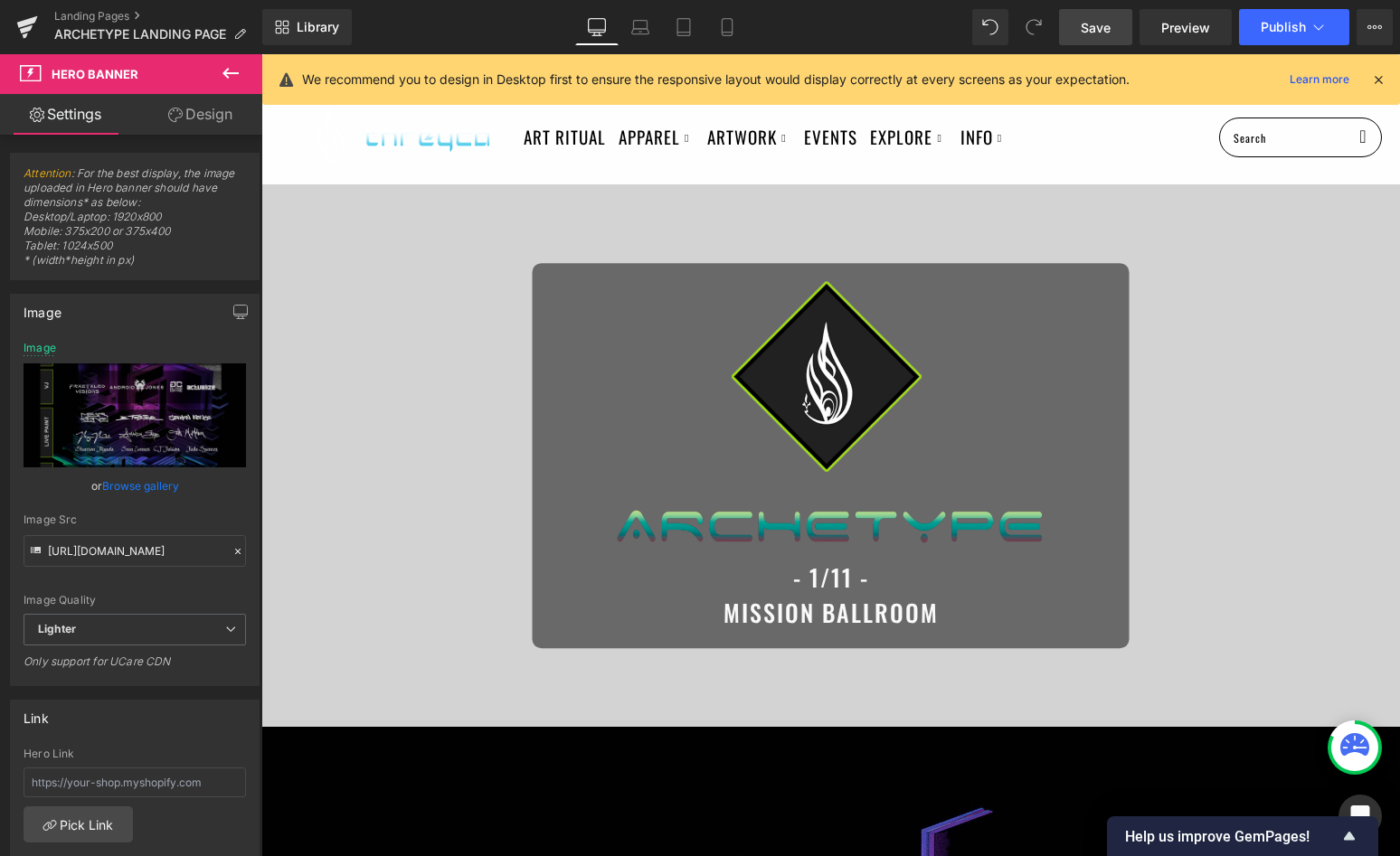
click at [1091, 23] on span "Save" at bounding box center [1096, 27] width 30 height 19
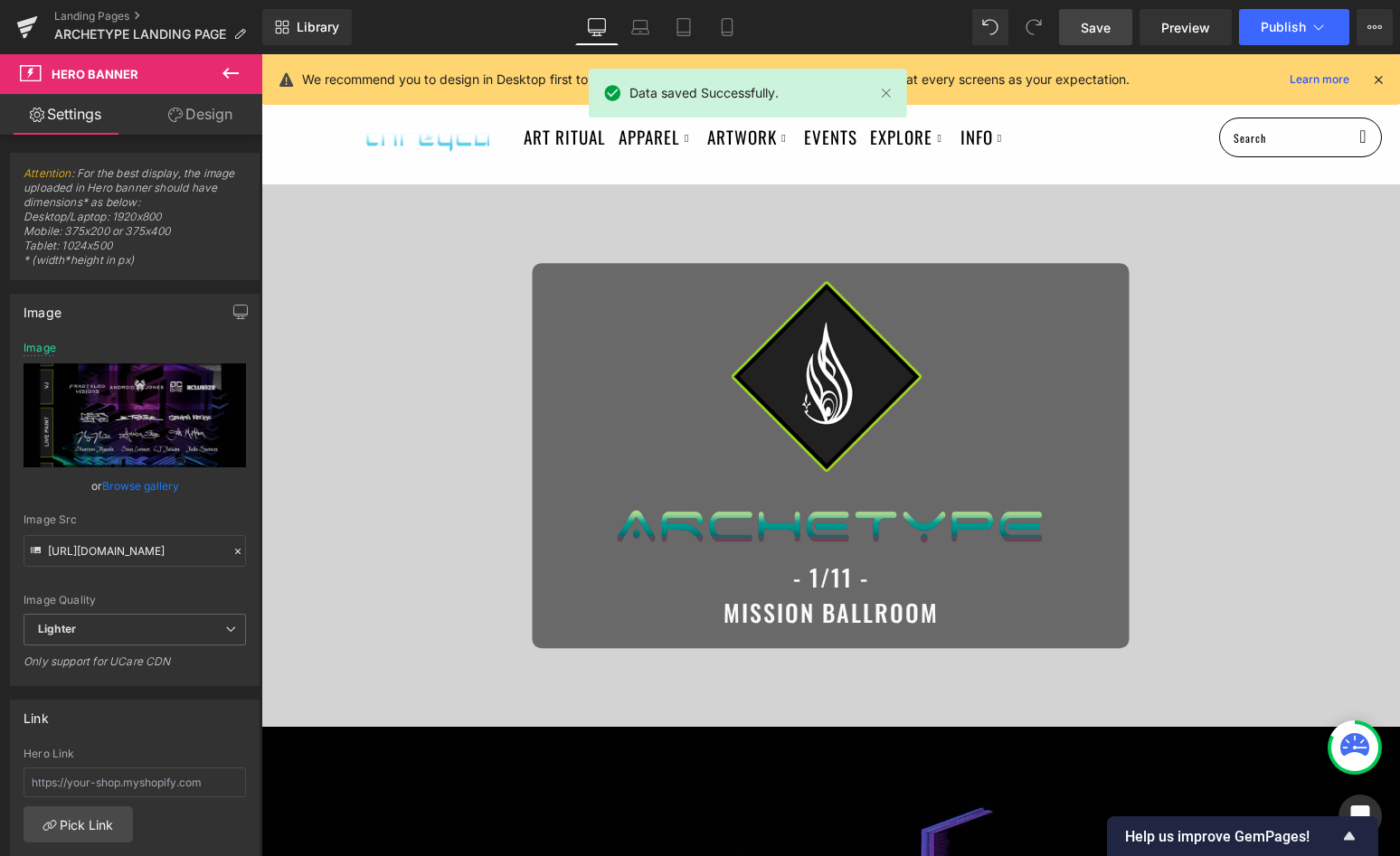
click at [1375, 75] on icon at bounding box center [1378, 80] width 16 height 16
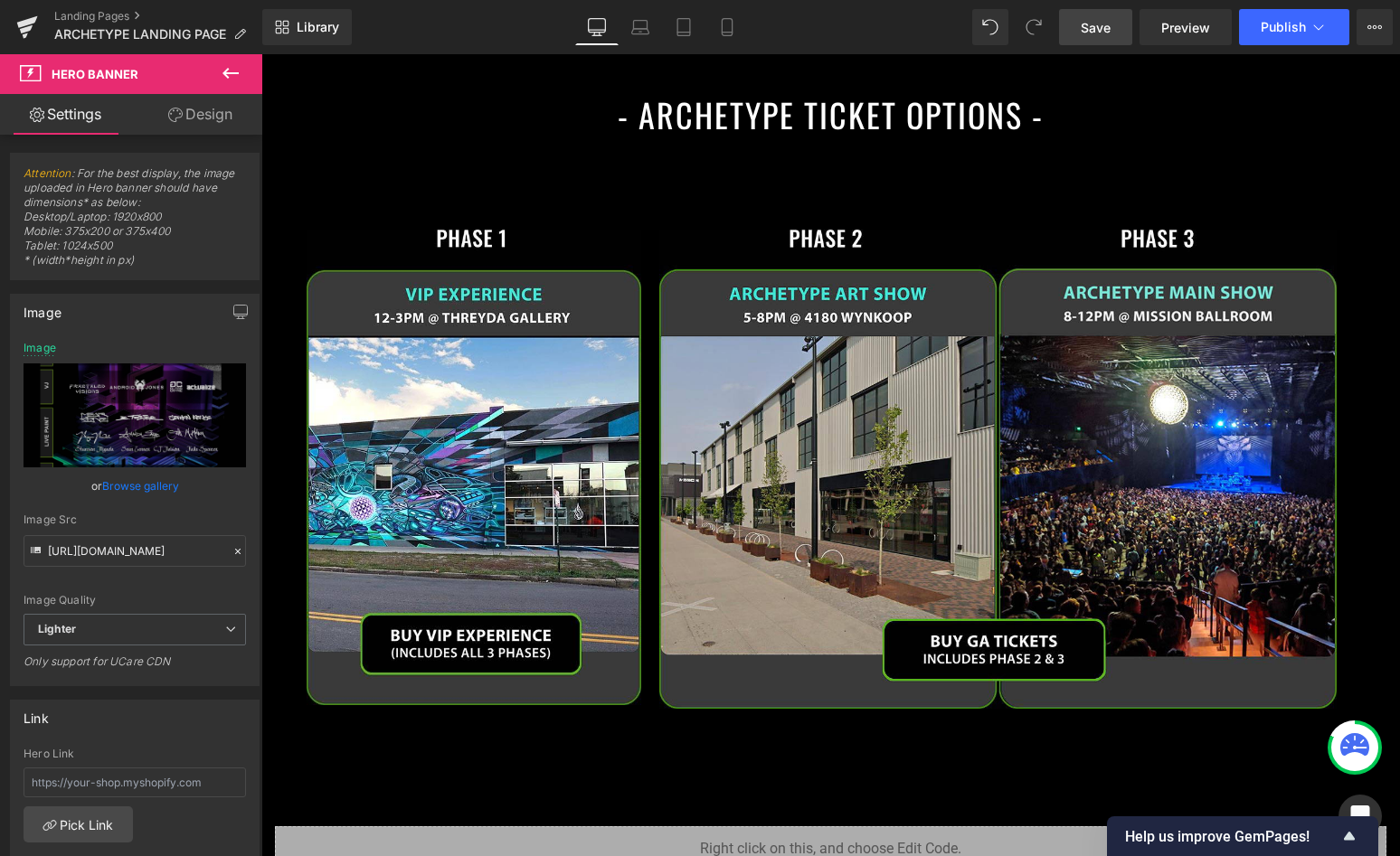
scroll to position [2534, 0]
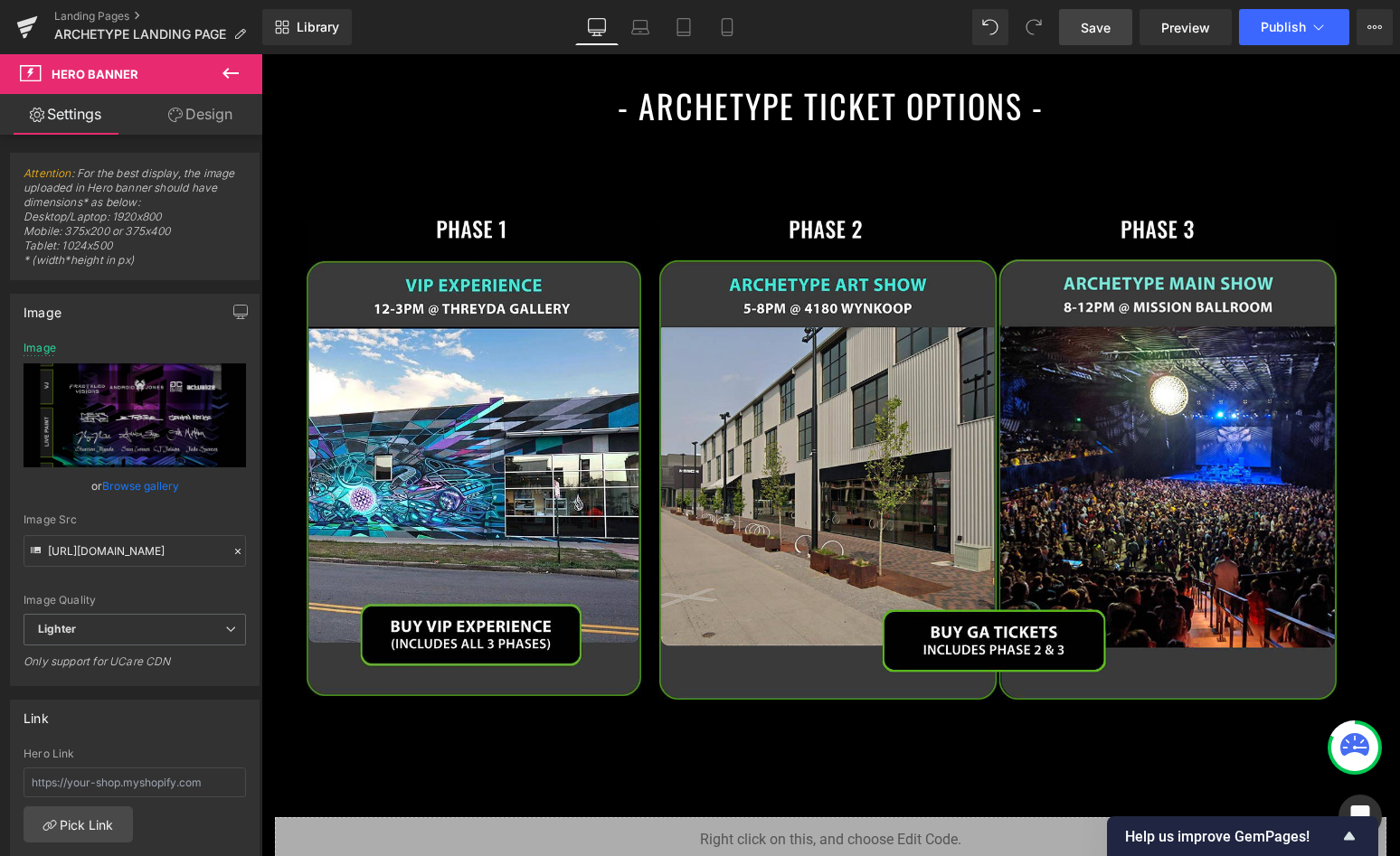
drag, startPoint x: 1091, startPoint y: 31, endPoint x: 828, endPoint y: 62, distance: 264.8
click at [1091, 31] on span "Save" at bounding box center [1096, 27] width 30 height 19
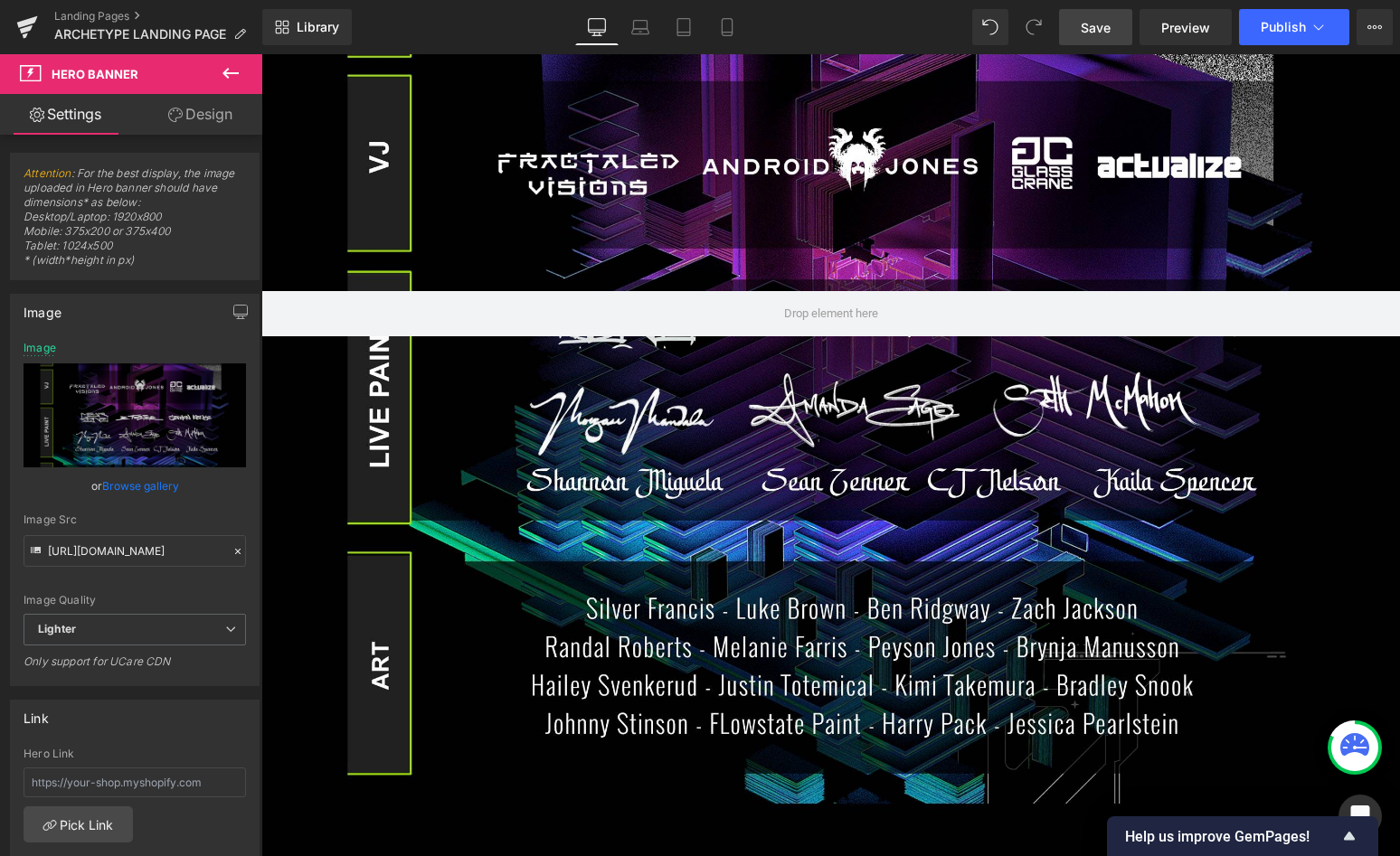
scroll to position [0, 0]
